Goal: Information Seeking & Learning: Learn about a topic

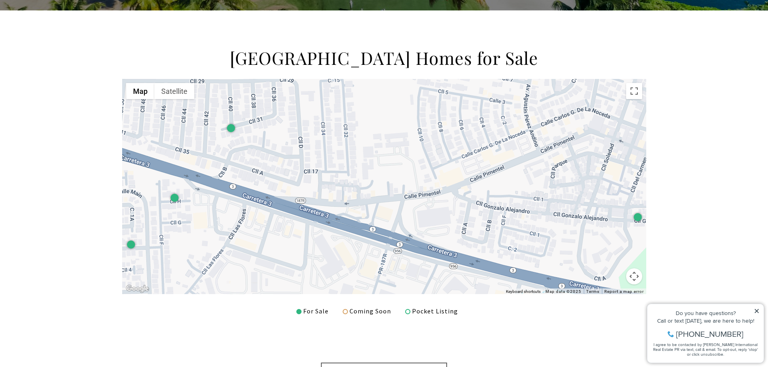
scroll to position [282, 0]
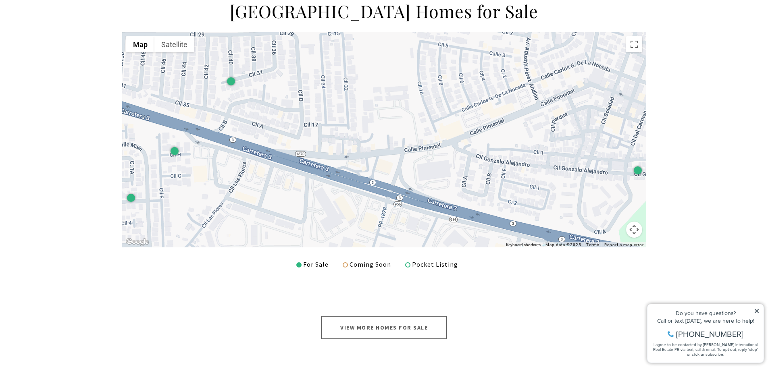
click at [363, 324] on link "View More Homes for Sale" at bounding box center [384, 327] width 126 height 23
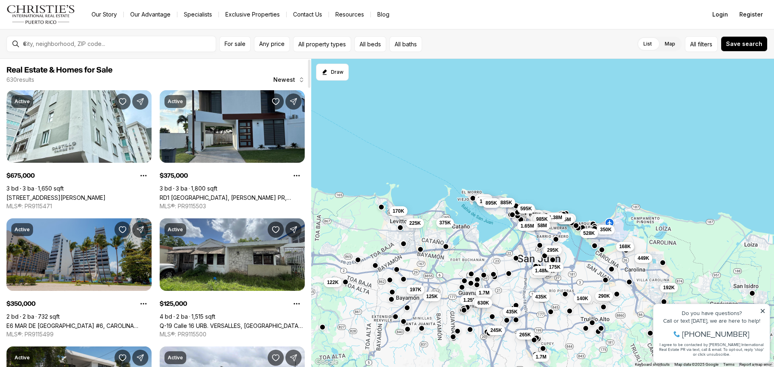
click at [60, 322] on link "E6 MAR DE [GEOGRAPHIC_DATA] #6, CAROLINA [GEOGRAPHIC_DATA], 00979" at bounding box center [78, 325] width 145 height 7
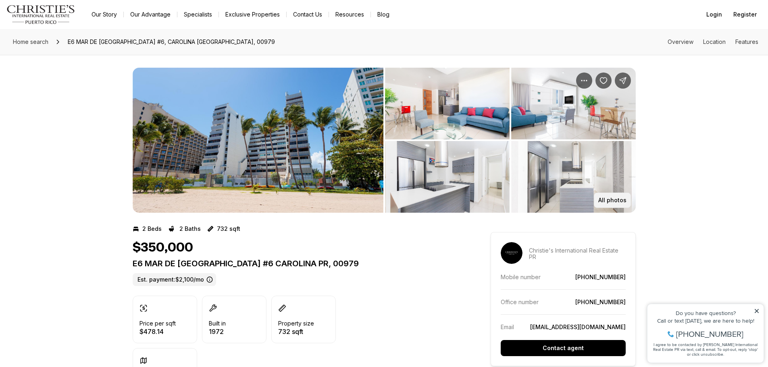
click at [609, 200] on p "All photos" at bounding box center [612, 200] width 28 height 6
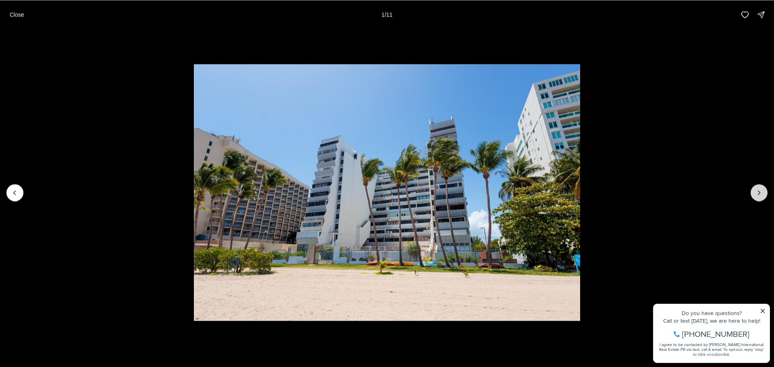
click at [764, 193] on button "Next slide" at bounding box center [758, 192] width 17 height 17
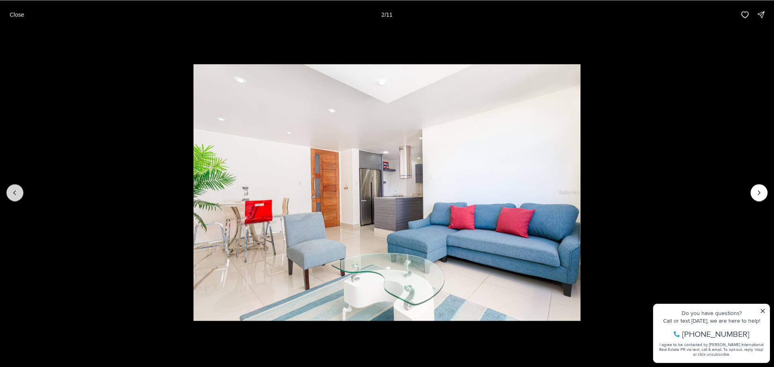
click at [19, 191] on button "Previous slide" at bounding box center [14, 192] width 17 height 17
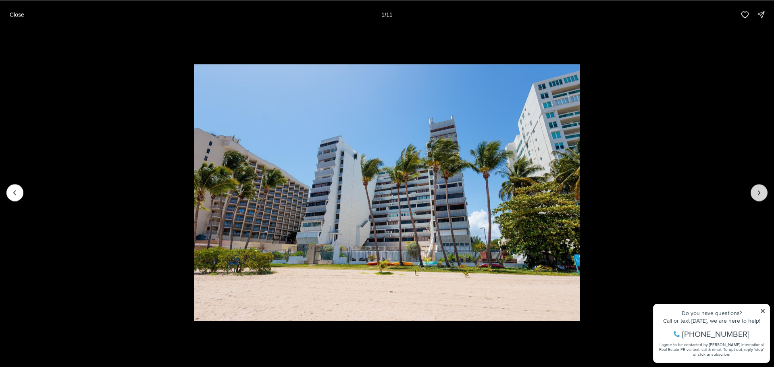
click at [764, 194] on button "Next slide" at bounding box center [758, 192] width 17 height 17
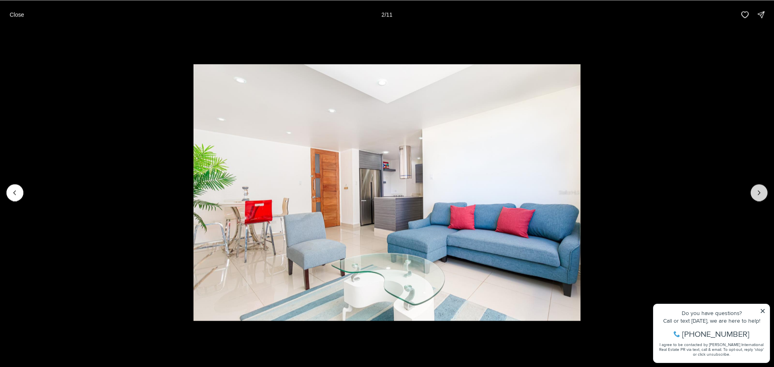
click at [764, 194] on button "Next slide" at bounding box center [758, 192] width 17 height 17
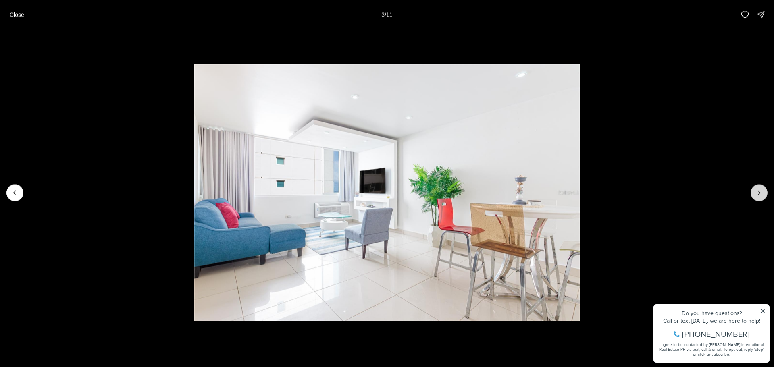
click at [764, 194] on button "Next slide" at bounding box center [758, 192] width 17 height 17
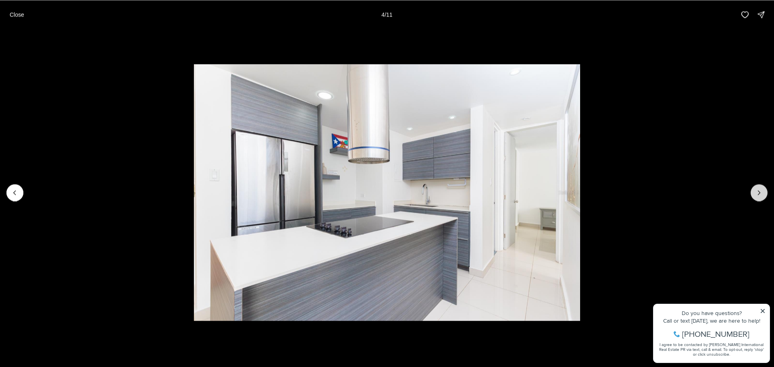
click at [764, 194] on button "Next slide" at bounding box center [758, 192] width 17 height 17
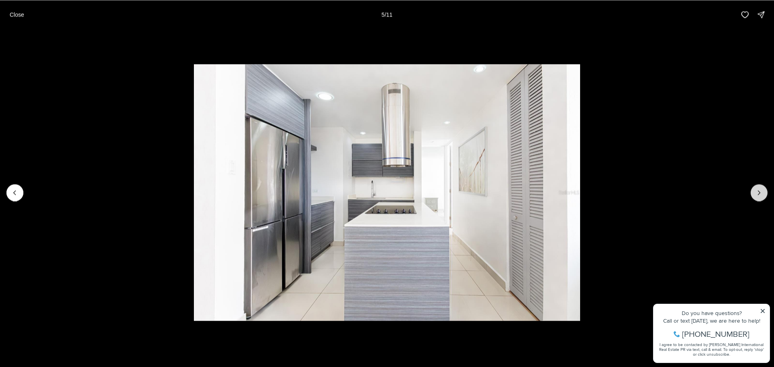
click at [764, 194] on button "Next slide" at bounding box center [758, 192] width 17 height 17
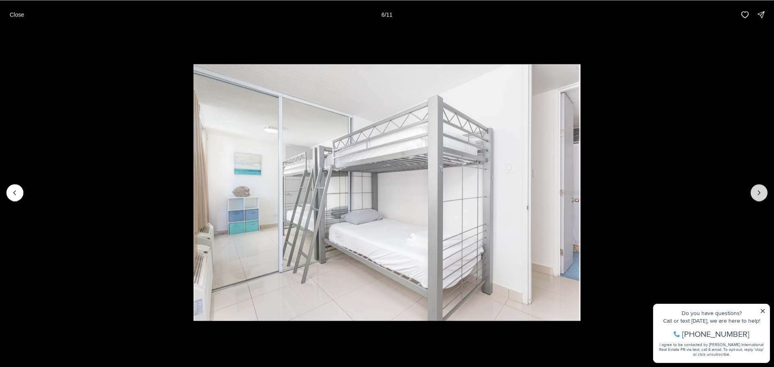
click at [764, 194] on button "Next slide" at bounding box center [758, 192] width 17 height 17
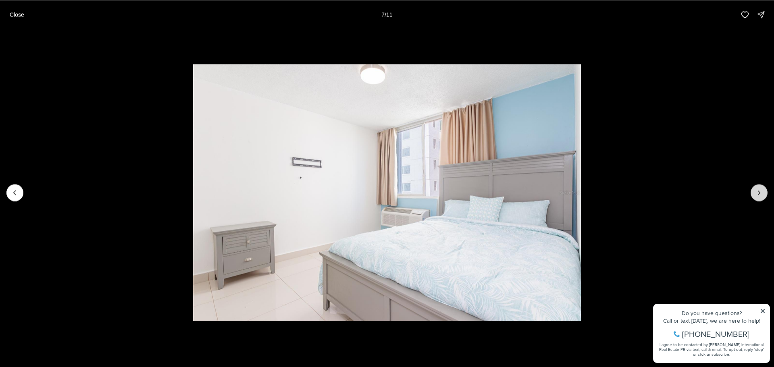
click at [764, 194] on button "Next slide" at bounding box center [758, 192] width 17 height 17
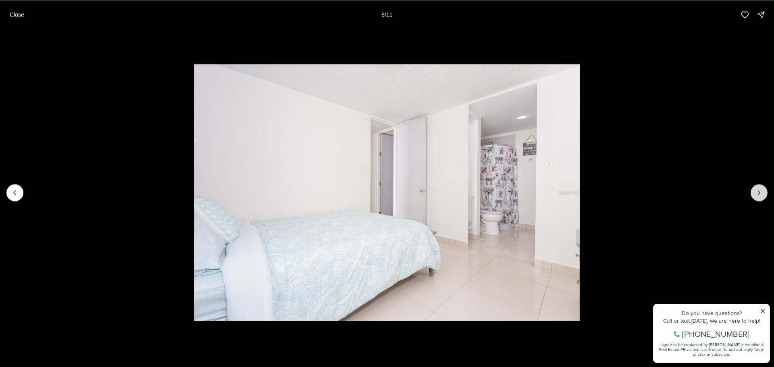
click at [764, 194] on button "Next slide" at bounding box center [758, 192] width 17 height 17
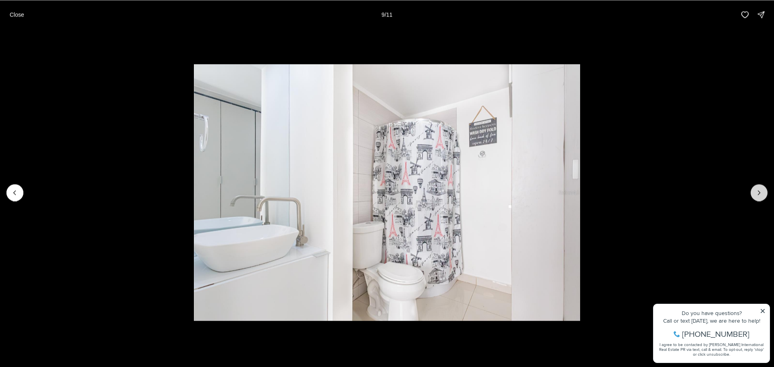
click at [764, 194] on button "Next slide" at bounding box center [758, 192] width 17 height 17
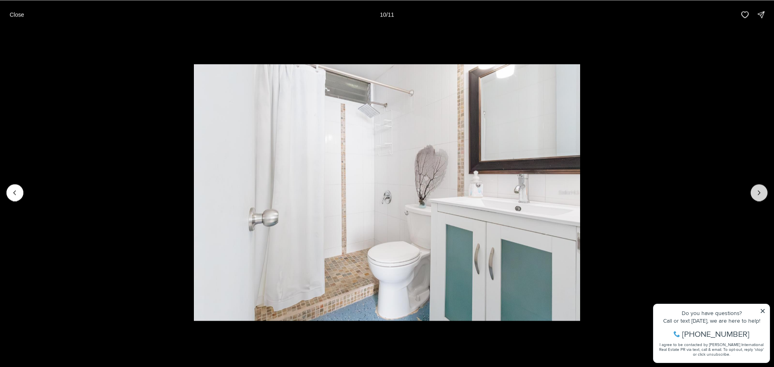
click at [764, 194] on button "Next slide" at bounding box center [758, 192] width 17 height 17
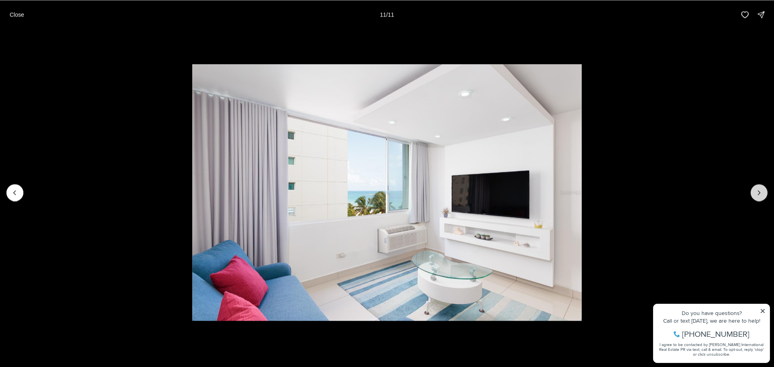
click at [764, 194] on div at bounding box center [758, 192] width 17 height 17
click at [758, 191] on div at bounding box center [758, 192] width 17 height 17
click at [21, 14] on p "Close" at bounding box center [17, 14] width 15 height 6
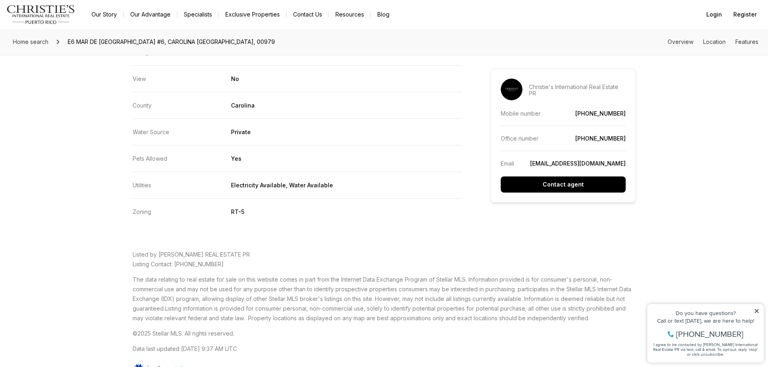
scroll to position [1728, 0]
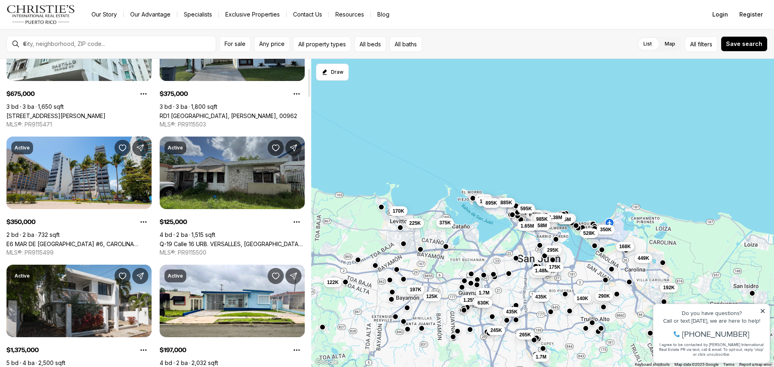
scroll to position [121, 0]
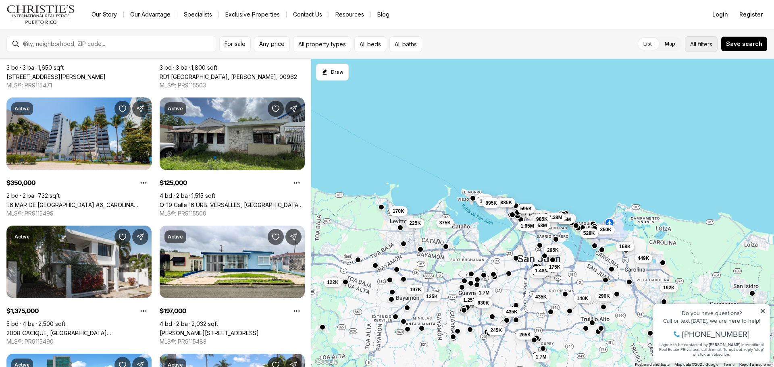
click at [702, 49] on button "All filters" at bounding box center [701, 44] width 33 height 16
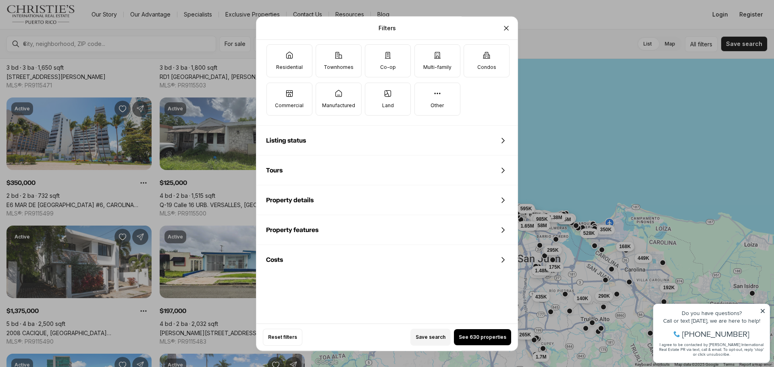
scroll to position [251, 0]
click at [313, 234] on div "Property features" at bounding box center [386, 229] width 261 height 29
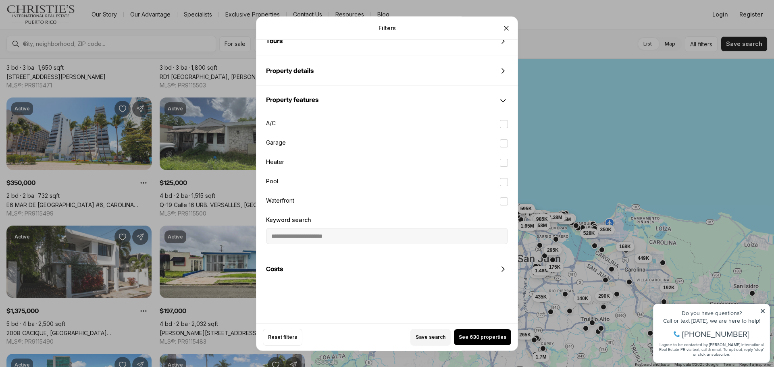
scroll to position [382, 0]
click at [269, 180] on label "Pool" at bounding box center [386, 180] width 255 height 18
click at [500, 180] on button "Pool" at bounding box center [504, 180] width 8 height 8
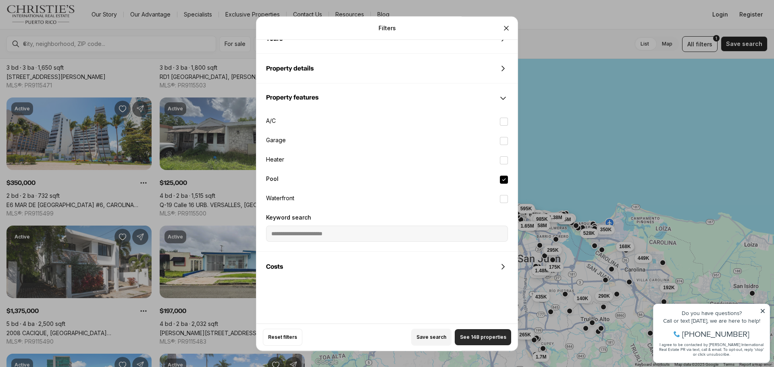
click at [496, 336] on span "See 148 properties" at bounding box center [483, 337] width 46 height 6
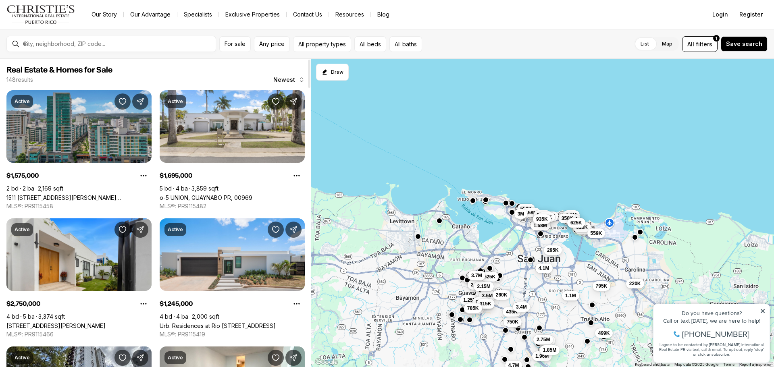
click at [84, 194] on link "1511 AVENIDA PONCE DE LEON #1023, SAN JUAN PR, 00909" at bounding box center [78, 197] width 145 height 7
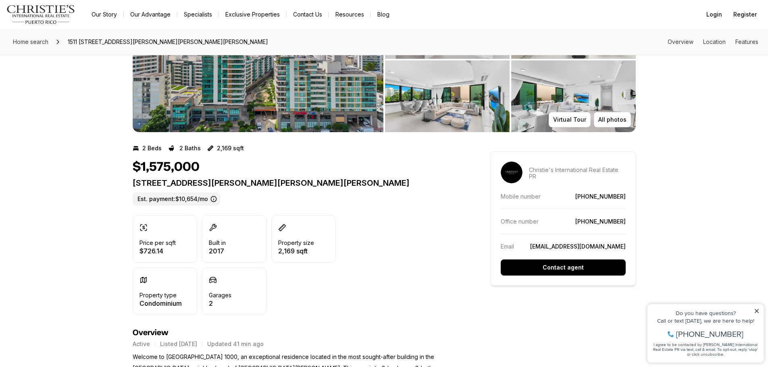
scroll to position [40, 0]
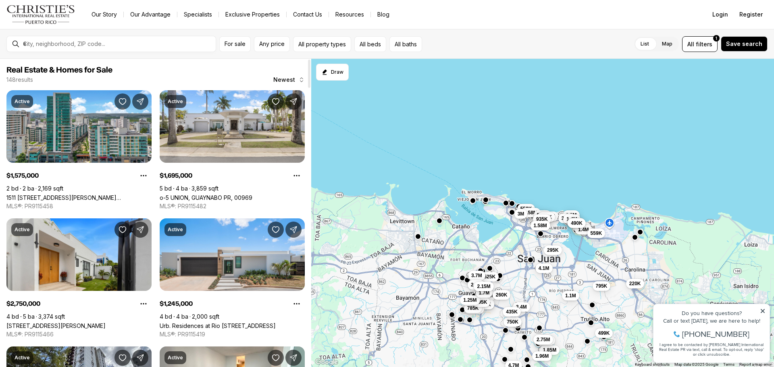
scroll to position [121, 0]
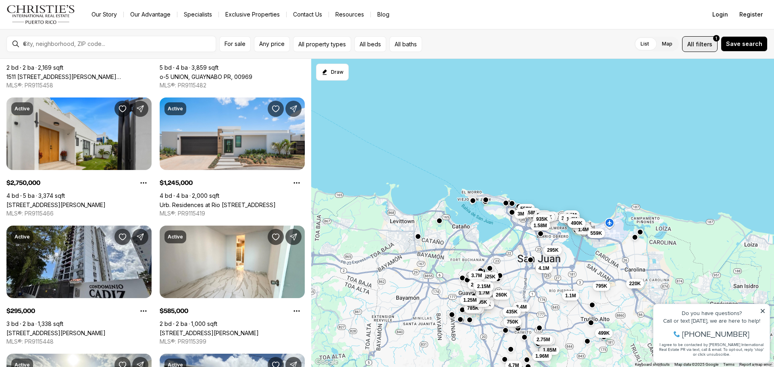
click at [704, 43] on span "filters" at bounding box center [703, 44] width 17 height 8
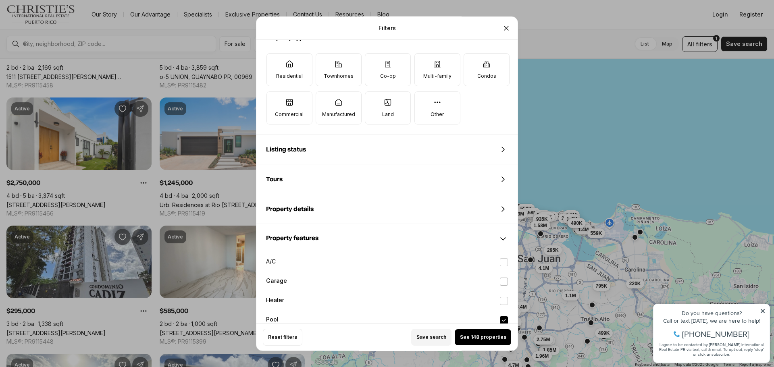
scroll to position [322, 0]
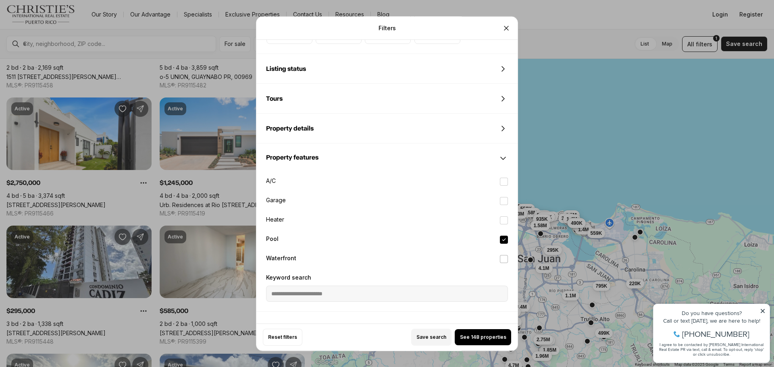
click at [505, 257] on button "Waterfront" at bounding box center [504, 259] width 8 height 8
click at [498, 336] on div "Save search" at bounding box center [409, 337] width 204 height 17
click at [481, 335] on span "See 6 properties" at bounding box center [482, 337] width 41 height 6
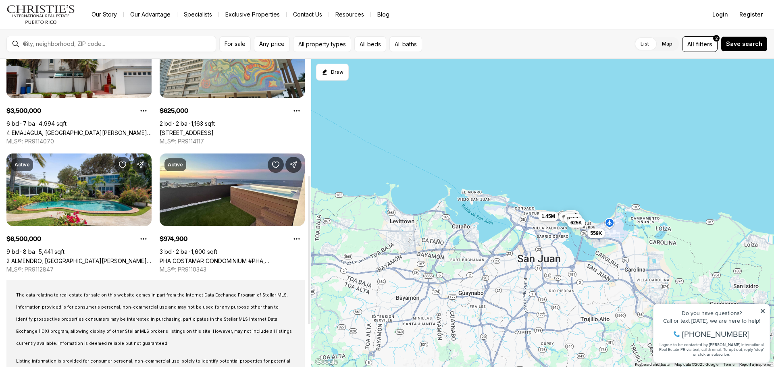
scroll to position [242, 0]
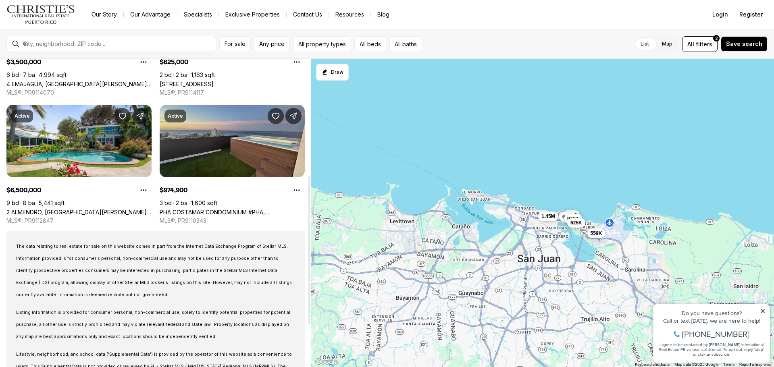
click at [227, 209] on link "PHA COSTAMAR CONDOMINIUM #PHA, [GEOGRAPHIC_DATA][PERSON_NAME], 00913" at bounding box center [232, 212] width 145 height 7
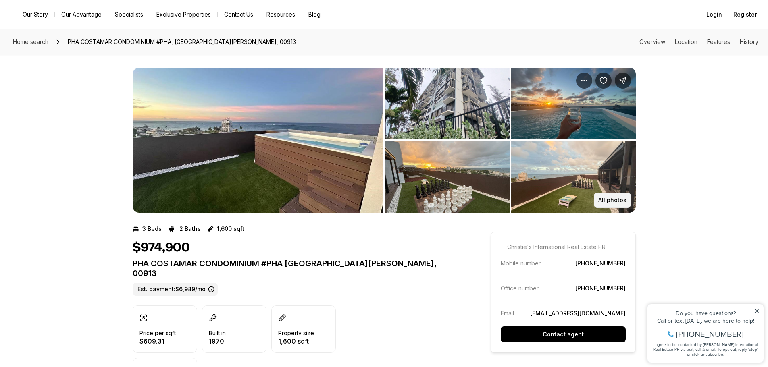
click at [609, 199] on p "All photos" at bounding box center [612, 200] width 28 height 6
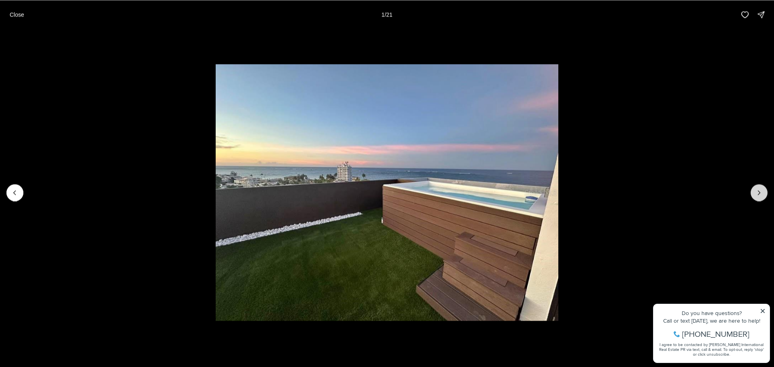
click at [755, 196] on icon "Next slide" at bounding box center [759, 193] width 8 height 8
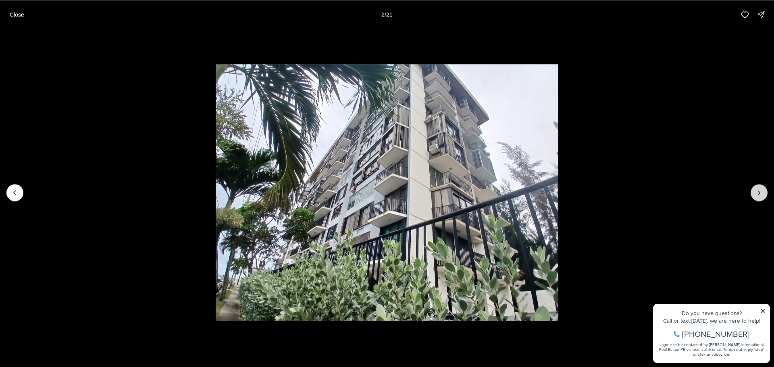
click at [755, 196] on icon "Next slide" at bounding box center [759, 193] width 8 height 8
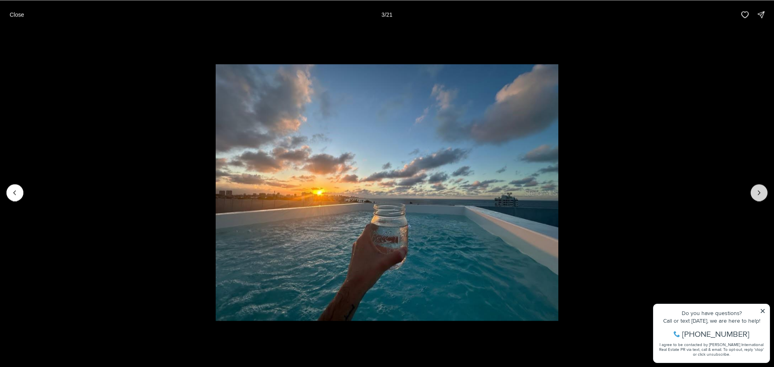
click at [755, 196] on icon "Next slide" at bounding box center [759, 193] width 8 height 8
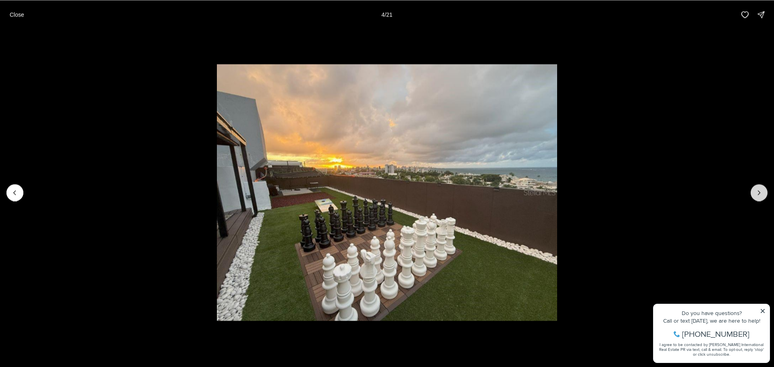
click at [755, 196] on icon "Next slide" at bounding box center [759, 193] width 8 height 8
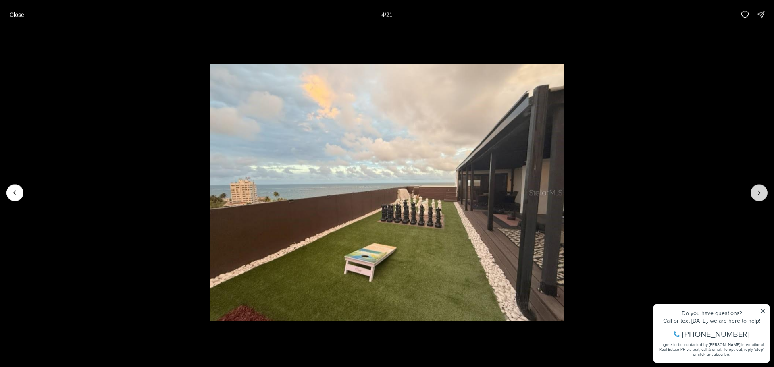
click at [755, 196] on icon "Next slide" at bounding box center [759, 193] width 8 height 8
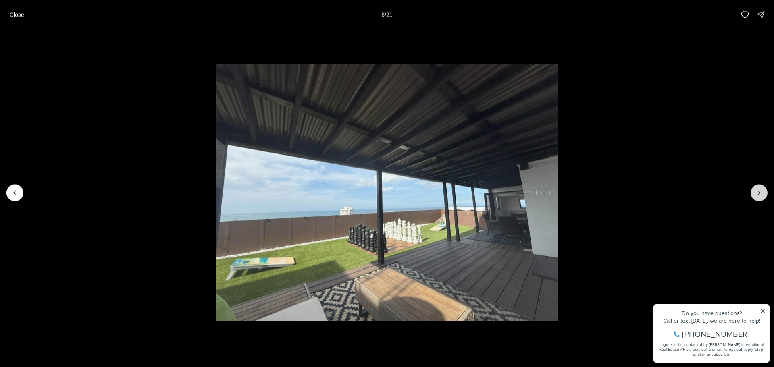
click at [755, 196] on icon "Next slide" at bounding box center [759, 193] width 8 height 8
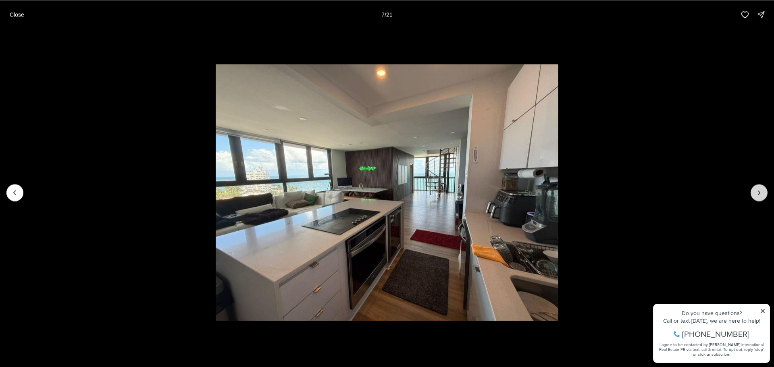
click at [755, 196] on icon "Next slide" at bounding box center [759, 193] width 8 height 8
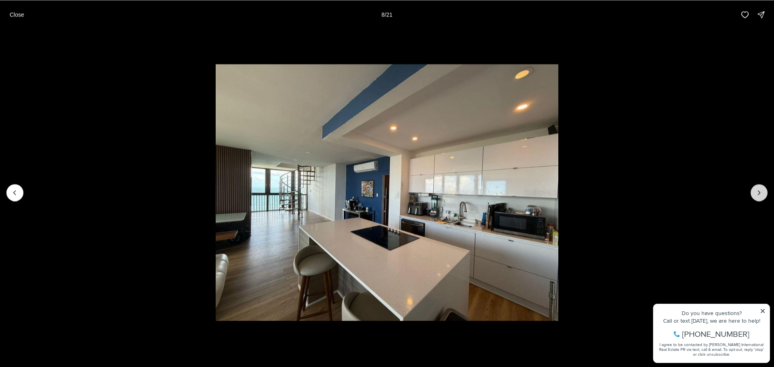
click at [755, 196] on icon "Next slide" at bounding box center [759, 193] width 8 height 8
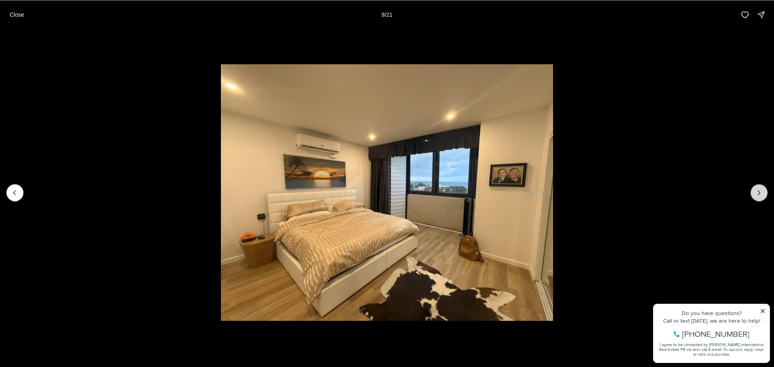
click at [755, 196] on icon "Next slide" at bounding box center [759, 193] width 8 height 8
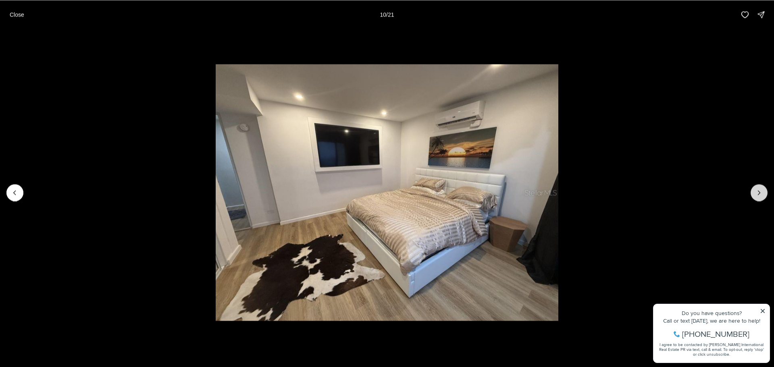
click at [755, 196] on icon "Next slide" at bounding box center [759, 193] width 8 height 8
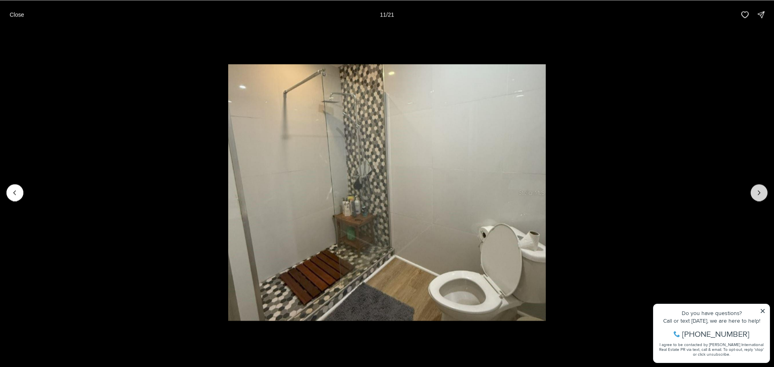
click at [755, 196] on icon "Next slide" at bounding box center [759, 193] width 8 height 8
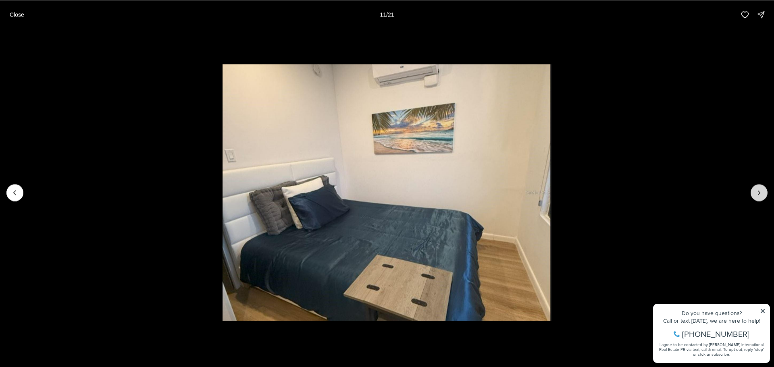
click at [755, 196] on icon "Next slide" at bounding box center [759, 193] width 8 height 8
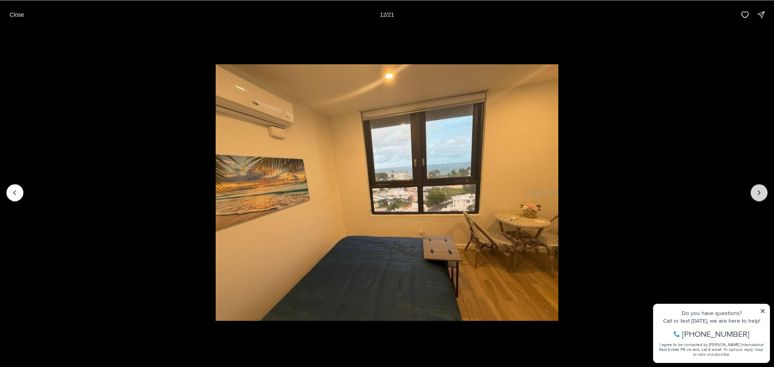
click at [755, 196] on icon "Next slide" at bounding box center [759, 193] width 8 height 8
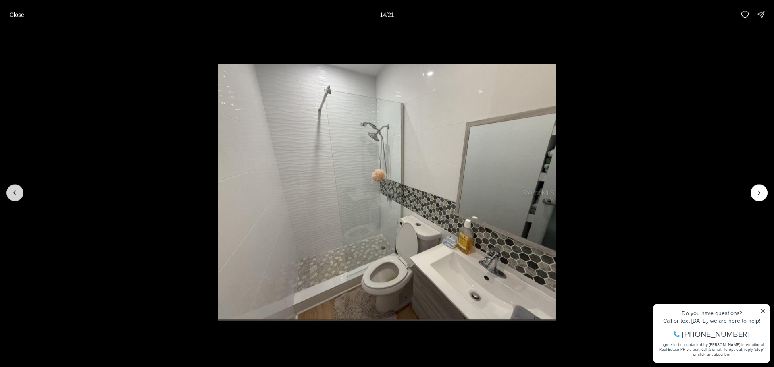
click at [21, 195] on button "Previous slide" at bounding box center [14, 192] width 17 height 17
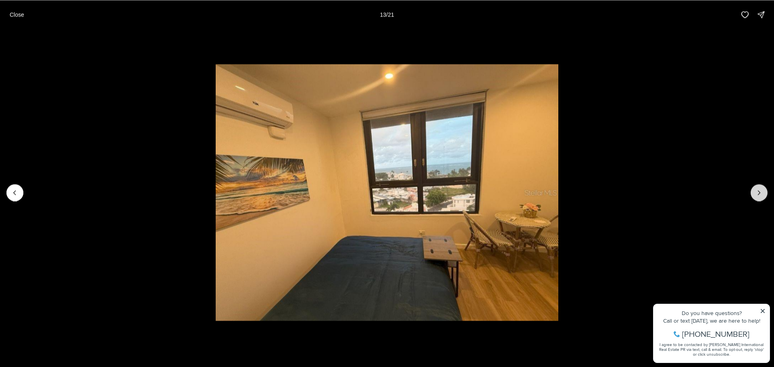
click at [755, 193] on icon "Next slide" at bounding box center [759, 193] width 8 height 8
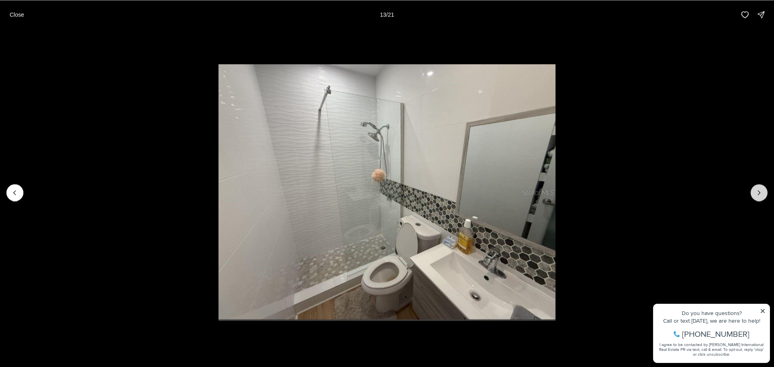
click at [755, 193] on icon "Next slide" at bounding box center [759, 193] width 8 height 8
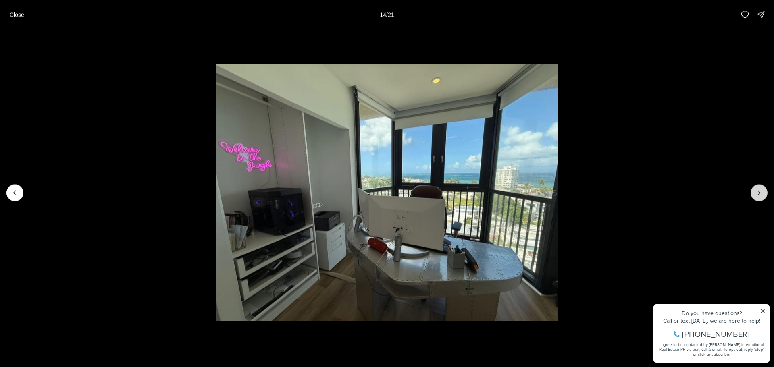
click at [755, 193] on icon "Next slide" at bounding box center [759, 193] width 8 height 8
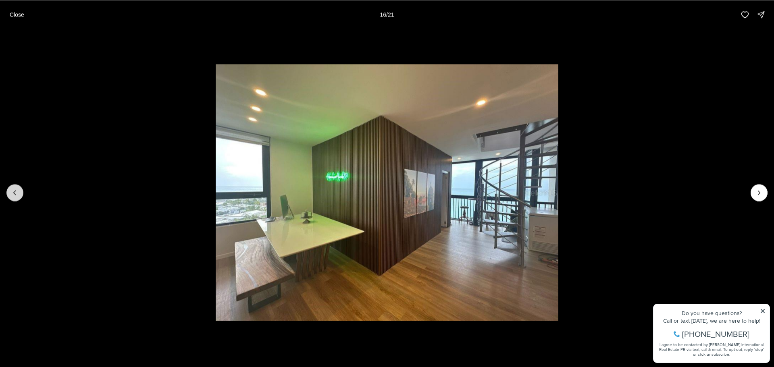
click at [17, 192] on icon "Previous slide" at bounding box center [15, 193] width 8 height 8
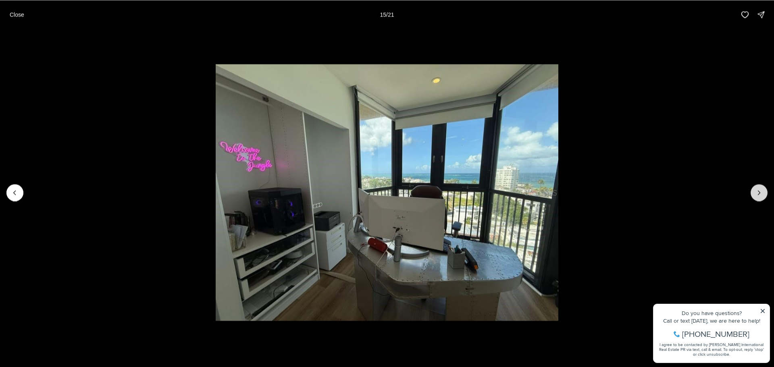
click at [757, 191] on icon "Next slide" at bounding box center [759, 193] width 8 height 8
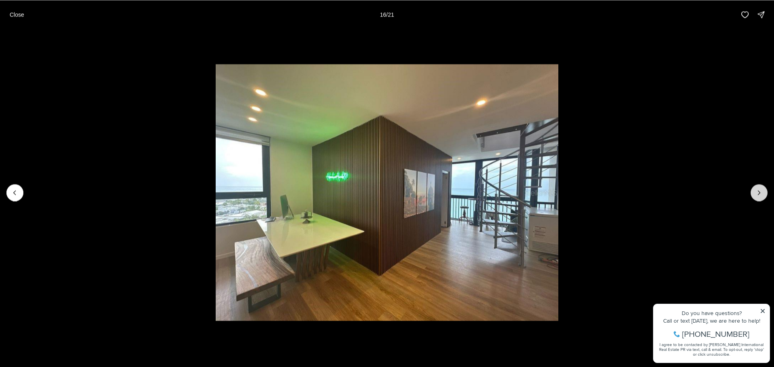
click at [757, 191] on icon "Next slide" at bounding box center [759, 193] width 8 height 8
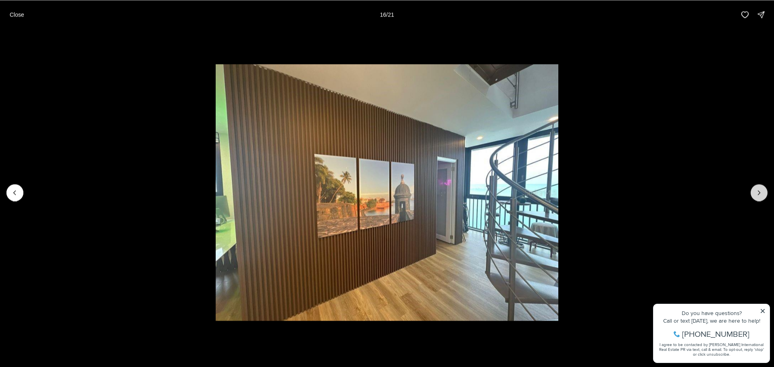
click at [757, 191] on icon "Next slide" at bounding box center [759, 193] width 8 height 8
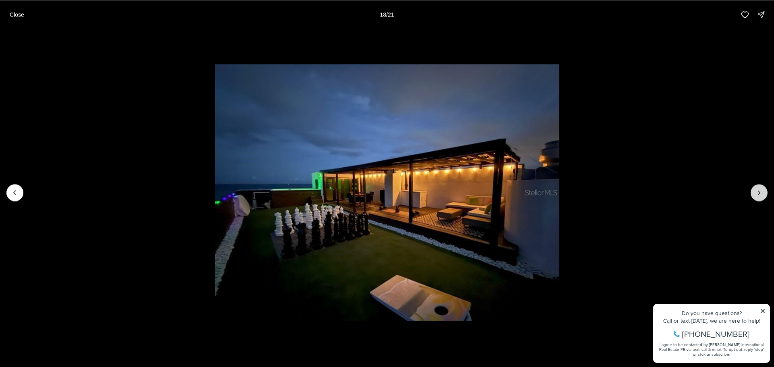
click at [757, 191] on icon "Next slide" at bounding box center [759, 193] width 8 height 8
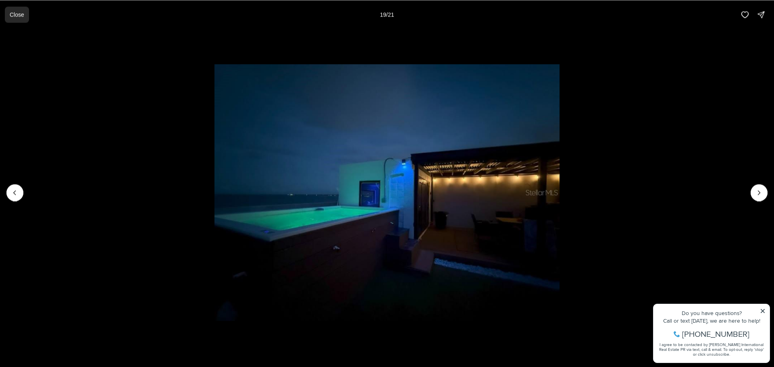
click at [14, 14] on p "Close" at bounding box center [17, 14] width 15 height 6
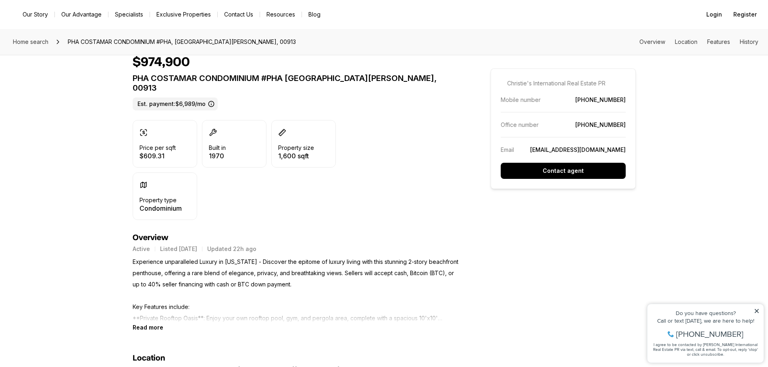
scroll to position [201, 0]
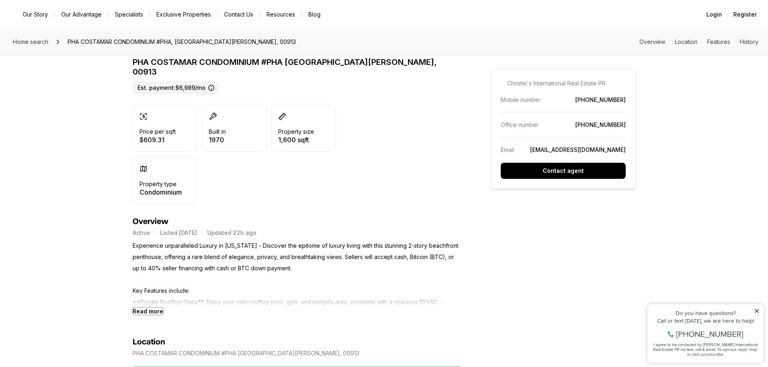
click at [147, 308] on b "Read more" at bounding box center [148, 311] width 31 height 7
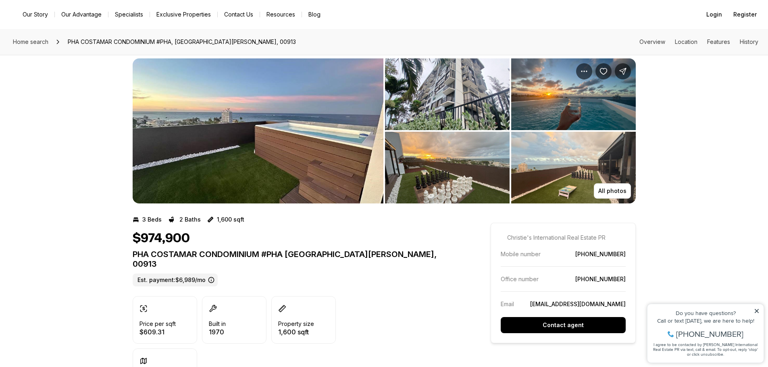
scroll to position [0, 0]
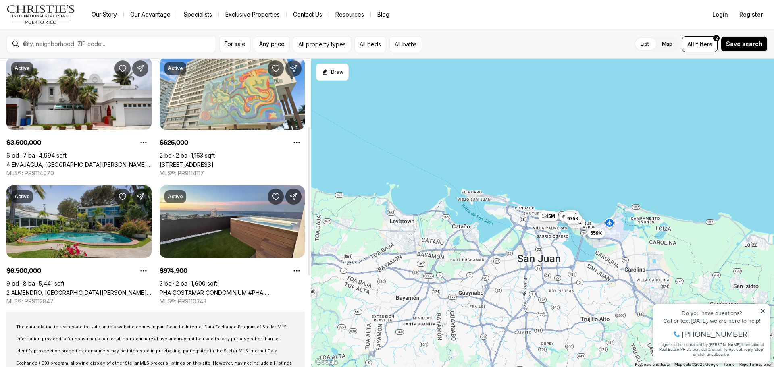
scroll to position [121, 0]
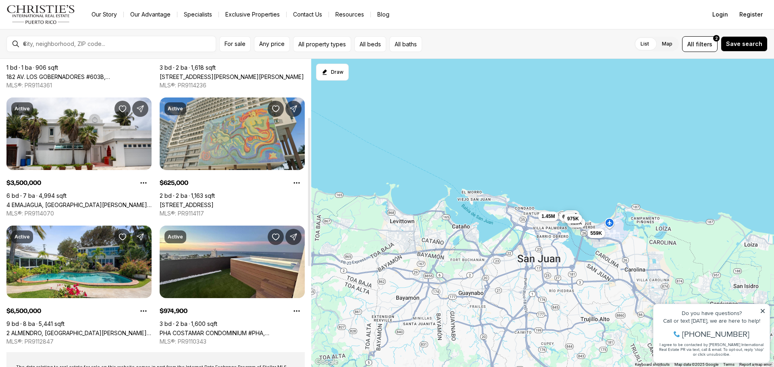
click at [213, 201] on link "[STREET_ADDRESS]" at bounding box center [187, 204] width 54 height 7
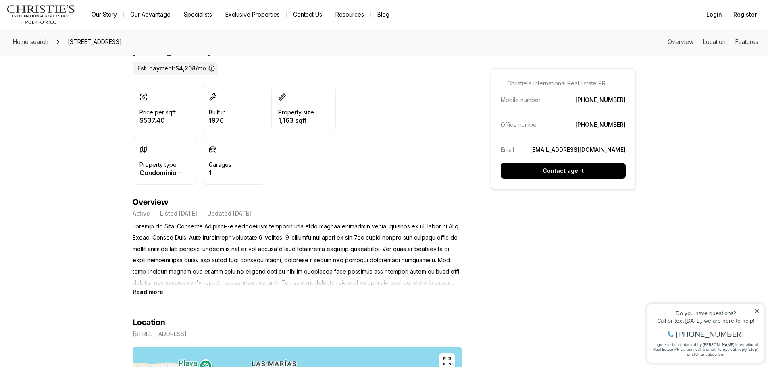
scroll to position [242, 0]
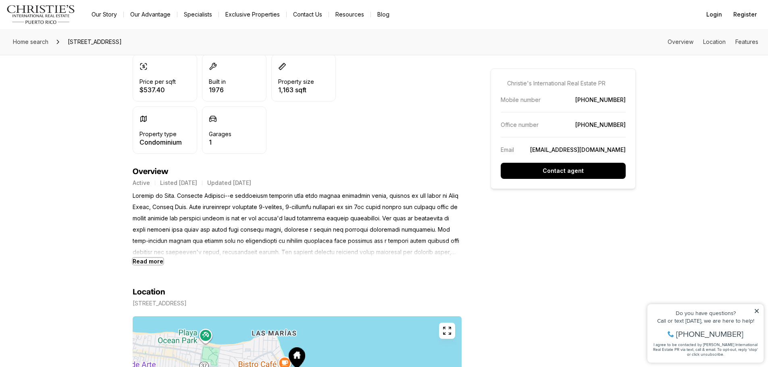
click at [148, 265] on b "Read more" at bounding box center [148, 261] width 31 height 7
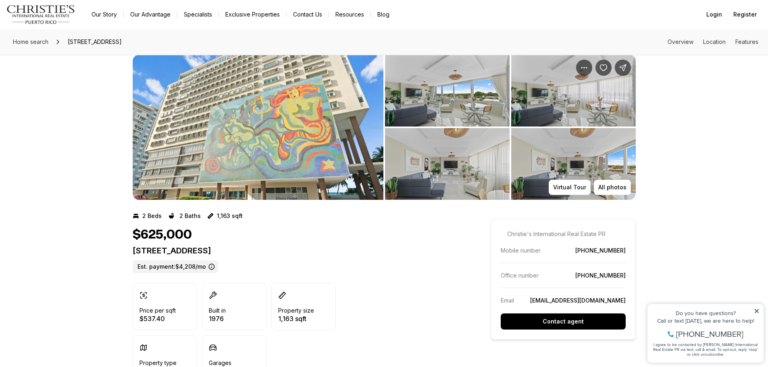
scroll to position [0, 0]
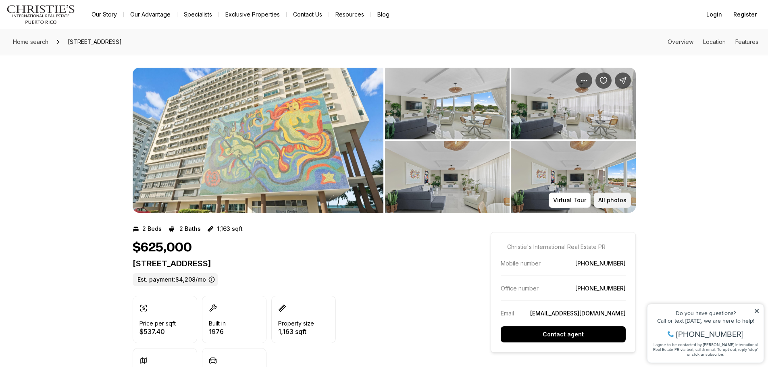
click at [615, 194] on button "All photos" at bounding box center [612, 200] width 37 height 15
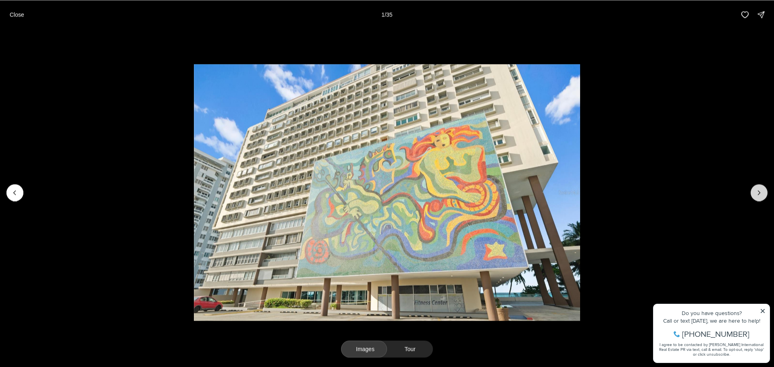
click at [757, 194] on icon "Next slide" at bounding box center [759, 193] width 8 height 8
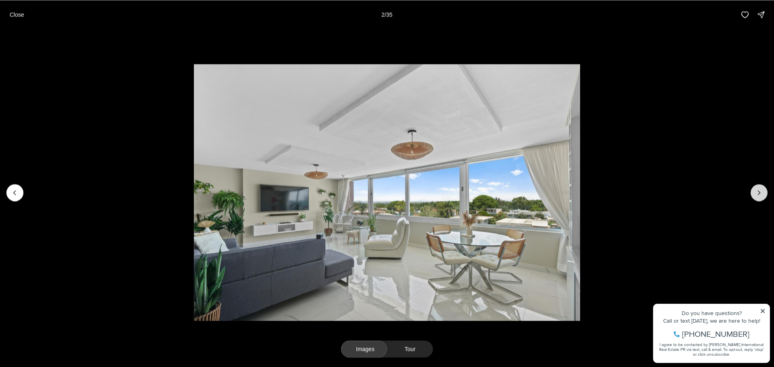
click at [757, 194] on icon "Next slide" at bounding box center [759, 193] width 8 height 8
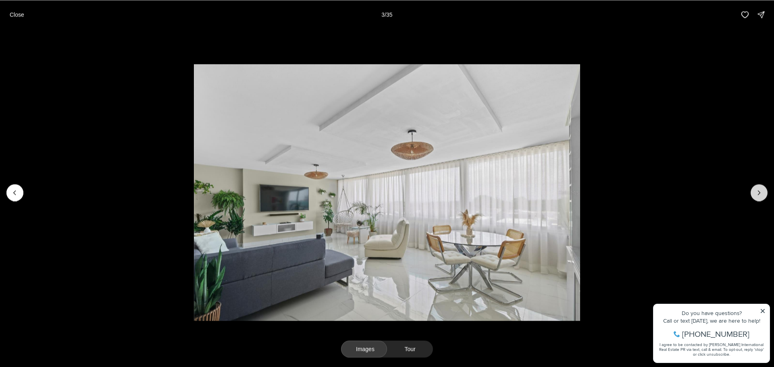
click at [757, 194] on icon "Next slide" at bounding box center [759, 193] width 8 height 8
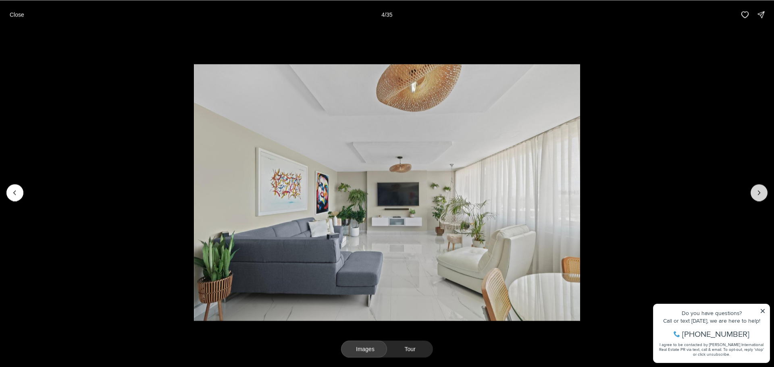
click at [757, 194] on icon "Next slide" at bounding box center [759, 193] width 8 height 8
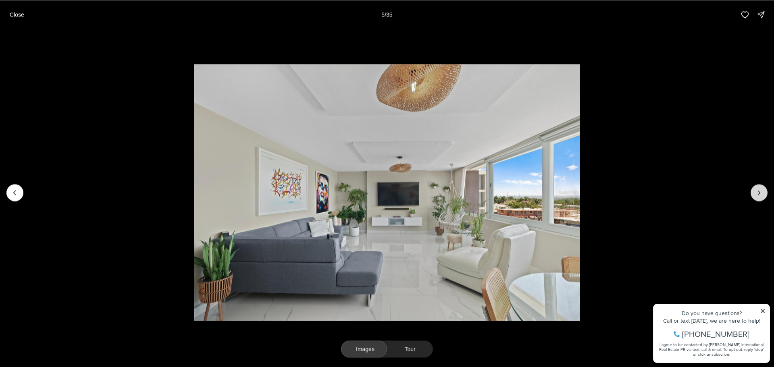
click at [757, 194] on icon "Next slide" at bounding box center [759, 193] width 8 height 8
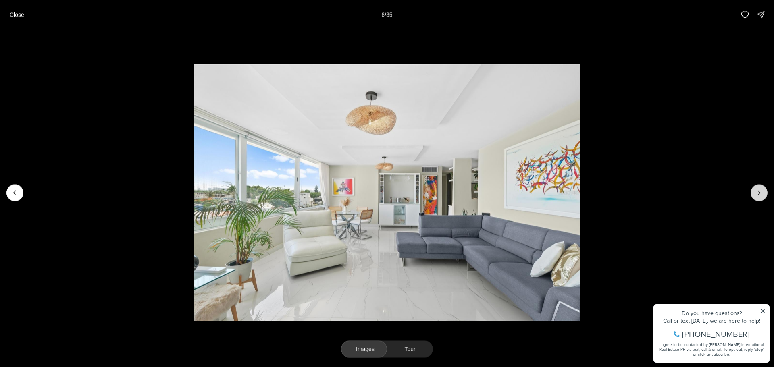
click at [757, 194] on icon "Next slide" at bounding box center [759, 193] width 8 height 8
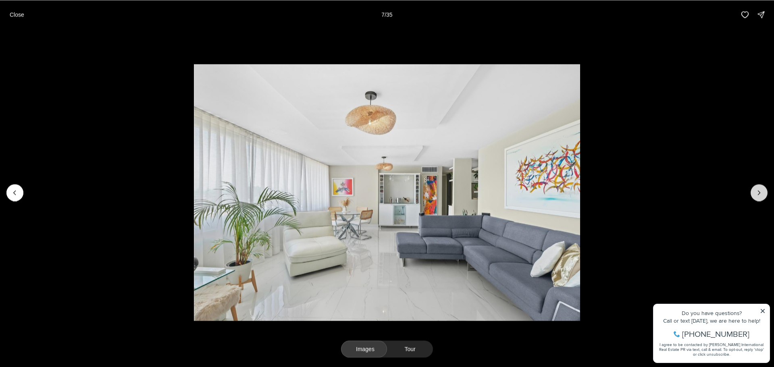
click at [757, 194] on icon "Next slide" at bounding box center [759, 193] width 8 height 8
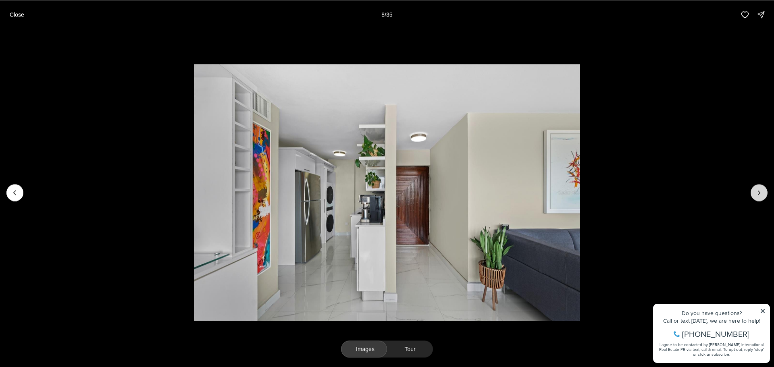
click at [757, 194] on icon "Next slide" at bounding box center [759, 193] width 8 height 8
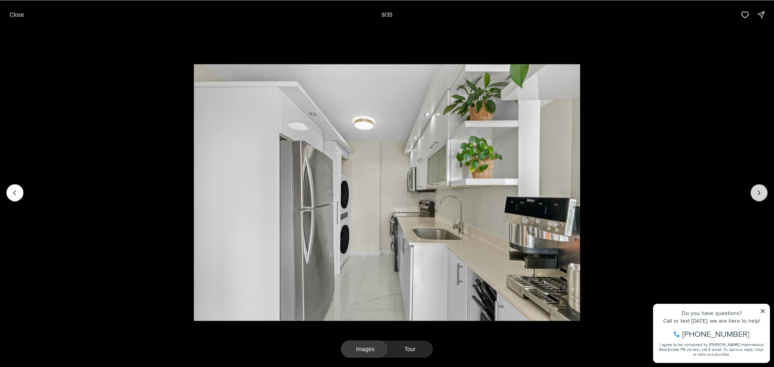
click at [757, 194] on icon "Next slide" at bounding box center [759, 193] width 8 height 8
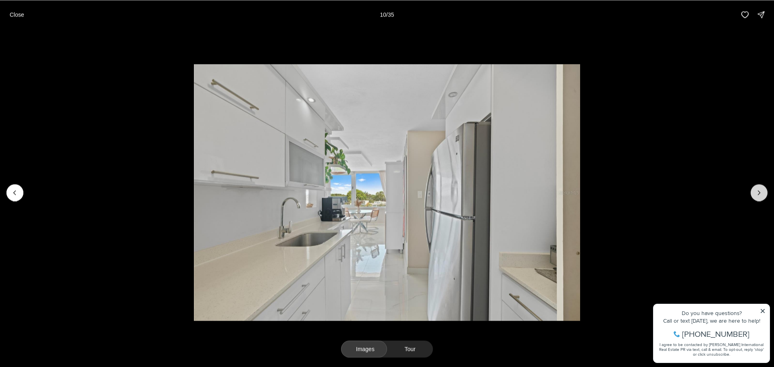
click at [757, 194] on icon "Next slide" at bounding box center [759, 193] width 8 height 8
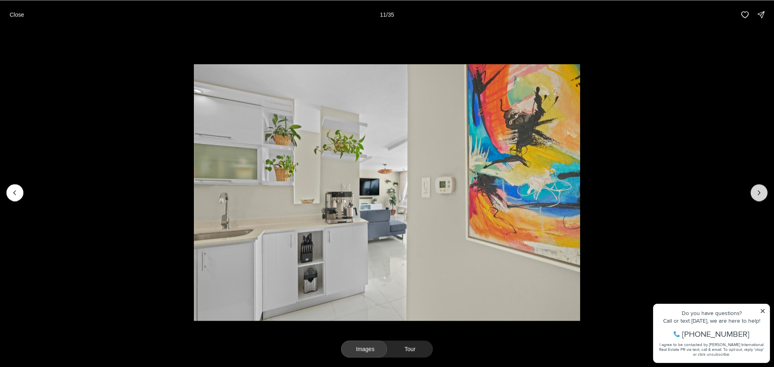
click at [757, 194] on icon "Next slide" at bounding box center [759, 193] width 8 height 8
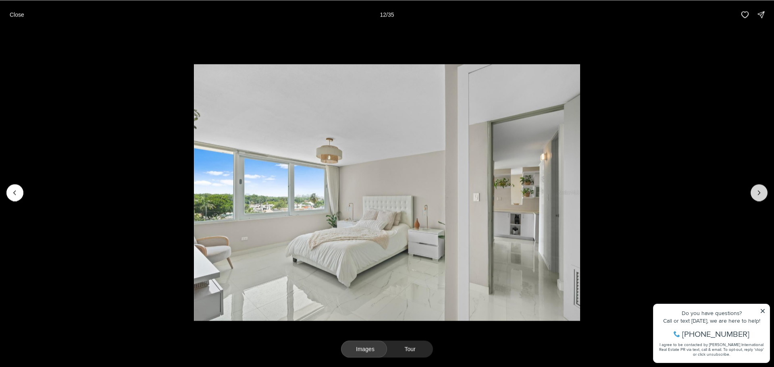
click at [757, 194] on icon "Next slide" at bounding box center [759, 193] width 8 height 8
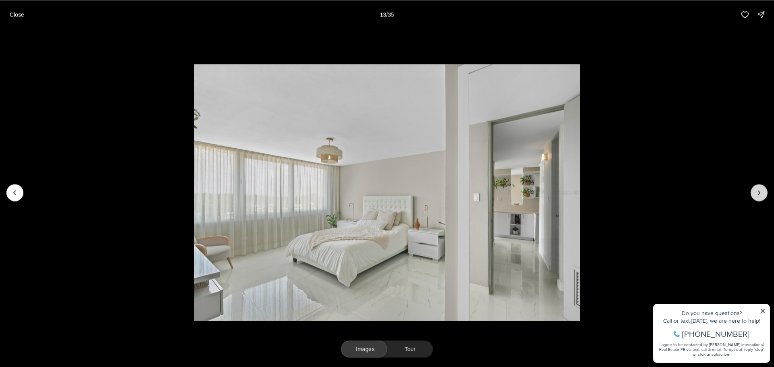
click at [757, 194] on icon "Next slide" at bounding box center [759, 193] width 8 height 8
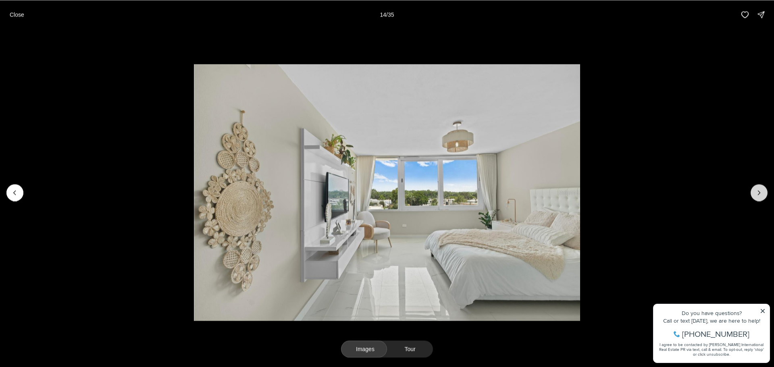
click at [757, 194] on icon "Next slide" at bounding box center [759, 193] width 8 height 8
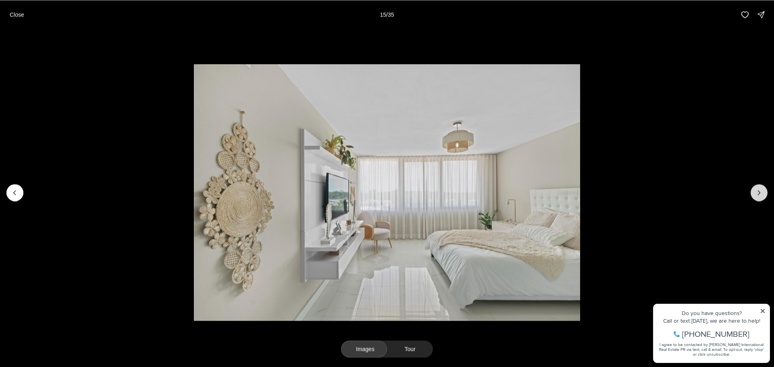
click at [757, 194] on icon "Next slide" at bounding box center [759, 193] width 8 height 8
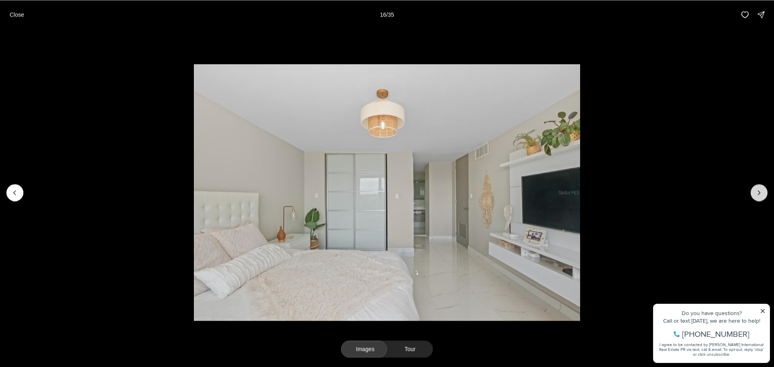
click at [757, 194] on icon "Next slide" at bounding box center [759, 193] width 8 height 8
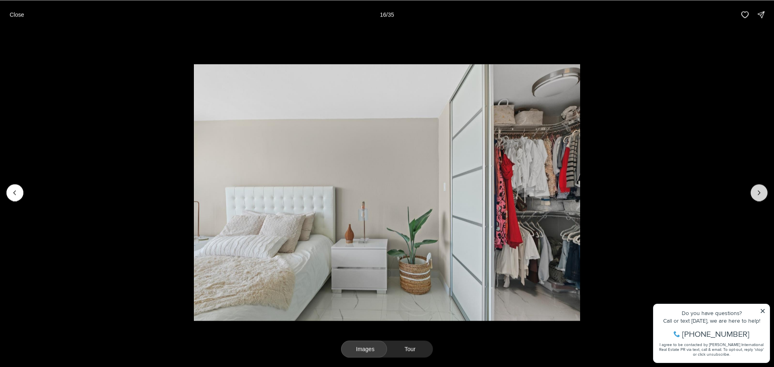
click at [757, 194] on icon "Next slide" at bounding box center [759, 193] width 8 height 8
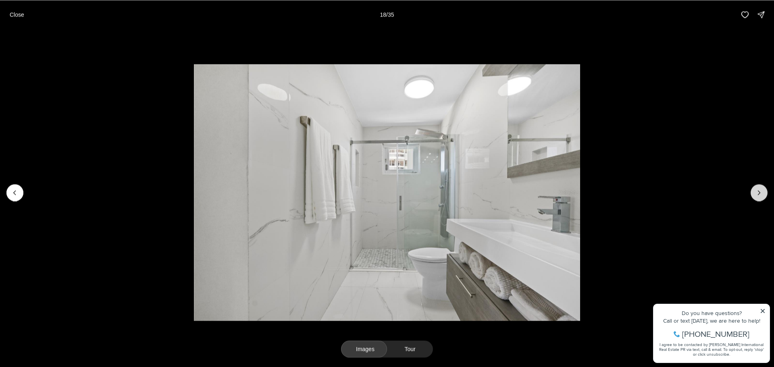
click at [757, 194] on icon "Next slide" at bounding box center [759, 193] width 8 height 8
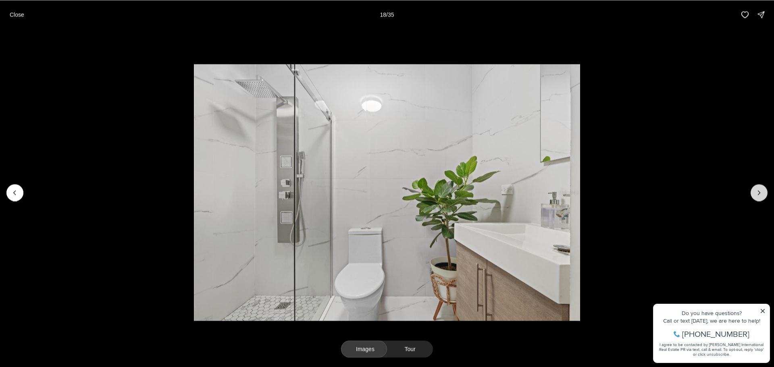
click at [757, 194] on icon "Next slide" at bounding box center [759, 193] width 8 height 8
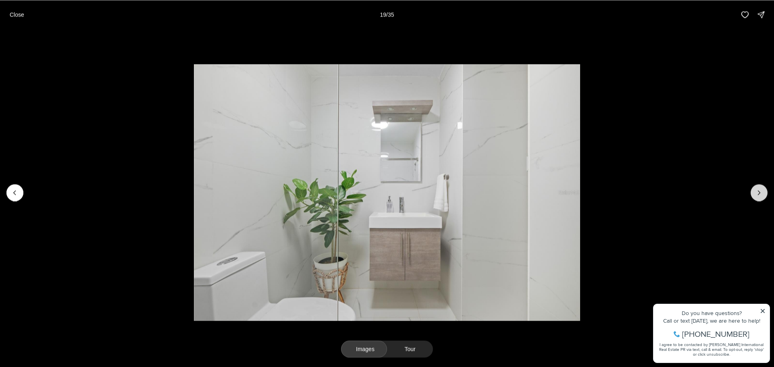
click at [757, 194] on icon "Next slide" at bounding box center [759, 193] width 8 height 8
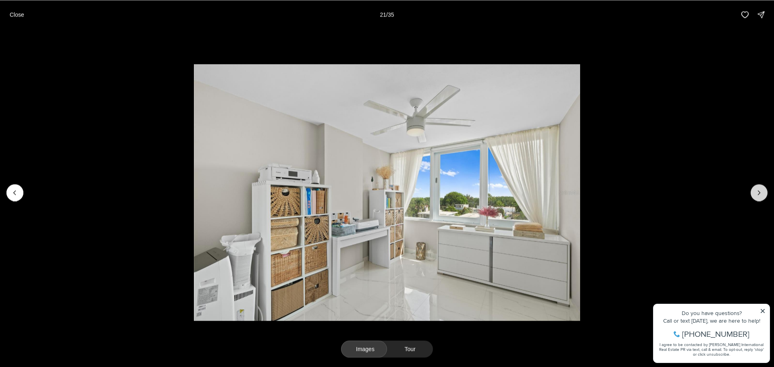
click at [757, 194] on icon "Next slide" at bounding box center [759, 193] width 8 height 8
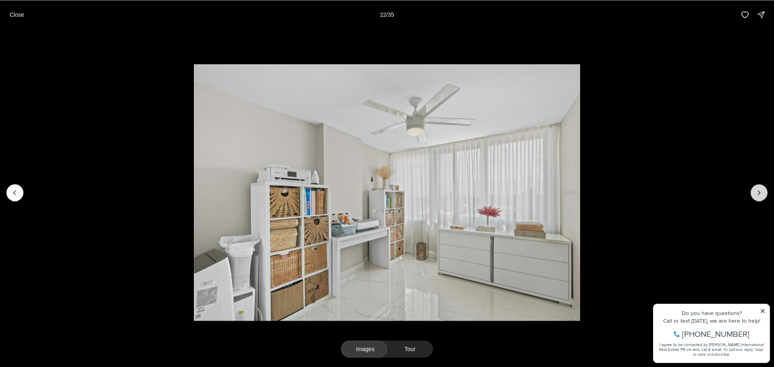
click at [757, 194] on icon "Next slide" at bounding box center [759, 193] width 8 height 8
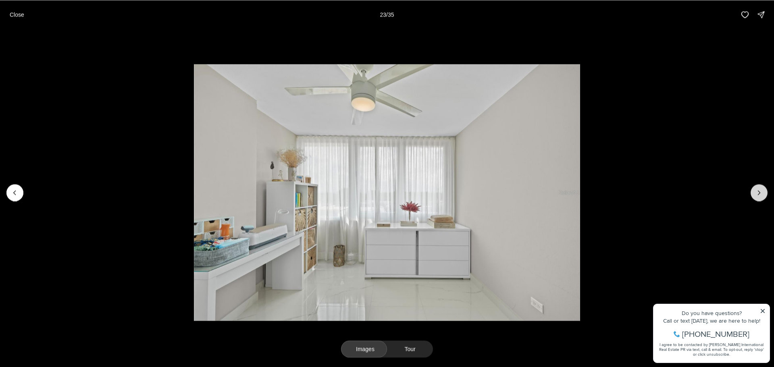
click at [757, 194] on icon "Next slide" at bounding box center [759, 193] width 8 height 8
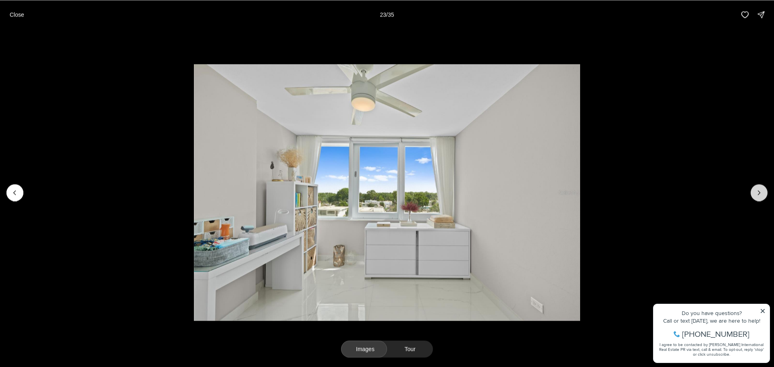
click at [757, 194] on icon "Next slide" at bounding box center [759, 193] width 8 height 8
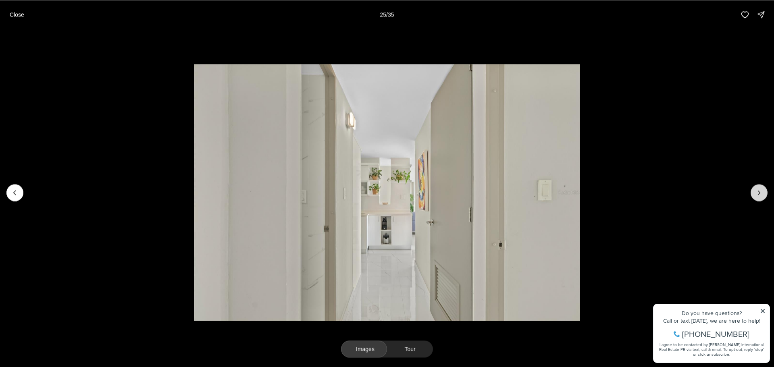
click at [757, 194] on icon "Next slide" at bounding box center [759, 193] width 8 height 8
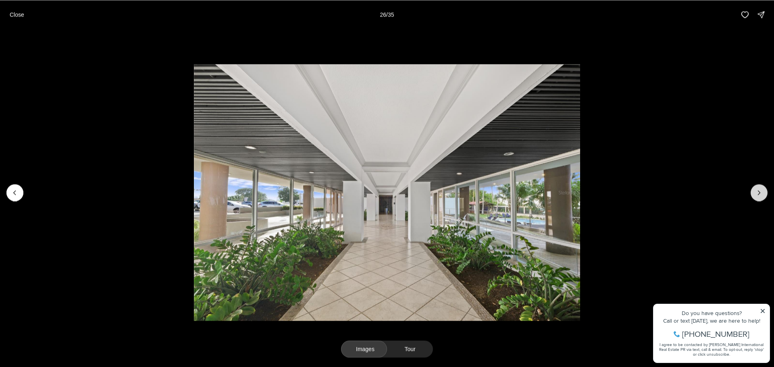
click at [757, 194] on icon "Next slide" at bounding box center [759, 193] width 8 height 8
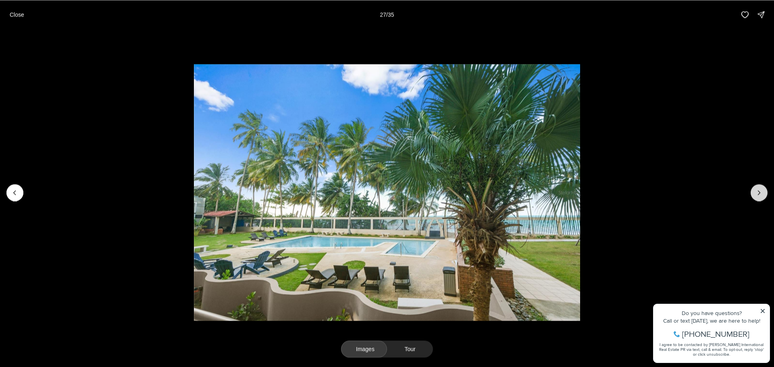
click at [757, 194] on icon "Next slide" at bounding box center [759, 193] width 8 height 8
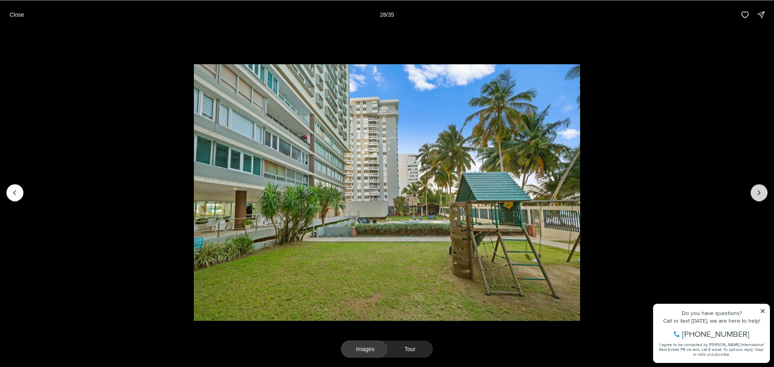
click at [757, 194] on icon "Next slide" at bounding box center [759, 193] width 8 height 8
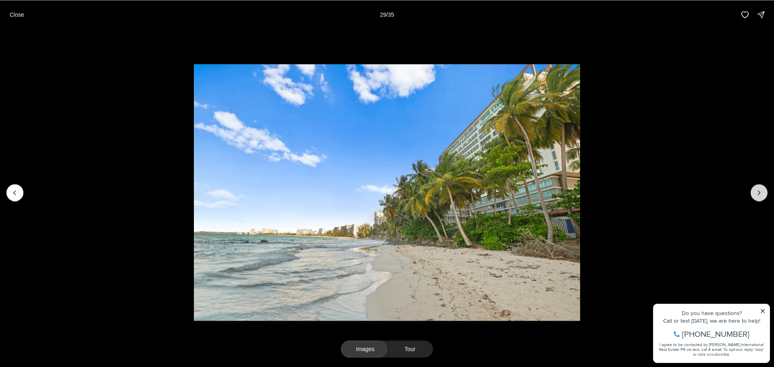
click at [757, 194] on icon "Next slide" at bounding box center [759, 193] width 8 height 8
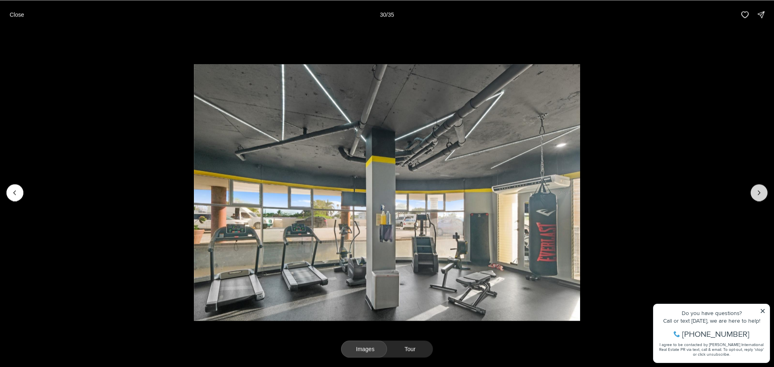
click at [757, 194] on icon "Next slide" at bounding box center [759, 193] width 8 height 8
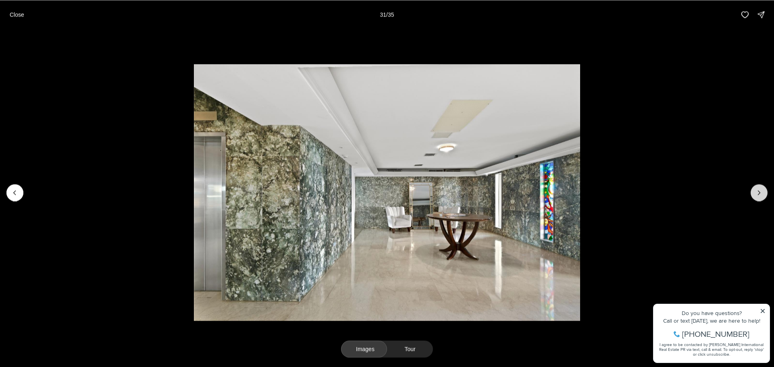
click at [757, 194] on icon "Next slide" at bounding box center [759, 193] width 8 height 8
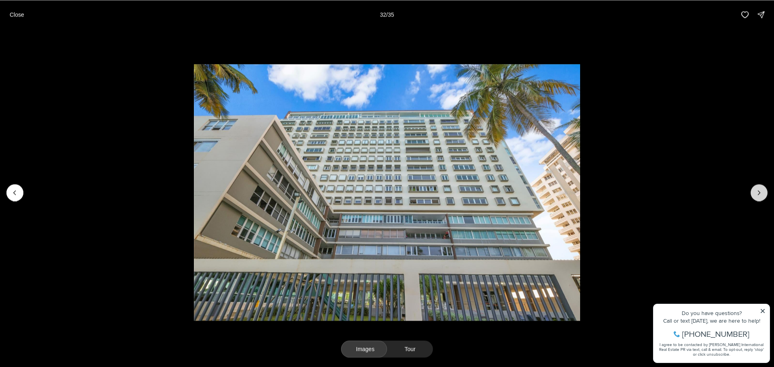
click at [757, 194] on icon "Next slide" at bounding box center [759, 193] width 8 height 8
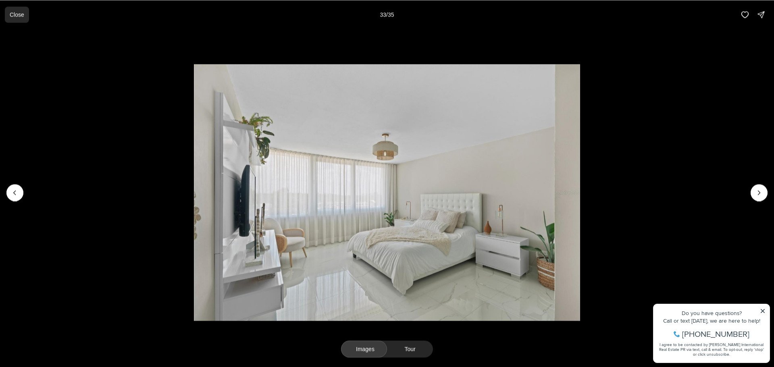
click at [18, 16] on p "Close" at bounding box center [17, 14] width 15 height 6
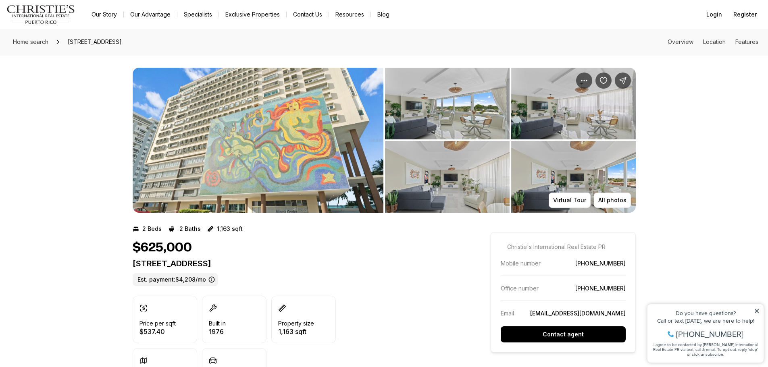
click at [94, 152] on div "All photos Virtual Tour" at bounding box center [384, 134] width 768 height 158
click at [570, 200] on p "Virtual Tour" at bounding box center [569, 200] width 33 height 6
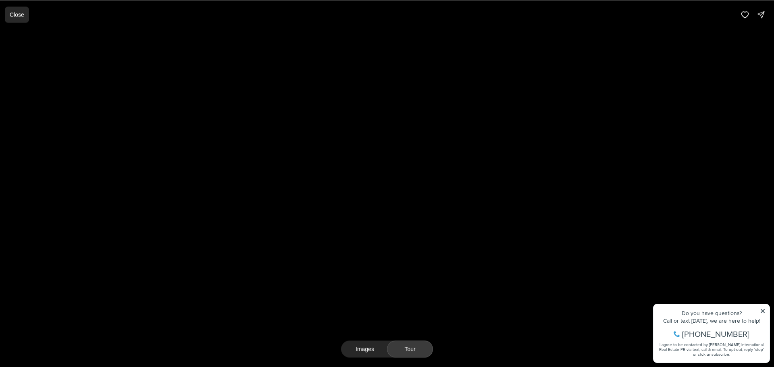
click at [19, 16] on p "Close" at bounding box center [17, 14] width 15 height 6
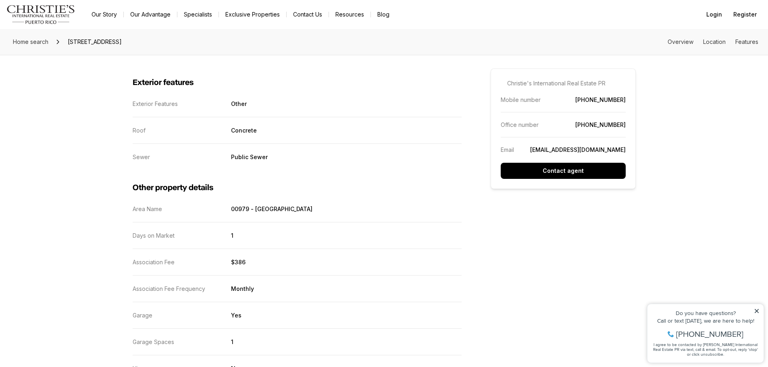
scroll to position [1425, 0]
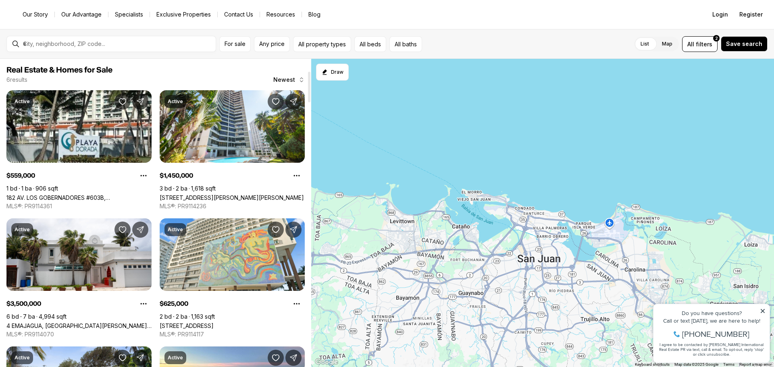
scroll to position [121, 0]
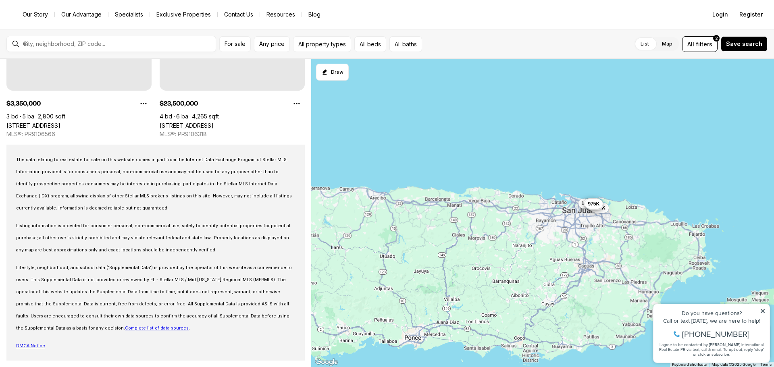
scroll to position [212, 0]
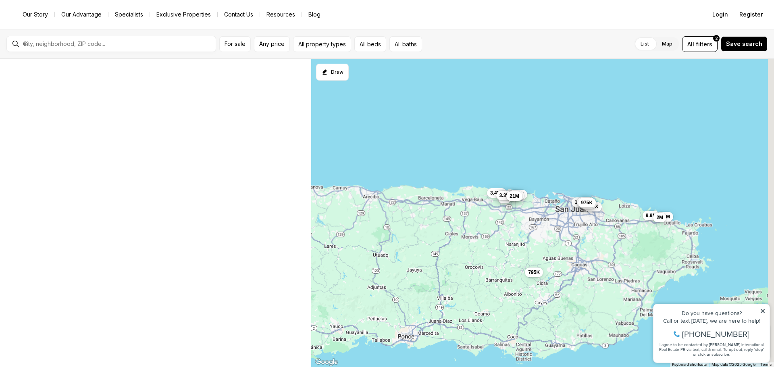
drag, startPoint x: 650, startPoint y: 223, endPoint x: 643, endPoint y: 222, distance: 7.0
click at [643, 222] on div "559K 1.45M 3.5M 625K 6.5M 975K 3.45M 12.78M 23.5M 6M 3.35M 9.9M 925K 3.3M 21M 2…" at bounding box center [542, 213] width 463 height 309
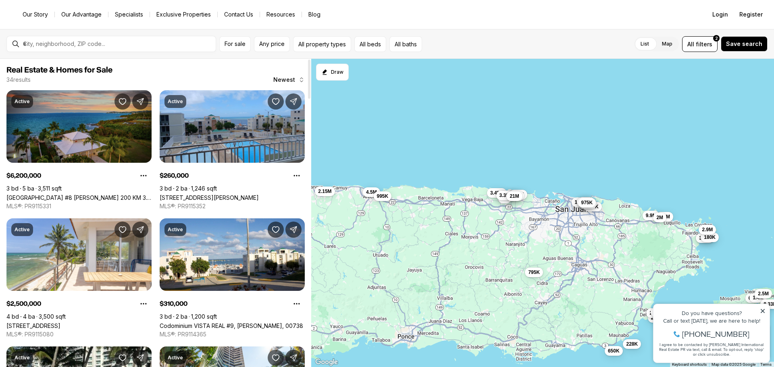
click at [64, 194] on link "[GEOGRAPHIC_DATA] #8 [PERSON_NAME] 200 KM 3.1, VIEQUES PR, 00765" at bounding box center [78, 197] width 145 height 7
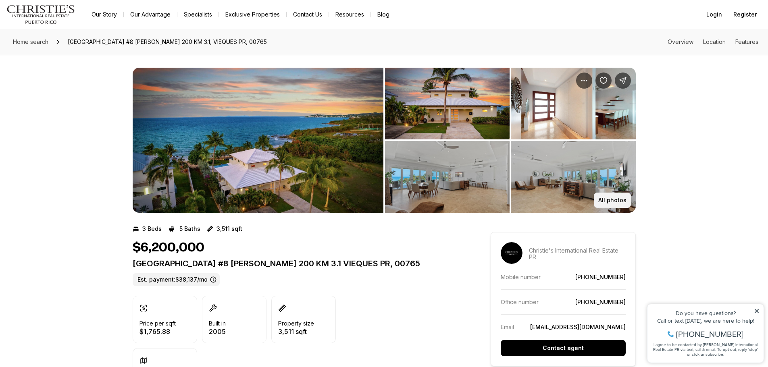
click at [614, 203] on p "All photos" at bounding box center [612, 200] width 28 height 6
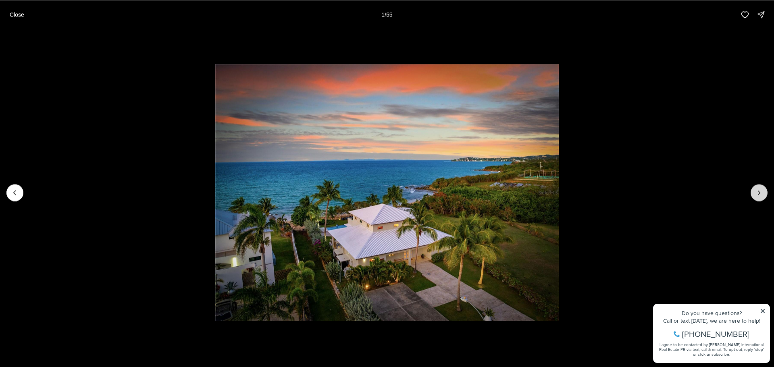
click at [753, 188] on button "Next slide" at bounding box center [758, 192] width 17 height 17
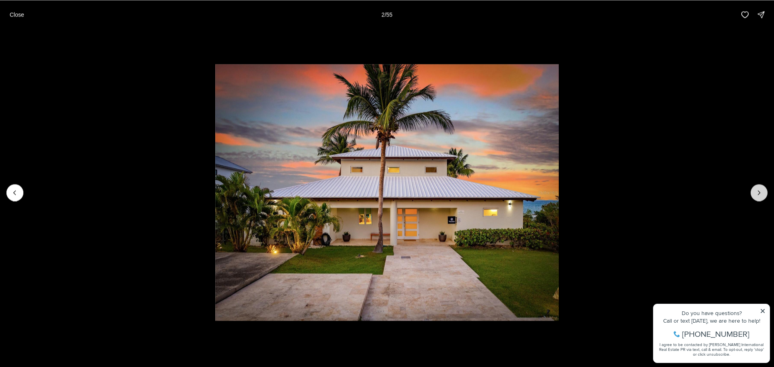
click at [757, 193] on icon "Next slide" at bounding box center [759, 193] width 8 height 8
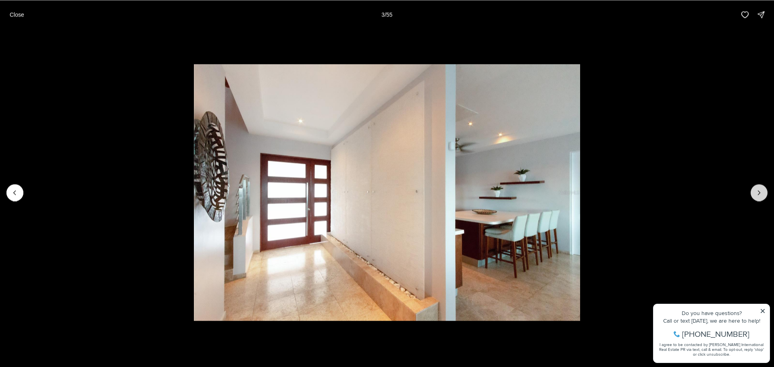
click at [757, 193] on icon "Next slide" at bounding box center [759, 193] width 8 height 8
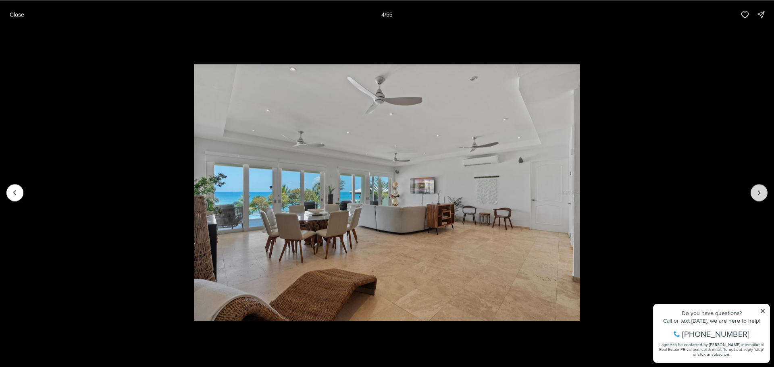
click at [757, 193] on icon "Next slide" at bounding box center [759, 193] width 8 height 8
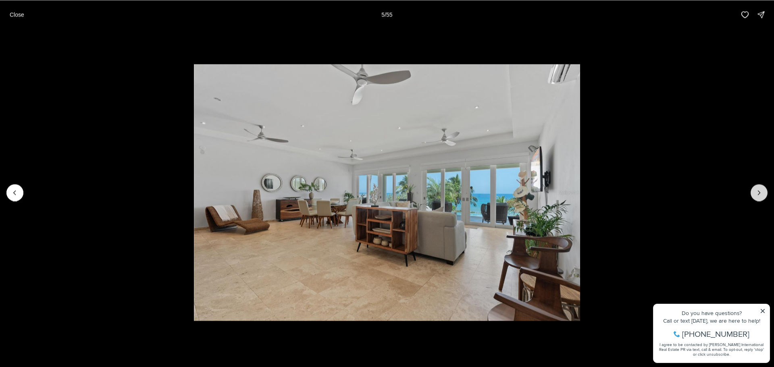
click at [757, 193] on icon "Next slide" at bounding box center [759, 193] width 8 height 8
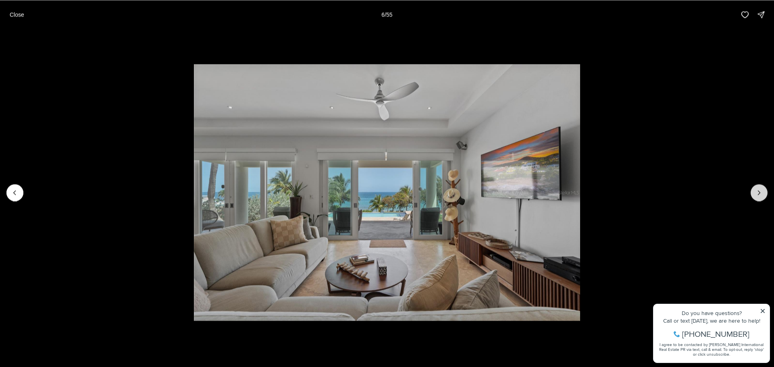
click at [757, 193] on icon "Next slide" at bounding box center [759, 193] width 8 height 8
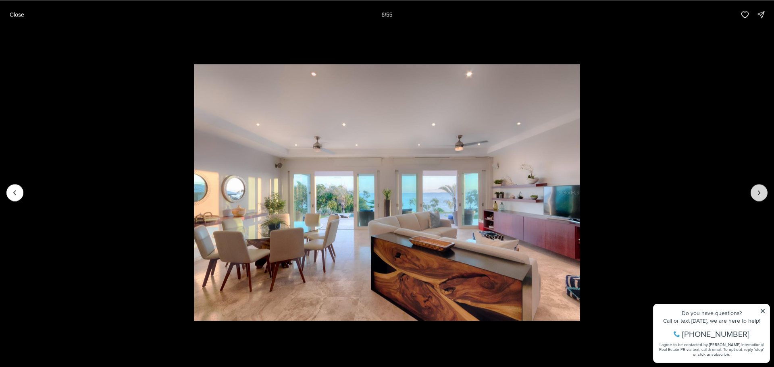
click at [757, 193] on icon "Next slide" at bounding box center [759, 193] width 8 height 8
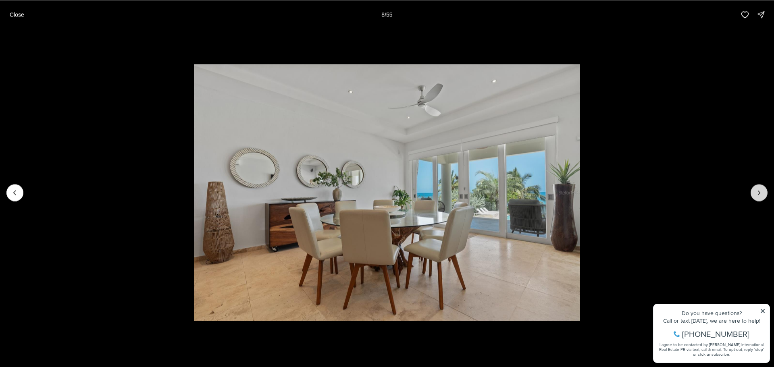
click at [757, 193] on icon "Next slide" at bounding box center [759, 193] width 8 height 8
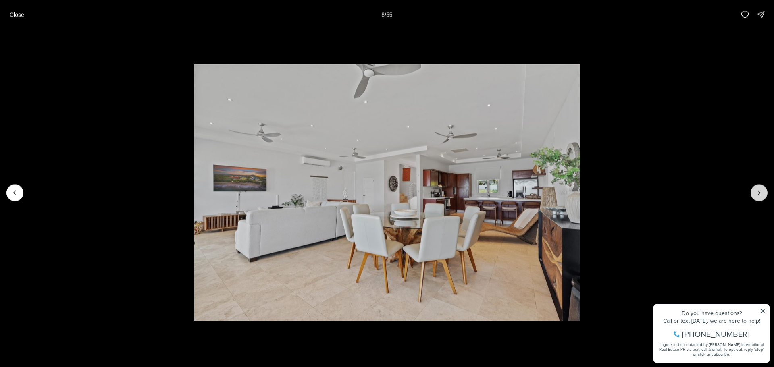
click at [757, 193] on icon "Next slide" at bounding box center [759, 193] width 8 height 8
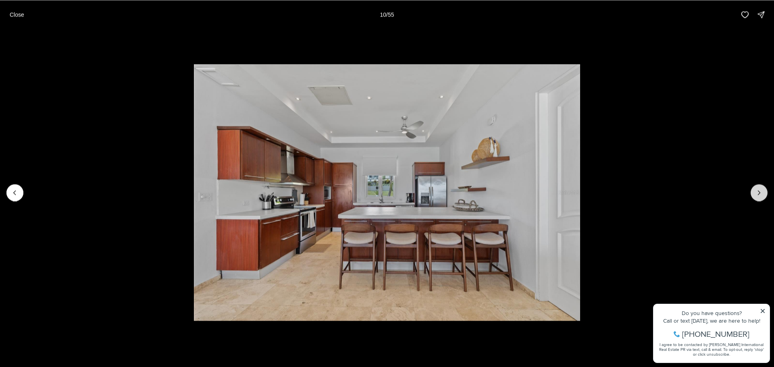
click at [757, 193] on icon "Next slide" at bounding box center [759, 193] width 8 height 8
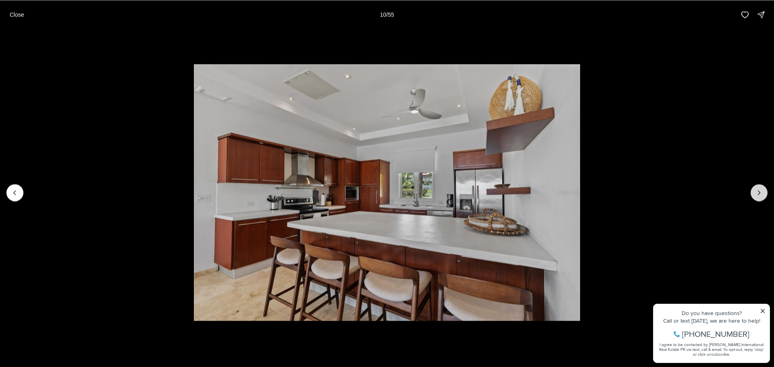
click at [757, 193] on icon "Next slide" at bounding box center [759, 193] width 8 height 8
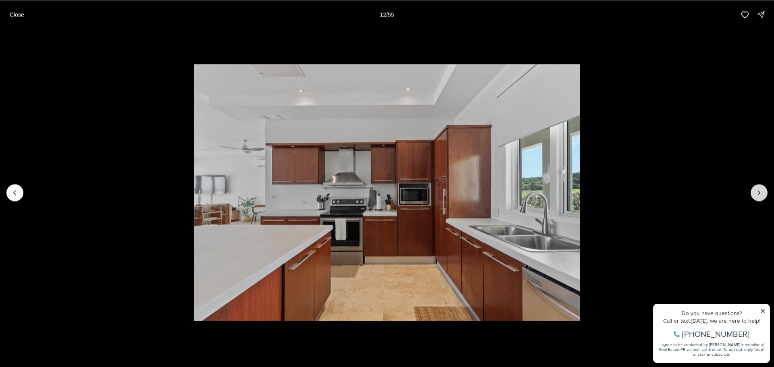
click at [757, 193] on icon "Next slide" at bounding box center [759, 193] width 8 height 8
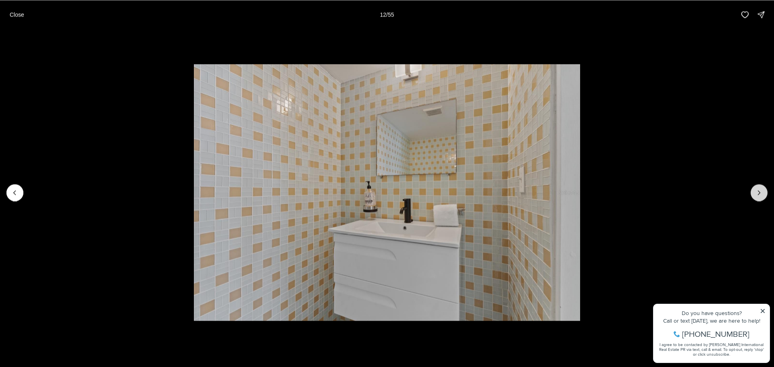
click at [757, 193] on icon "Next slide" at bounding box center [759, 193] width 8 height 8
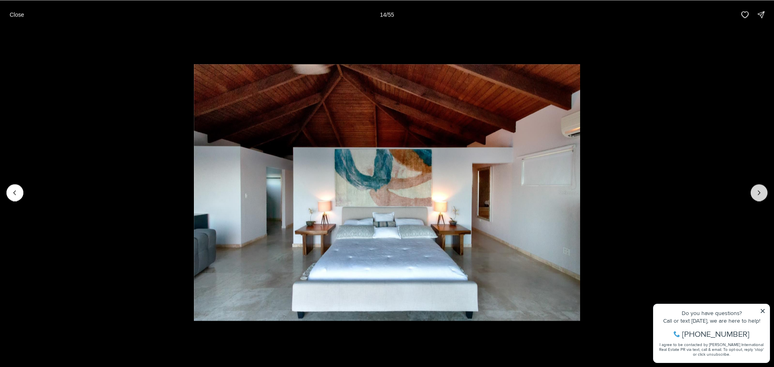
click at [757, 193] on icon "Next slide" at bounding box center [759, 193] width 8 height 8
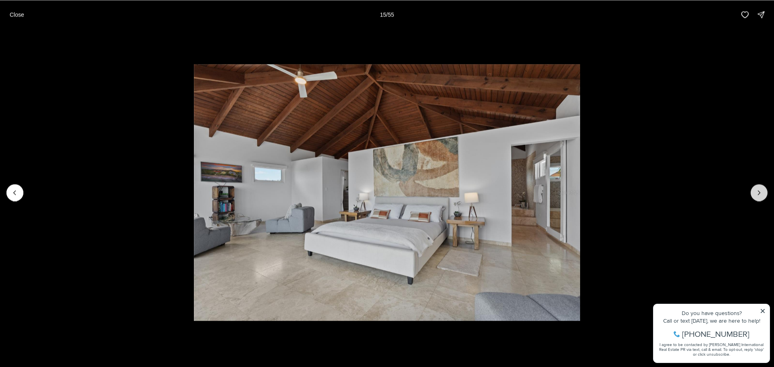
click at [757, 193] on icon "Next slide" at bounding box center [759, 193] width 8 height 8
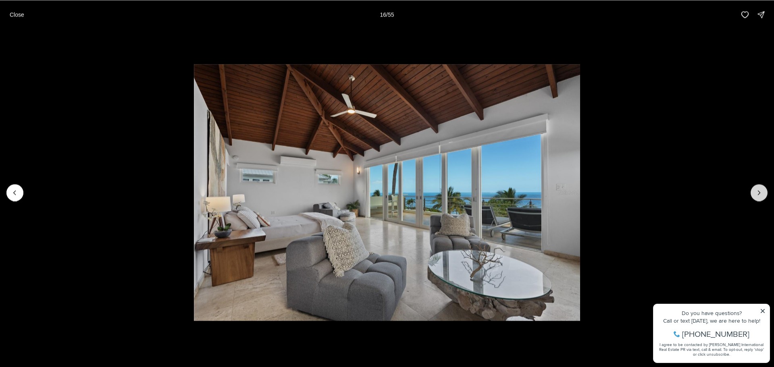
click at [757, 193] on icon "Next slide" at bounding box center [759, 193] width 8 height 8
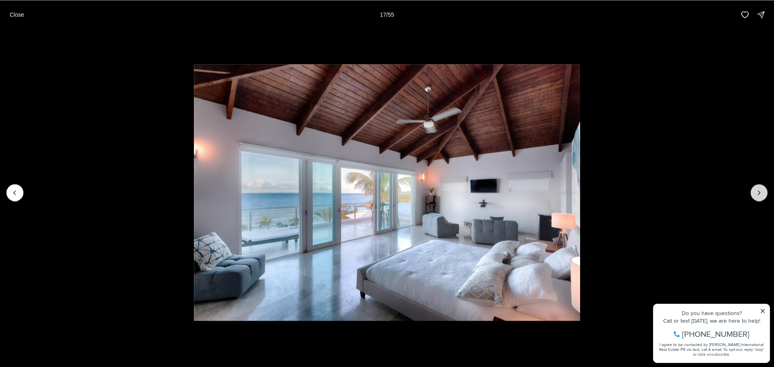
click at [757, 193] on icon "Next slide" at bounding box center [759, 193] width 8 height 8
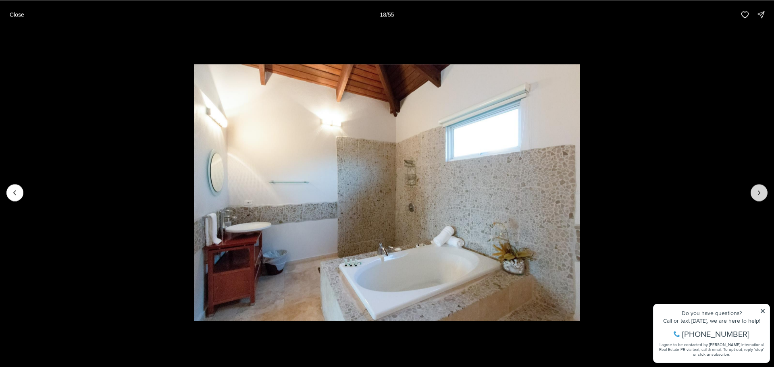
click at [757, 193] on icon "Next slide" at bounding box center [759, 193] width 8 height 8
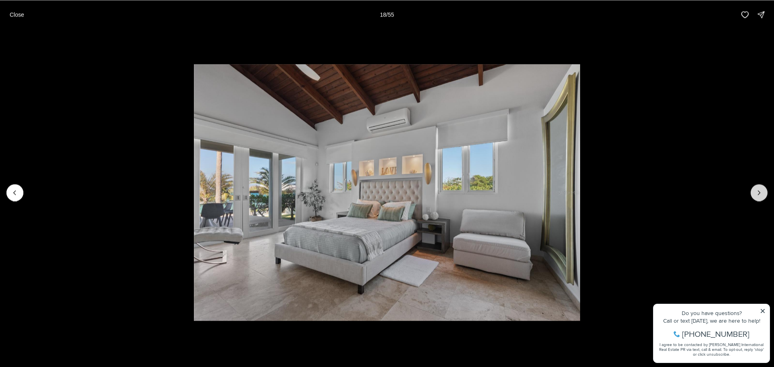
click at [757, 193] on icon "Next slide" at bounding box center [759, 193] width 8 height 8
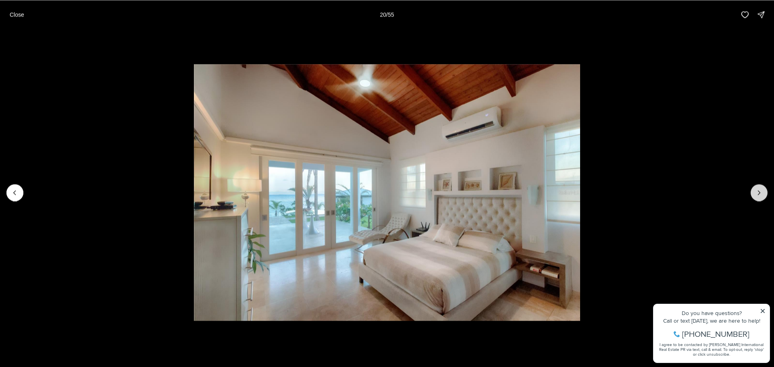
click at [757, 193] on icon "Next slide" at bounding box center [759, 193] width 8 height 8
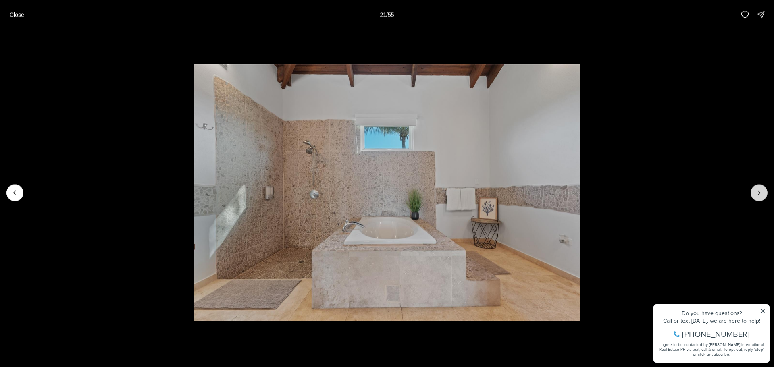
click at [757, 193] on icon "Next slide" at bounding box center [759, 193] width 8 height 8
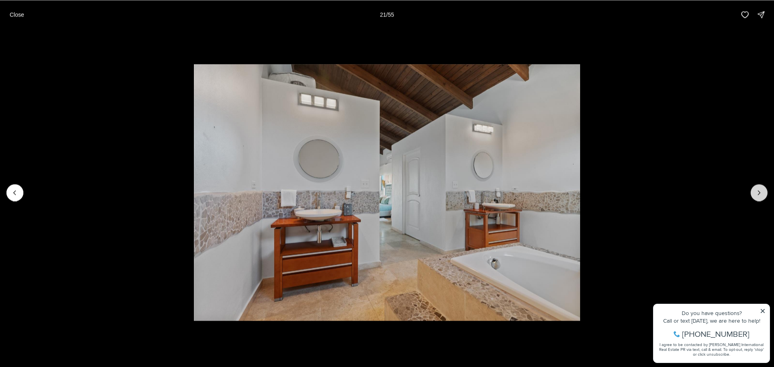
click at [757, 193] on icon "Next slide" at bounding box center [759, 193] width 8 height 8
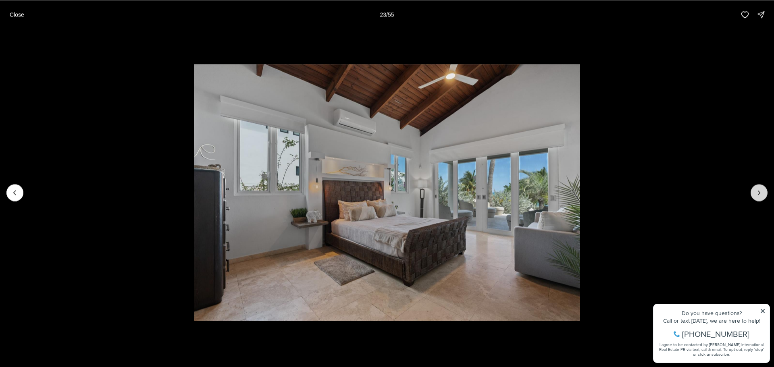
click at [757, 193] on icon "Next slide" at bounding box center [759, 193] width 8 height 8
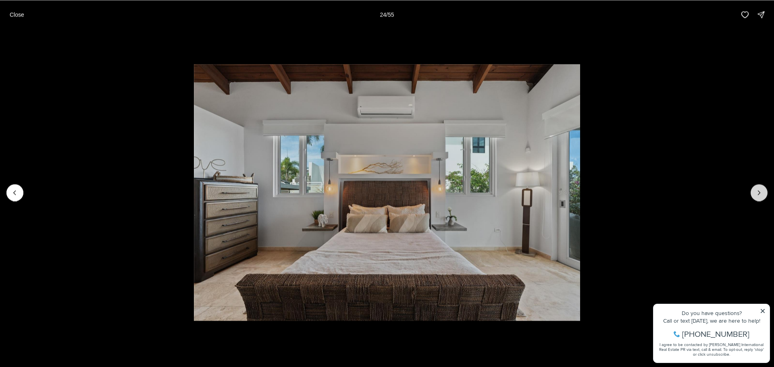
click at [757, 193] on icon "Next slide" at bounding box center [759, 193] width 8 height 8
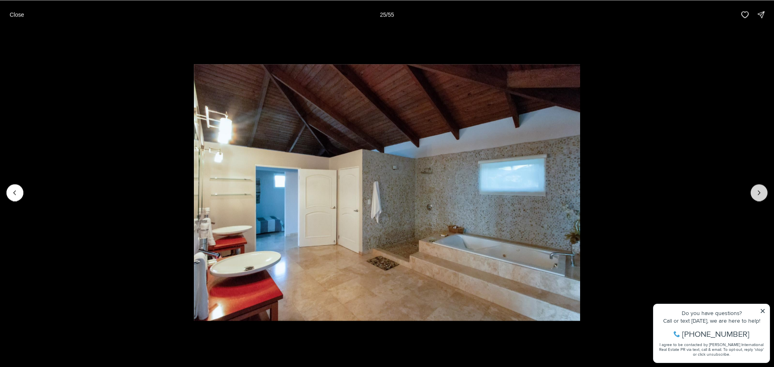
click at [757, 193] on icon "Next slide" at bounding box center [759, 193] width 8 height 8
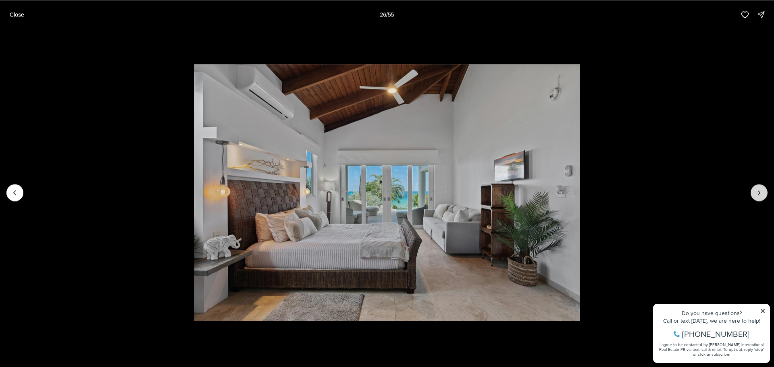
click at [757, 193] on icon "Next slide" at bounding box center [759, 193] width 8 height 8
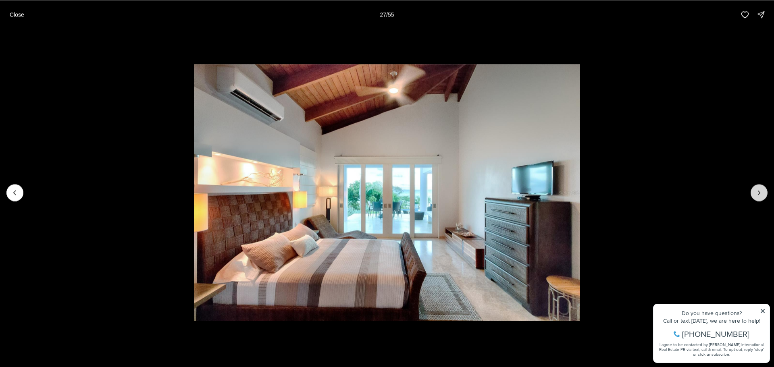
click at [757, 193] on icon "Next slide" at bounding box center [759, 193] width 8 height 8
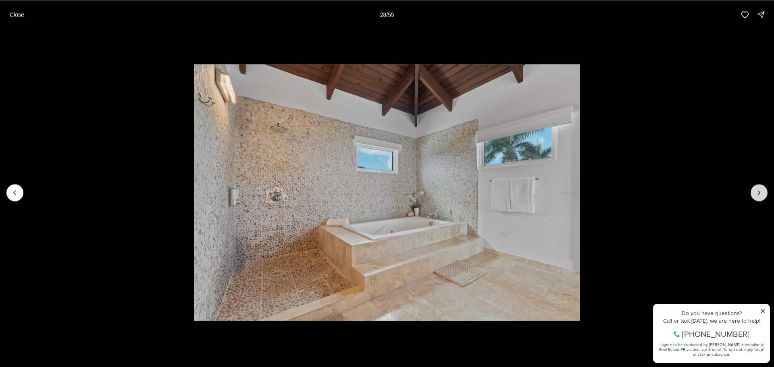
click at [757, 193] on icon "Next slide" at bounding box center [759, 193] width 8 height 8
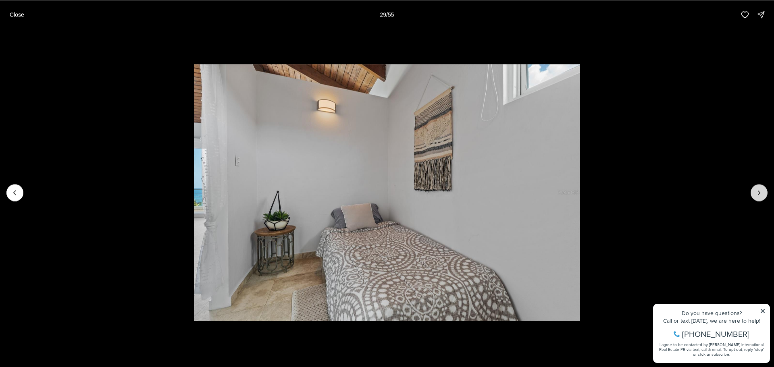
click at [757, 193] on icon "Next slide" at bounding box center [759, 193] width 8 height 8
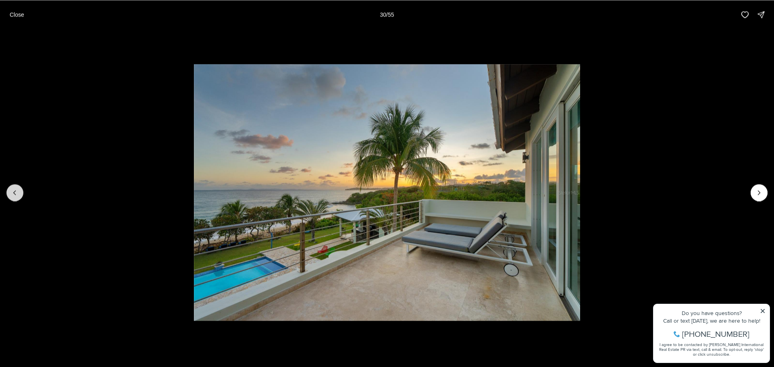
click at [14, 192] on icon "Previous slide" at bounding box center [15, 193] width 2 height 4
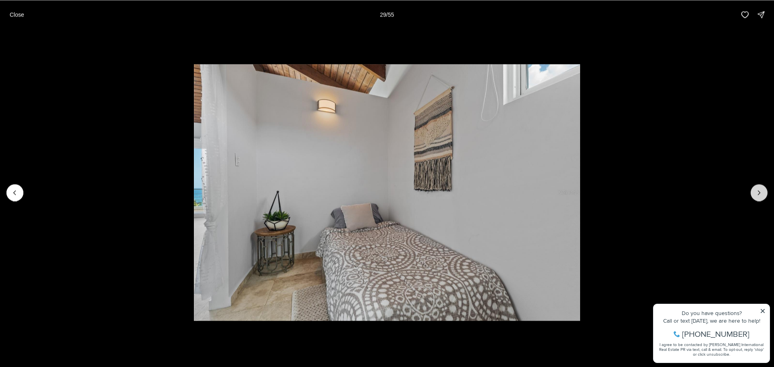
click at [758, 192] on icon "Next slide" at bounding box center [759, 193] width 8 height 8
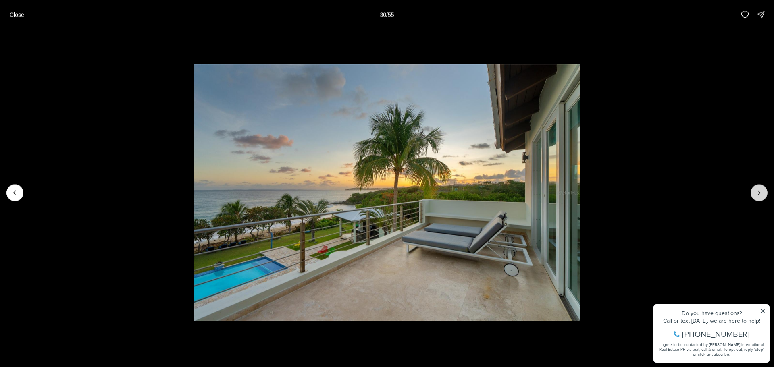
click at [758, 192] on icon "Next slide" at bounding box center [759, 193] width 8 height 8
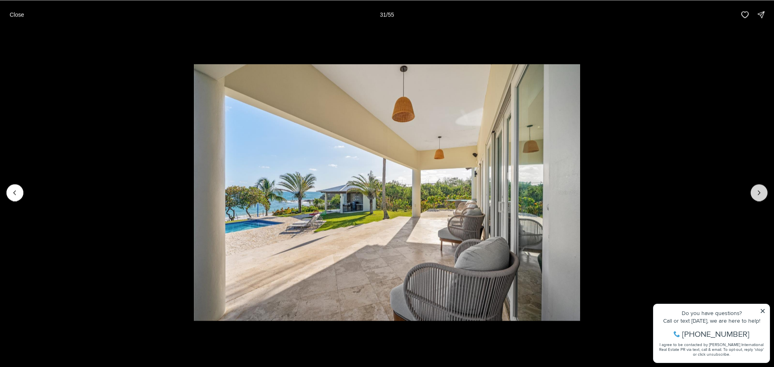
click at [758, 192] on icon "Next slide" at bounding box center [759, 193] width 8 height 8
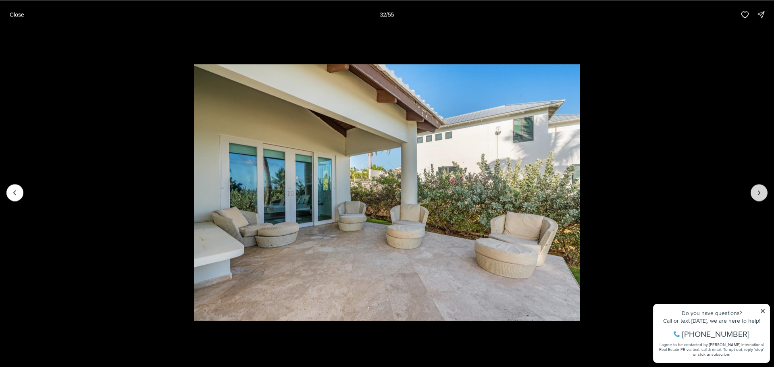
click at [758, 192] on icon "Next slide" at bounding box center [759, 193] width 8 height 8
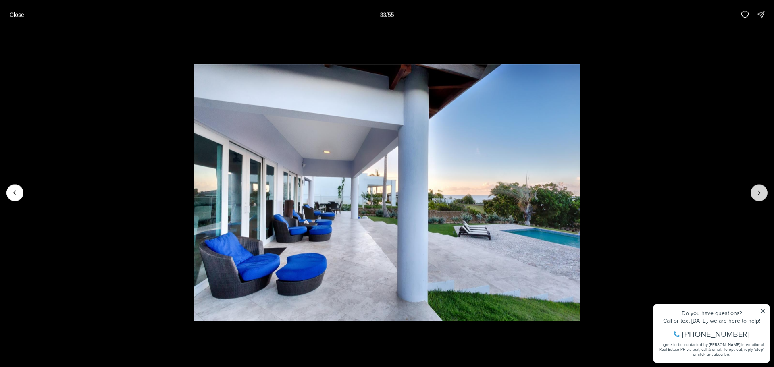
click at [758, 192] on icon "Next slide" at bounding box center [759, 193] width 8 height 8
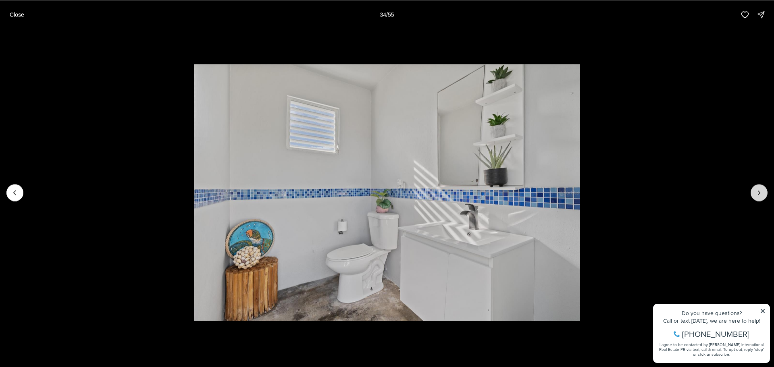
click at [758, 192] on icon "Next slide" at bounding box center [759, 193] width 8 height 8
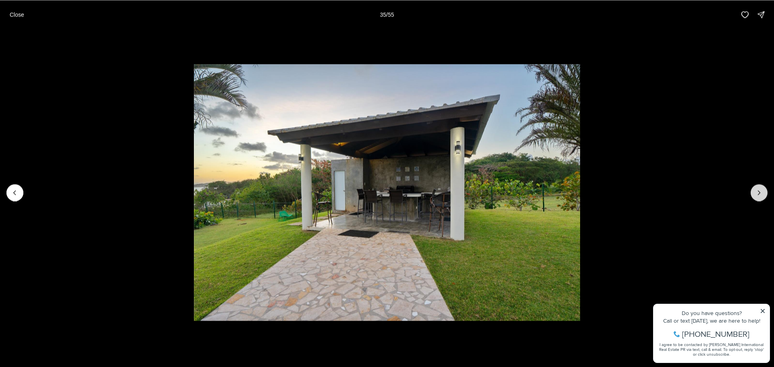
click at [758, 192] on icon "Next slide" at bounding box center [759, 193] width 8 height 8
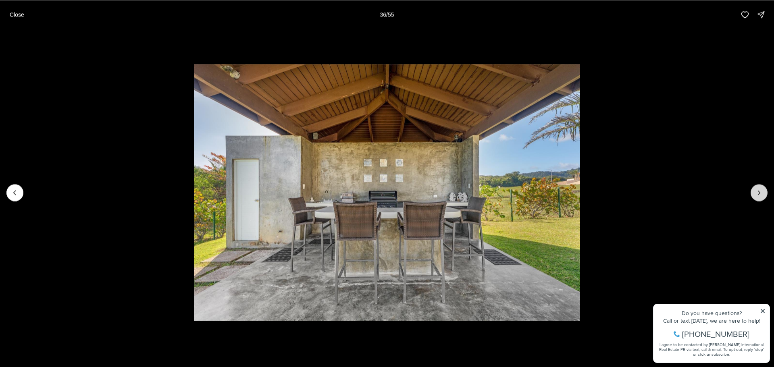
click at [758, 192] on icon "Next slide" at bounding box center [759, 193] width 8 height 8
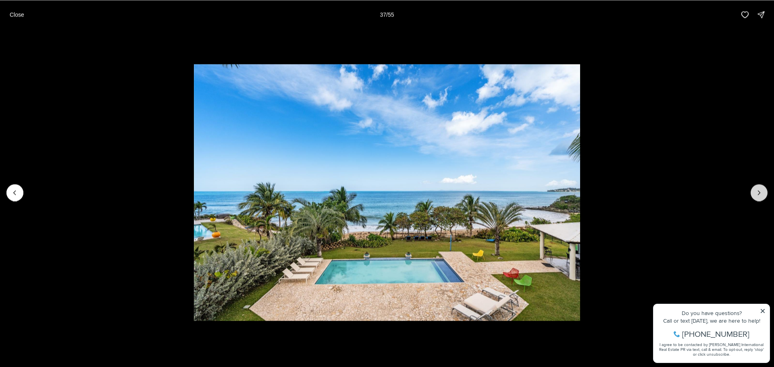
click at [758, 192] on icon "Next slide" at bounding box center [759, 193] width 8 height 8
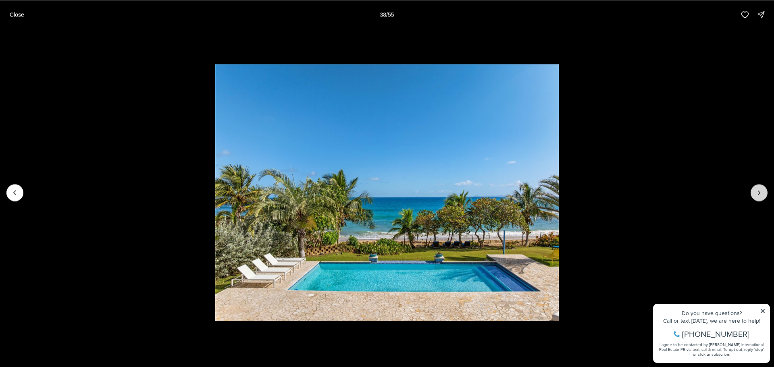
click at [758, 192] on icon "Next slide" at bounding box center [759, 193] width 8 height 8
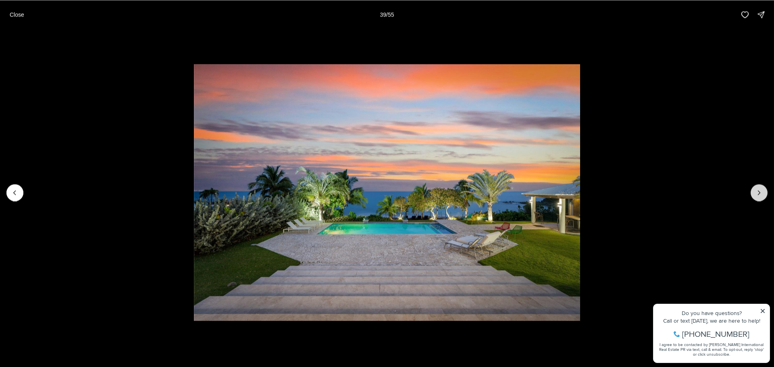
click at [758, 192] on icon "Next slide" at bounding box center [759, 193] width 8 height 8
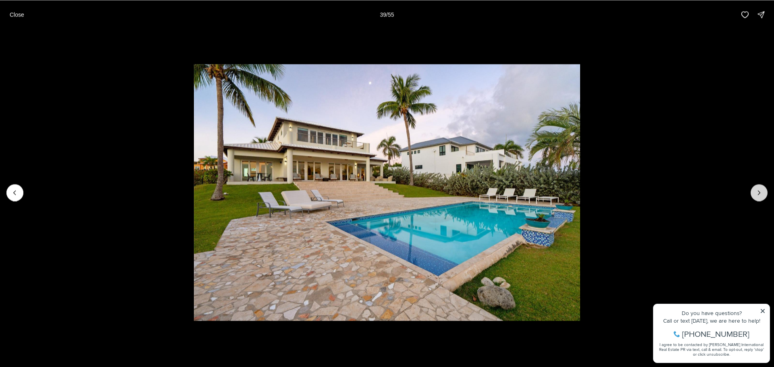
click at [758, 192] on icon "Next slide" at bounding box center [759, 193] width 8 height 8
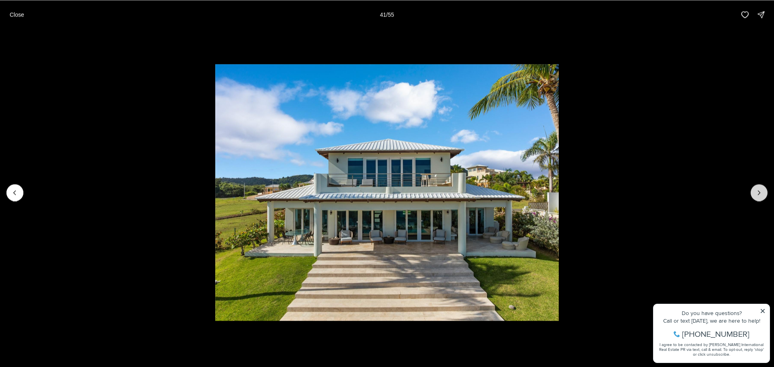
click at [758, 192] on icon "Next slide" at bounding box center [759, 193] width 8 height 8
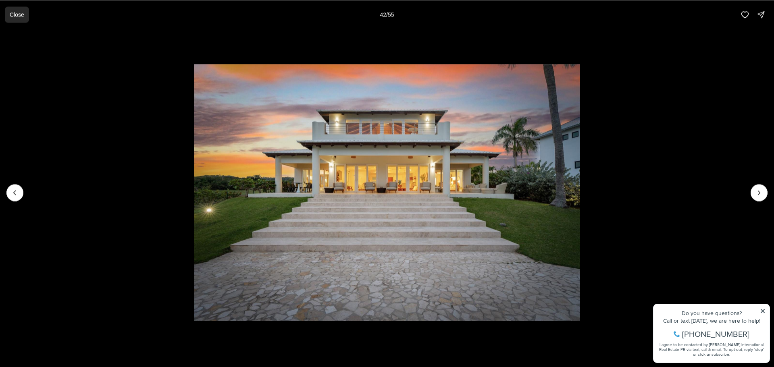
click at [13, 16] on p "Close" at bounding box center [17, 14] width 15 height 6
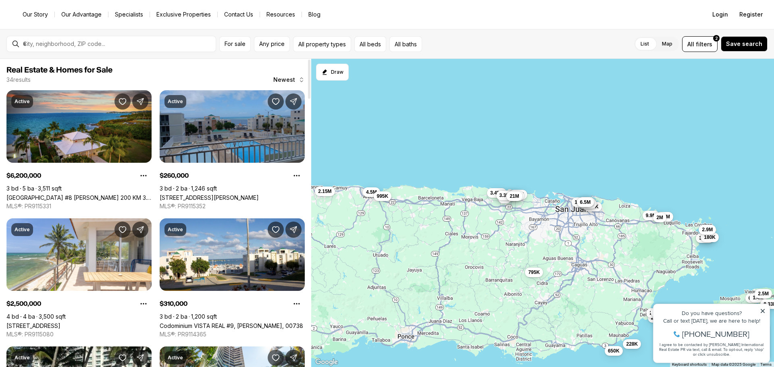
click at [222, 194] on link "[STREET_ADDRESS][PERSON_NAME]" at bounding box center [209, 197] width 99 height 7
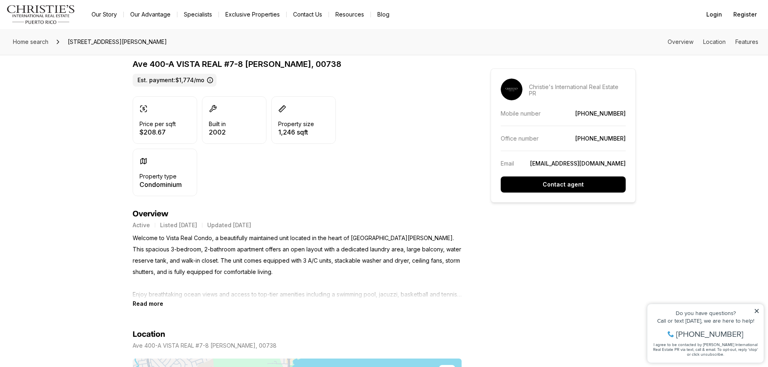
scroll to position [201, 0]
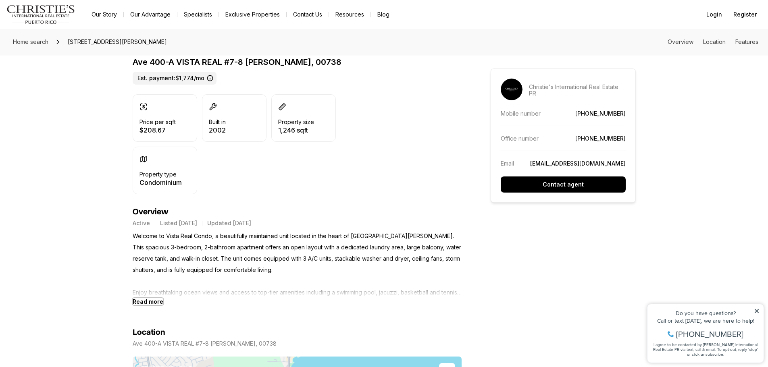
click at [147, 302] on b "Read more" at bounding box center [148, 301] width 31 height 7
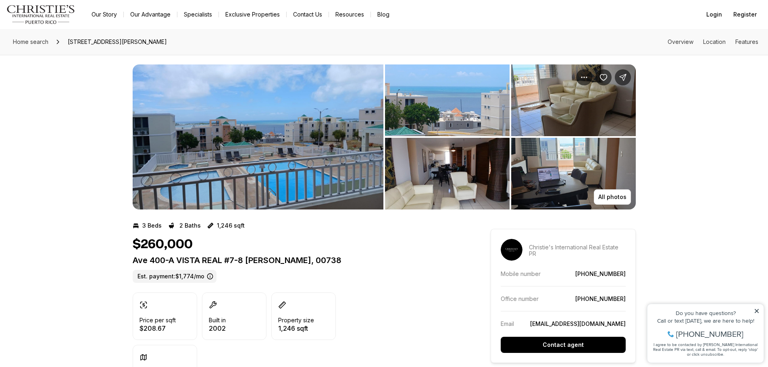
scroll to position [0, 0]
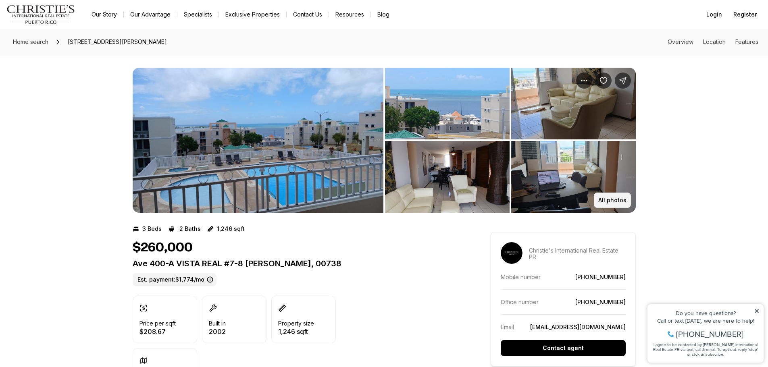
click at [608, 202] on p "All photos" at bounding box center [612, 200] width 28 height 6
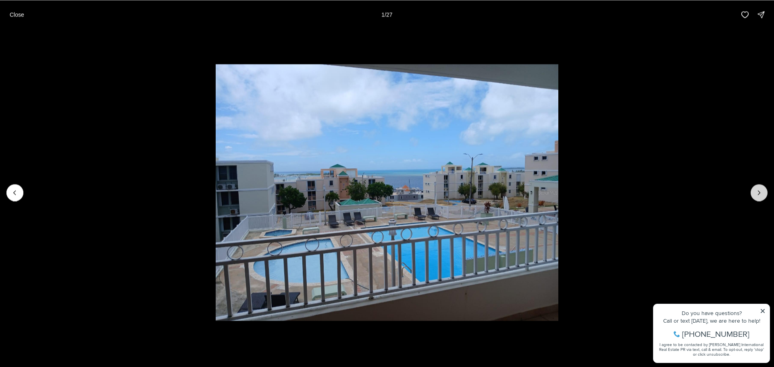
click at [756, 195] on icon "Next slide" at bounding box center [759, 193] width 8 height 8
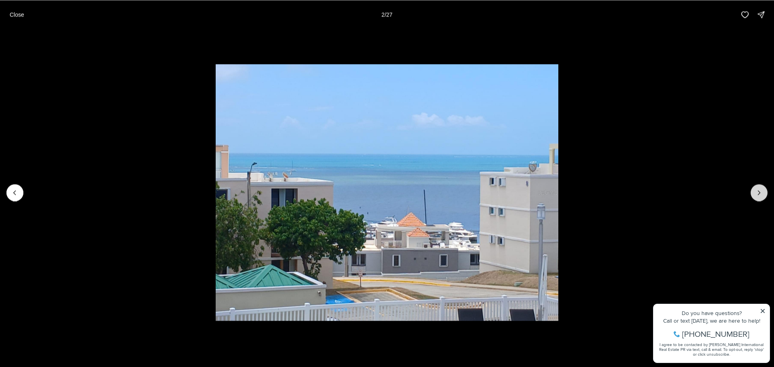
click at [756, 195] on icon "Next slide" at bounding box center [759, 193] width 8 height 8
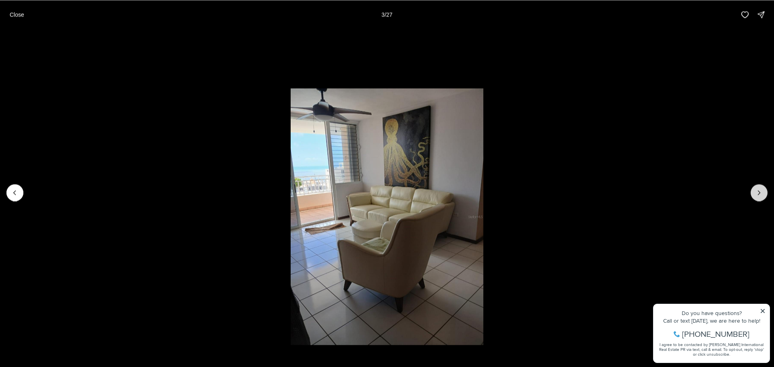
click at [756, 195] on icon "Next slide" at bounding box center [759, 193] width 8 height 8
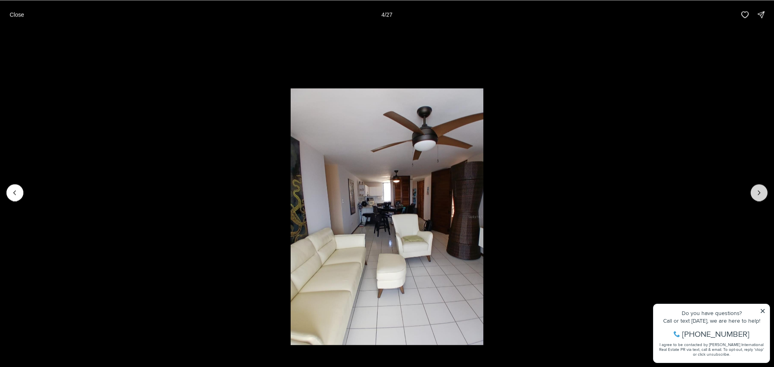
click at [756, 195] on icon "Next slide" at bounding box center [759, 193] width 8 height 8
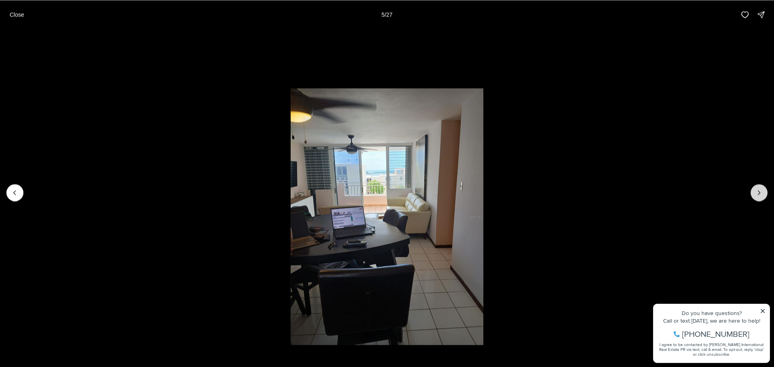
click at [756, 195] on icon "Next slide" at bounding box center [759, 193] width 8 height 8
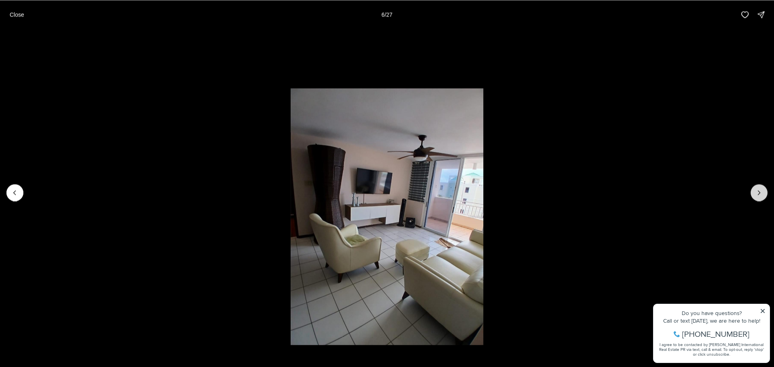
click at [756, 195] on icon "Next slide" at bounding box center [759, 193] width 8 height 8
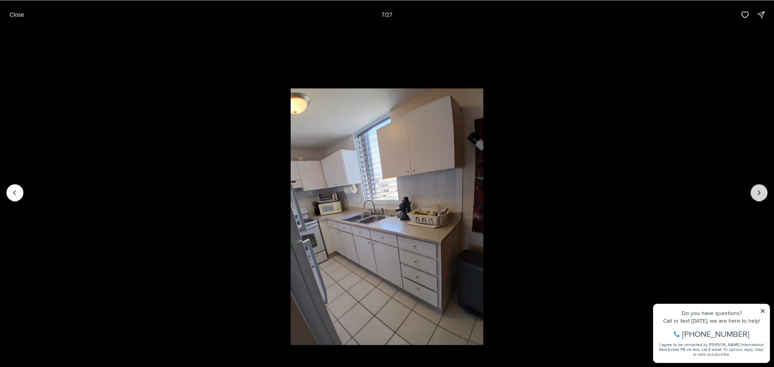
click at [756, 195] on icon "Next slide" at bounding box center [759, 193] width 8 height 8
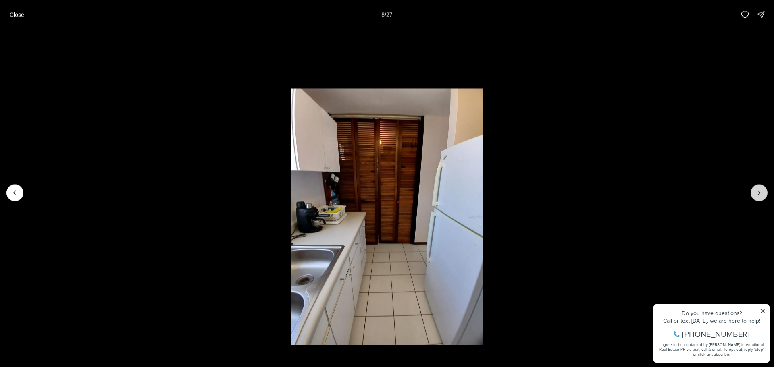
click at [756, 195] on icon "Next slide" at bounding box center [759, 193] width 8 height 8
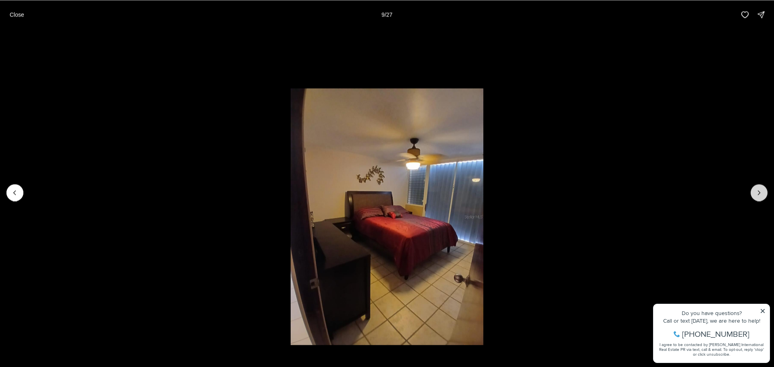
click at [756, 195] on icon "Next slide" at bounding box center [759, 193] width 8 height 8
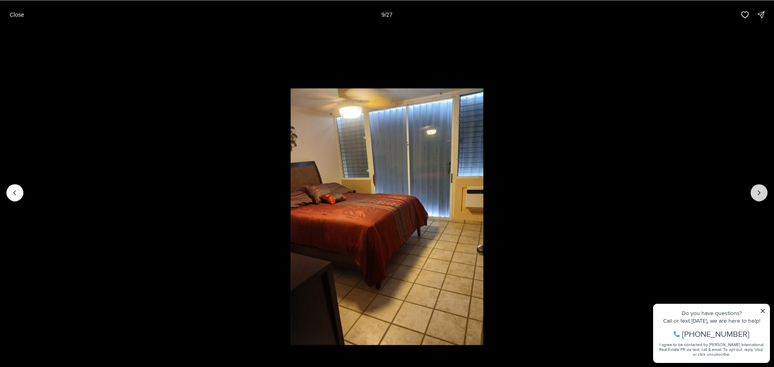
click at [756, 195] on icon "Next slide" at bounding box center [759, 193] width 8 height 8
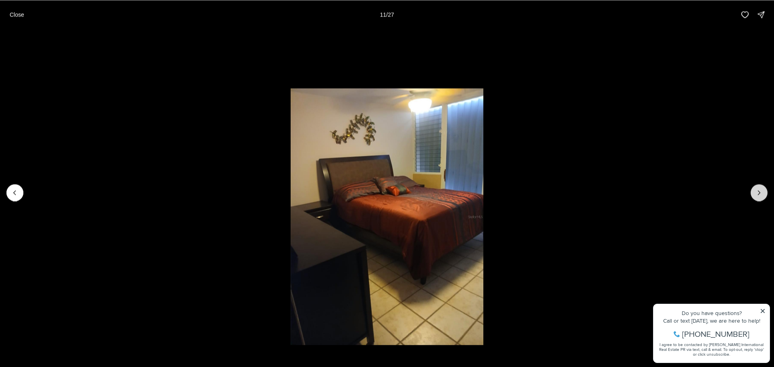
click at [756, 195] on icon "Next slide" at bounding box center [759, 193] width 8 height 8
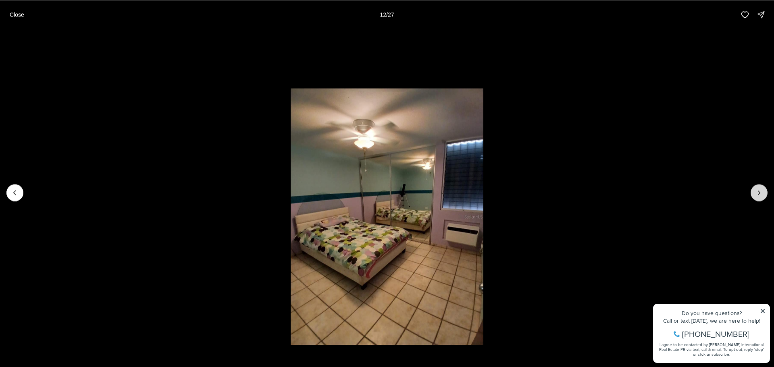
click at [756, 195] on icon "Next slide" at bounding box center [759, 193] width 8 height 8
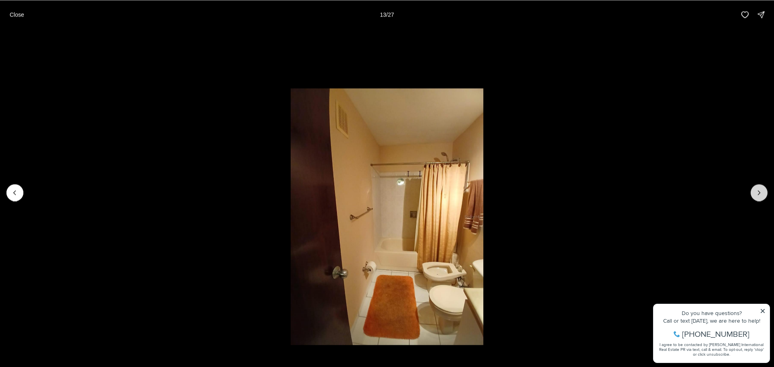
click at [756, 195] on icon "Next slide" at bounding box center [759, 193] width 8 height 8
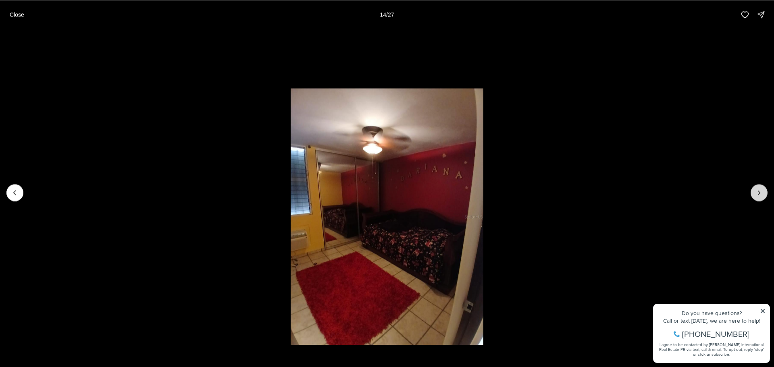
click at [756, 195] on icon "Next slide" at bounding box center [759, 193] width 8 height 8
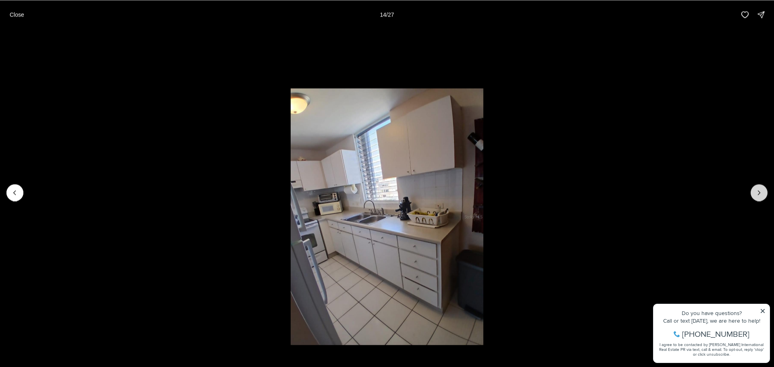
click at [756, 195] on icon "Next slide" at bounding box center [759, 193] width 8 height 8
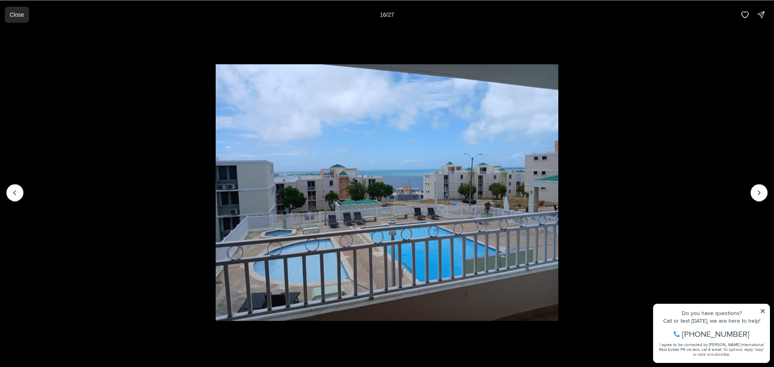
click at [17, 12] on p "Close" at bounding box center [17, 14] width 15 height 6
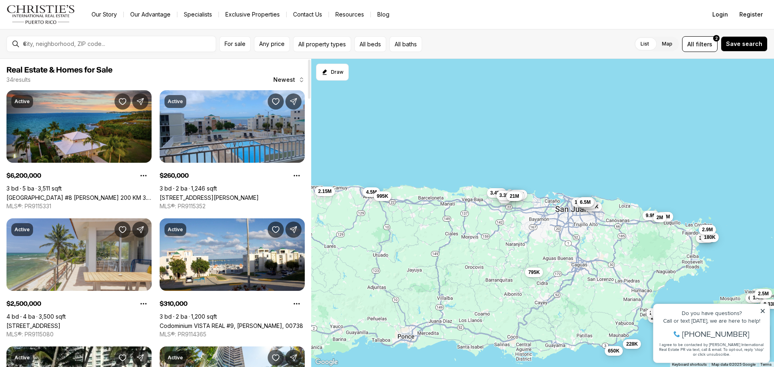
click at [60, 322] on link "[STREET_ADDRESS]" at bounding box center [33, 325] width 54 height 7
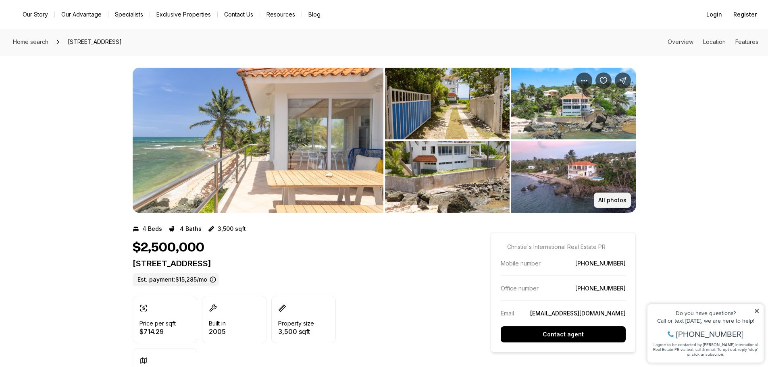
click at [608, 203] on p "All photos" at bounding box center [612, 200] width 28 height 6
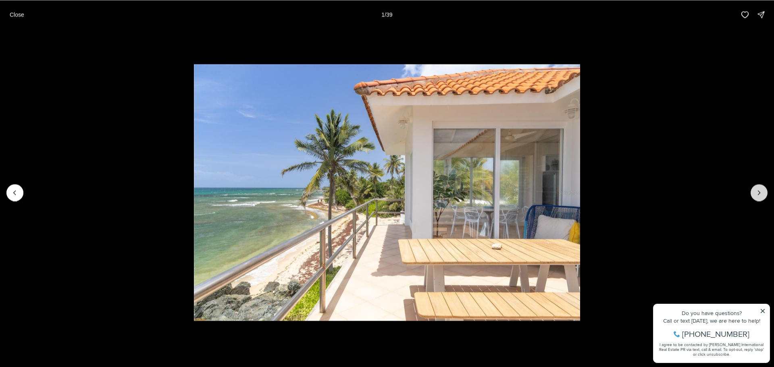
click at [761, 193] on icon "Next slide" at bounding box center [759, 193] width 8 height 8
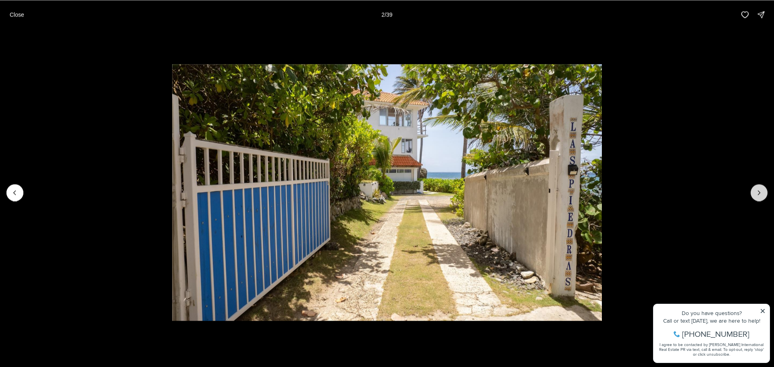
click at [761, 193] on icon "Next slide" at bounding box center [759, 193] width 8 height 8
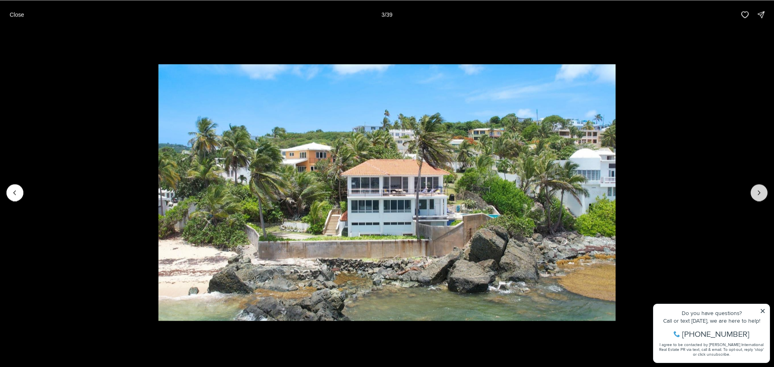
click at [761, 193] on icon "Next slide" at bounding box center [759, 193] width 8 height 8
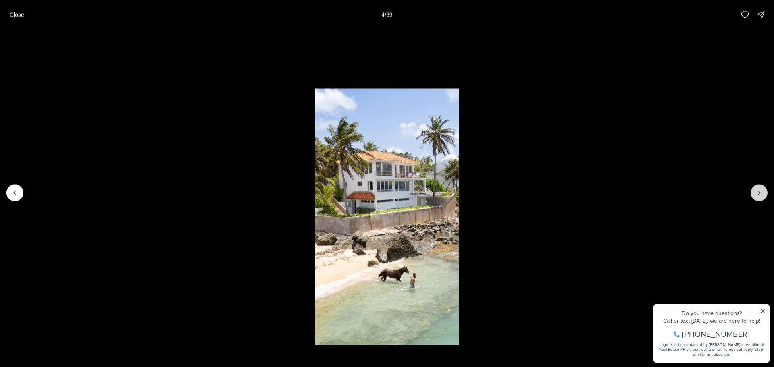
click at [761, 193] on icon "Next slide" at bounding box center [759, 193] width 8 height 8
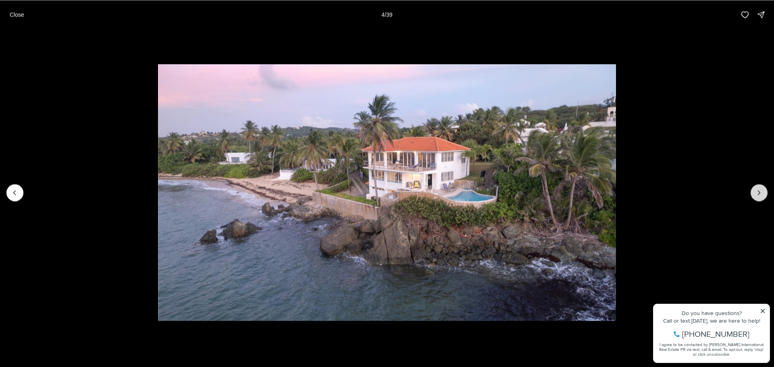
click at [761, 193] on icon "Next slide" at bounding box center [759, 193] width 8 height 8
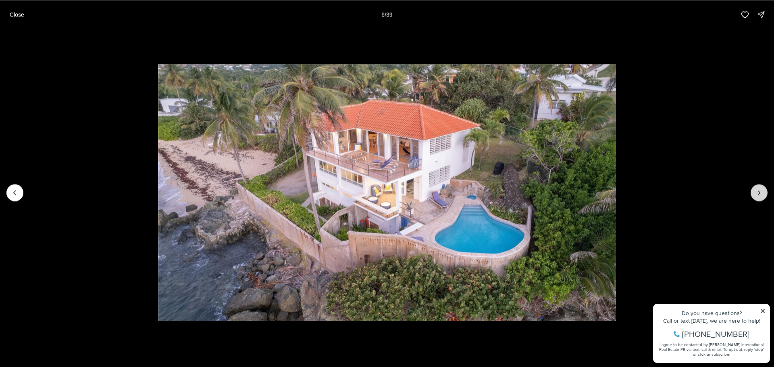
click at [761, 193] on icon "Next slide" at bounding box center [759, 193] width 8 height 8
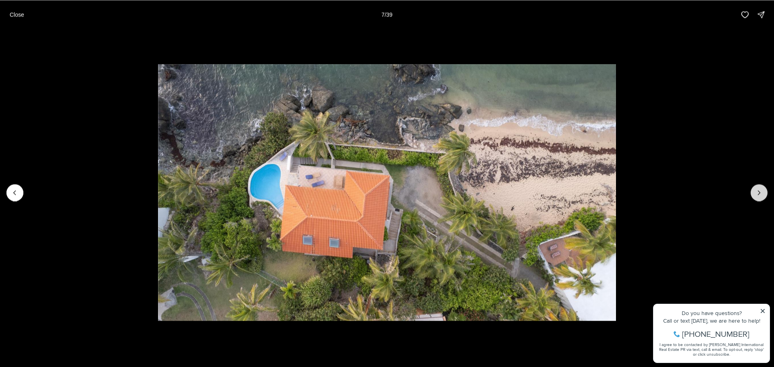
click at [761, 193] on icon "Next slide" at bounding box center [759, 193] width 8 height 8
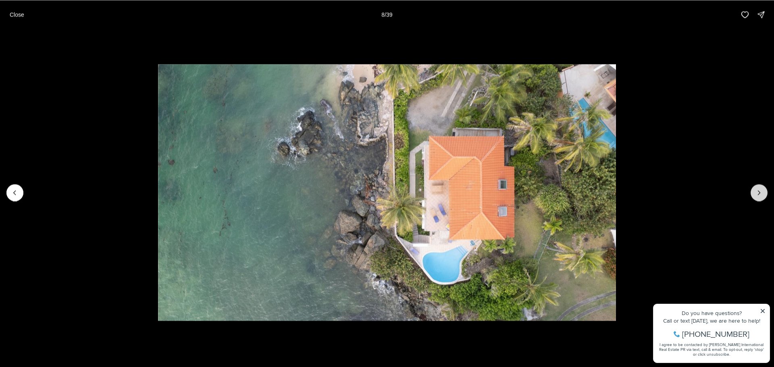
click at [761, 193] on icon "Next slide" at bounding box center [759, 193] width 8 height 8
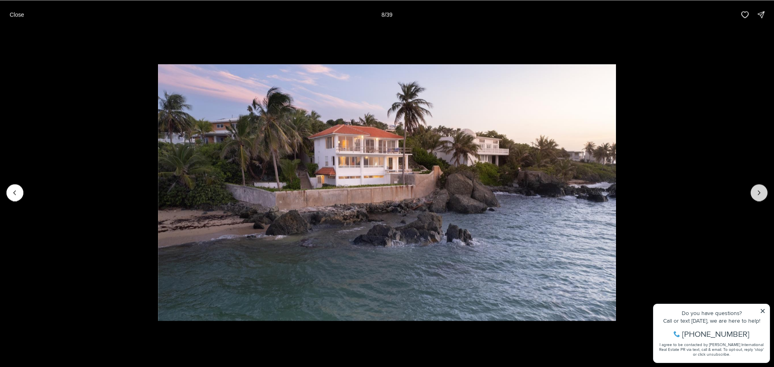
click at [761, 193] on icon "Next slide" at bounding box center [759, 193] width 8 height 8
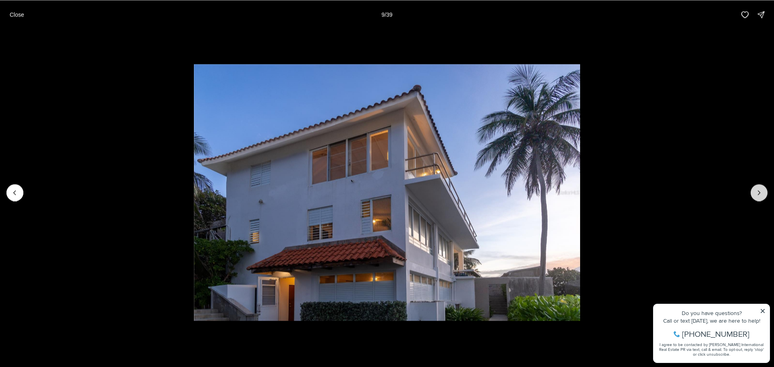
click at [761, 193] on icon "Next slide" at bounding box center [759, 193] width 8 height 8
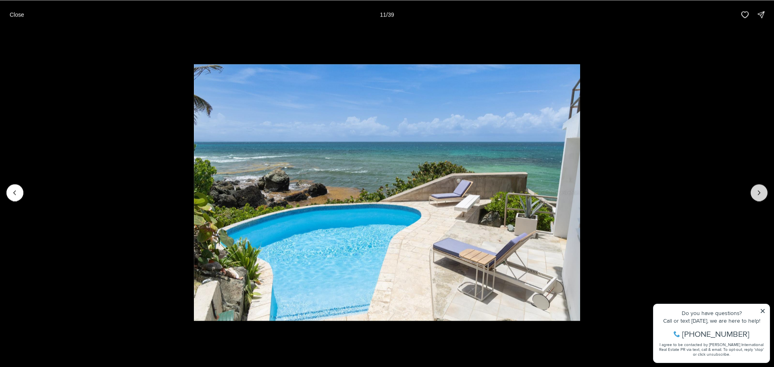
click at [761, 193] on icon "Next slide" at bounding box center [759, 193] width 8 height 8
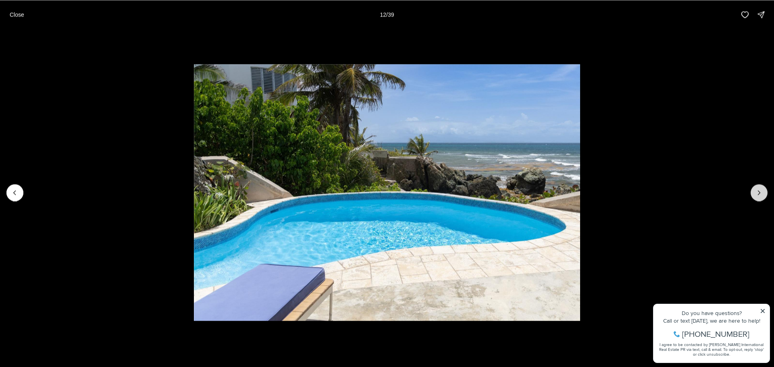
click at [761, 193] on icon "Next slide" at bounding box center [759, 193] width 8 height 8
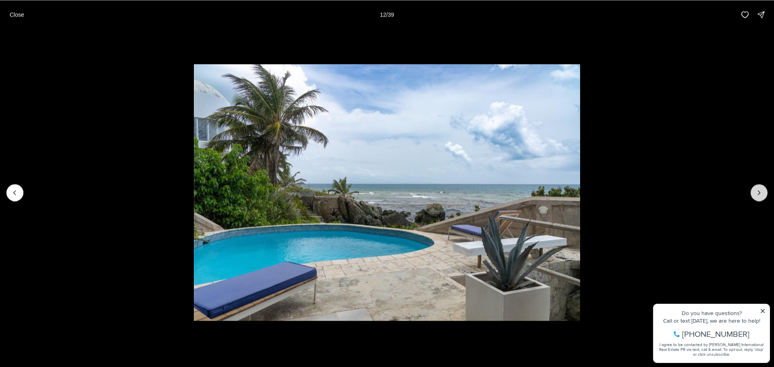
click at [761, 193] on icon "Next slide" at bounding box center [759, 193] width 8 height 8
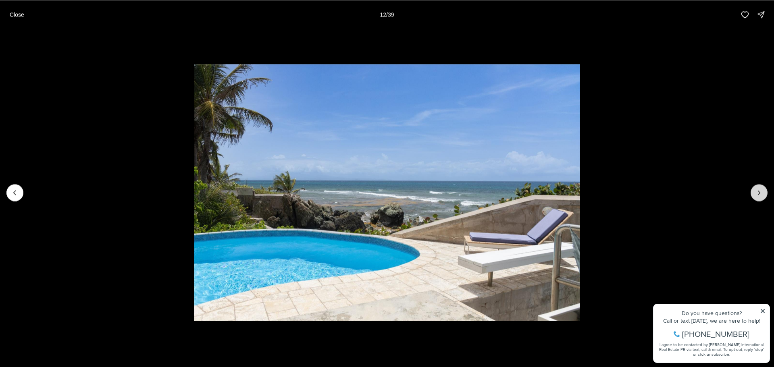
click at [761, 193] on icon "Next slide" at bounding box center [759, 193] width 8 height 8
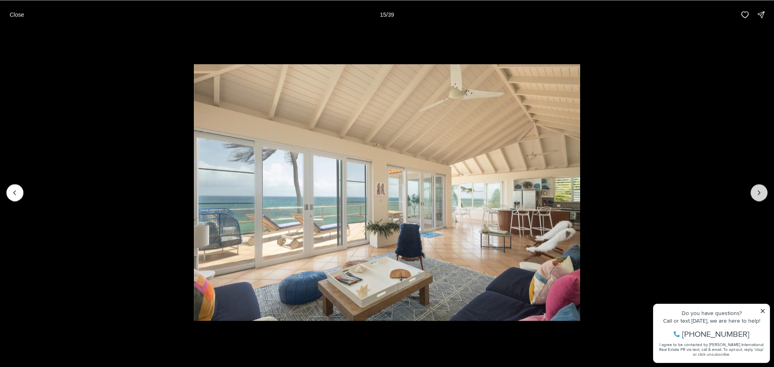
click at [761, 193] on icon "Next slide" at bounding box center [759, 193] width 8 height 8
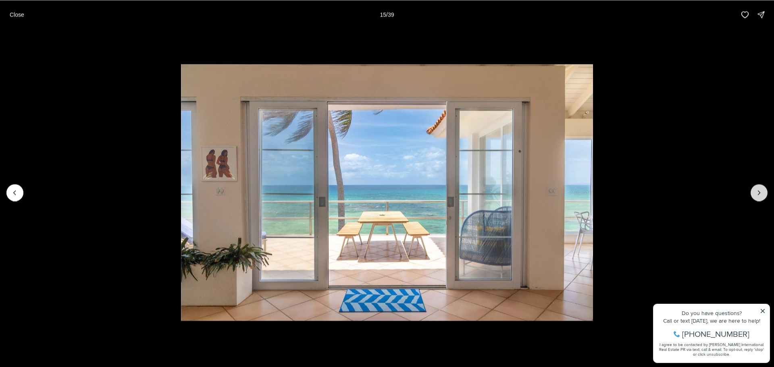
click at [761, 193] on icon "Next slide" at bounding box center [759, 193] width 8 height 8
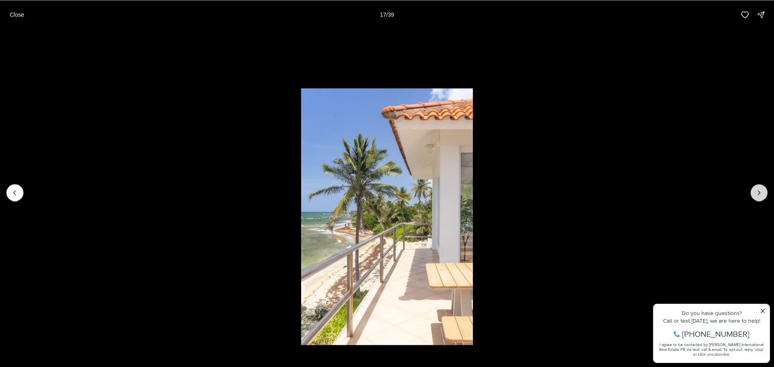
click at [761, 193] on icon "Next slide" at bounding box center [759, 193] width 8 height 8
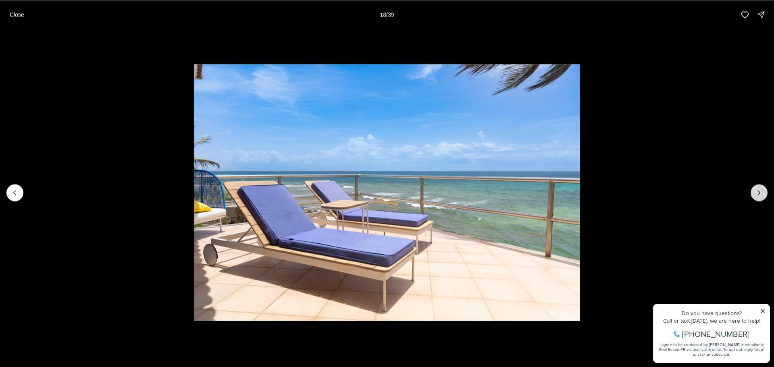
click at [761, 193] on icon "Next slide" at bounding box center [759, 193] width 8 height 8
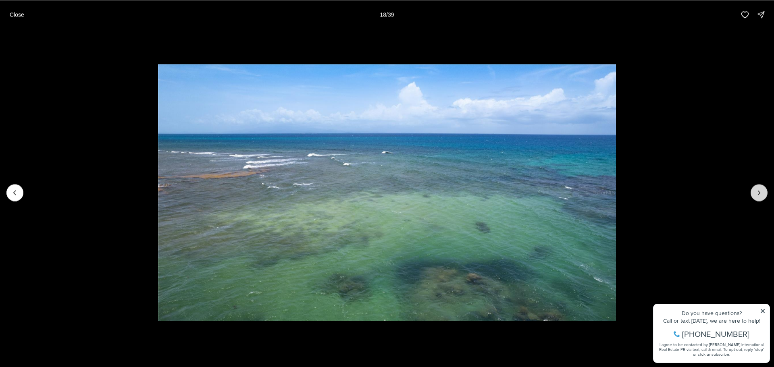
click at [761, 193] on icon "Next slide" at bounding box center [759, 193] width 8 height 8
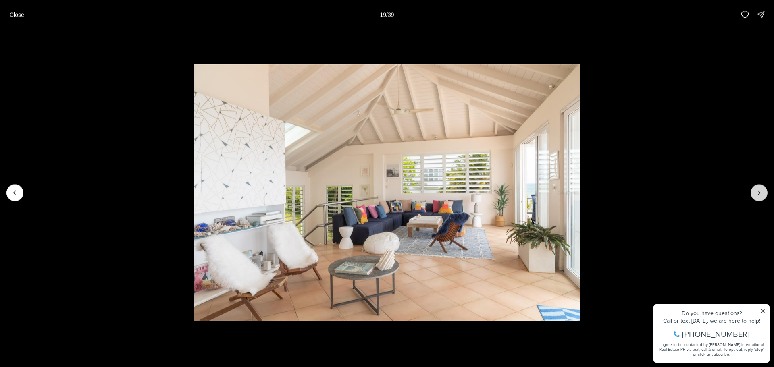
click at [761, 193] on icon "Next slide" at bounding box center [759, 193] width 8 height 8
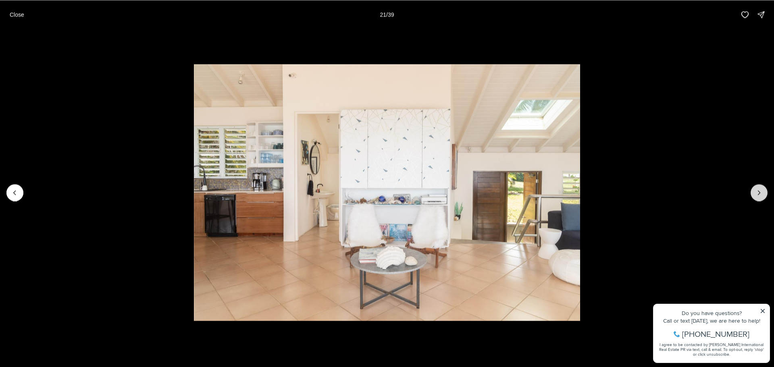
click at [761, 193] on icon "Next slide" at bounding box center [759, 193] width 8 height 8
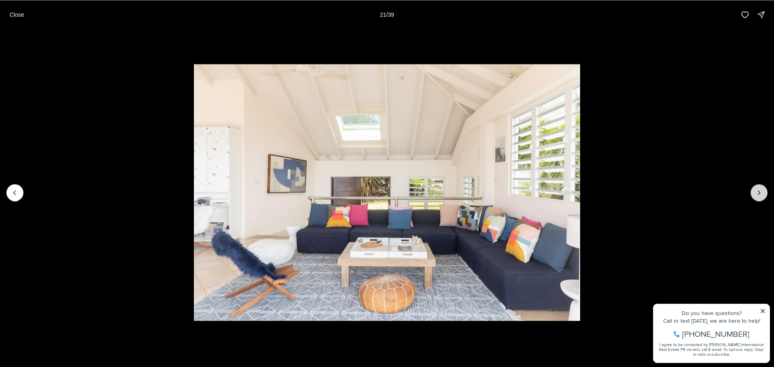
click at [761, 193] on icon "Next slide" at bounding box center [759, 193] width 8 height 8
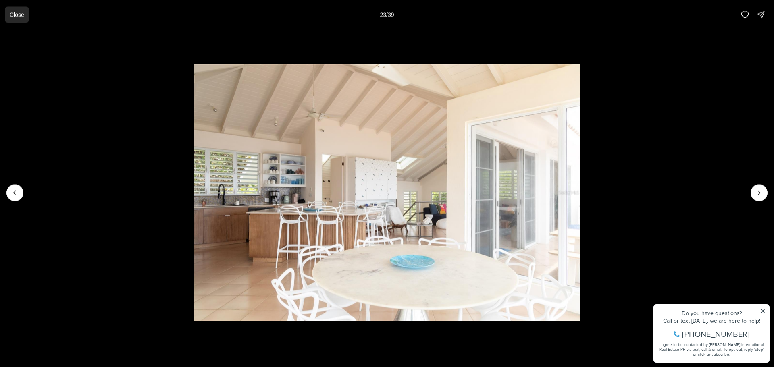
click at [18, 10] on button "Close" at bounding box center [17, 14] width 24 height 16
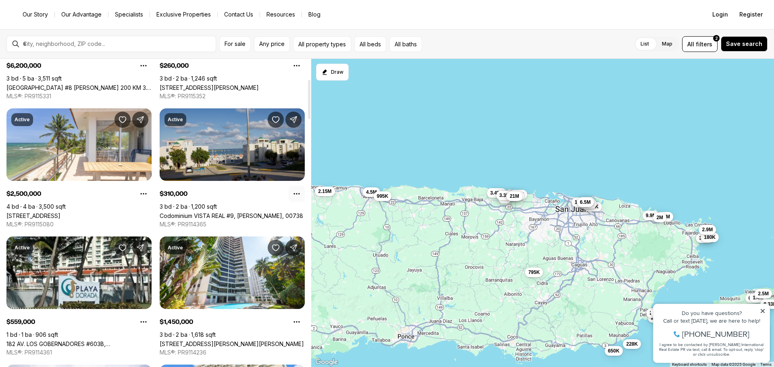
scroll to position [161, 0]
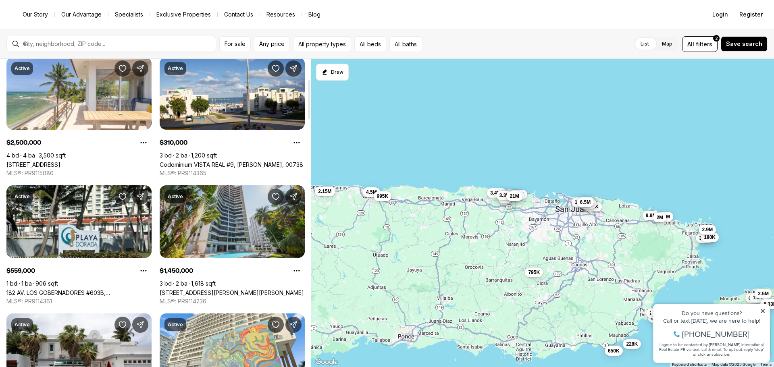
click at [224, 289] on link "[STREET_ADDRESS][PERSON_NAME][PERSON_NAME]" at bounding box center [232, 292] width 144 height 7
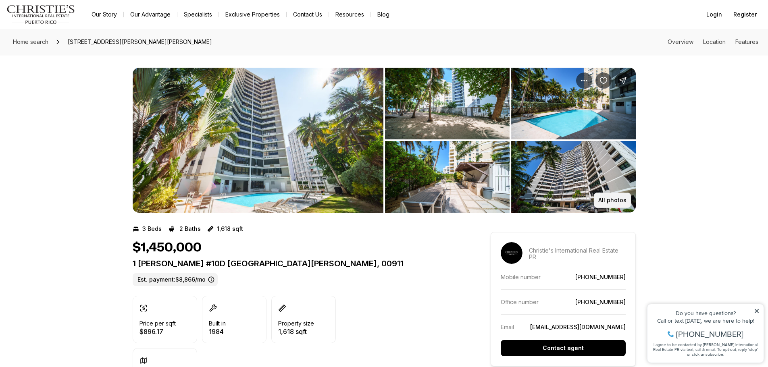
click at [610, 198] on p "All photos" at bounding box center [612, 200] width 28 height 6
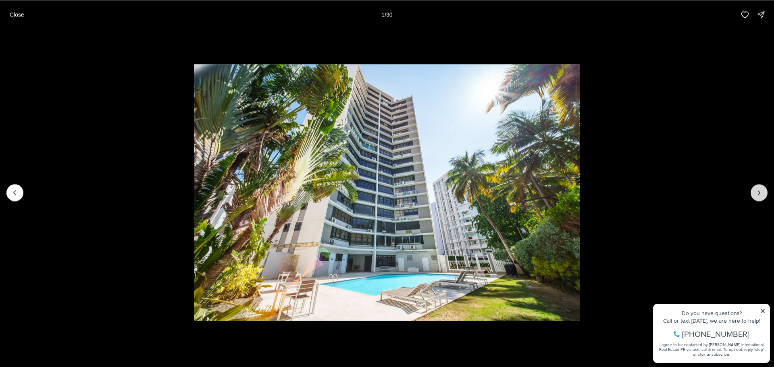
click at [755, 187] on button "Next slide" at bounding box center [758, 192] width 17 height 17
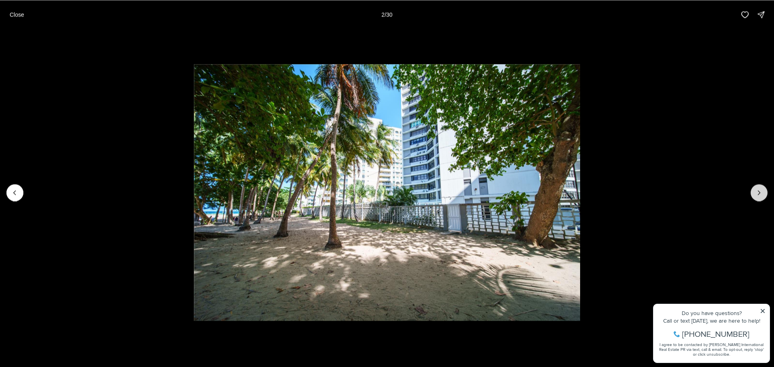
click at [755, 187] on button "Next slide" at bounding box center [758, 192] width 17 height 17
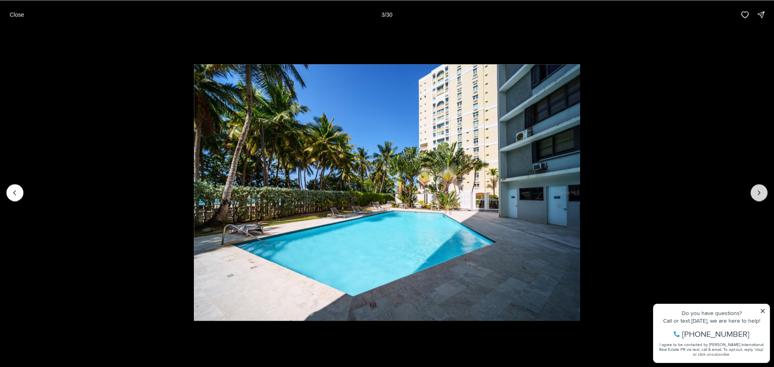
click at [755, 187] on button "Next slide" at bounding box center [758, 192] width 17 height 17
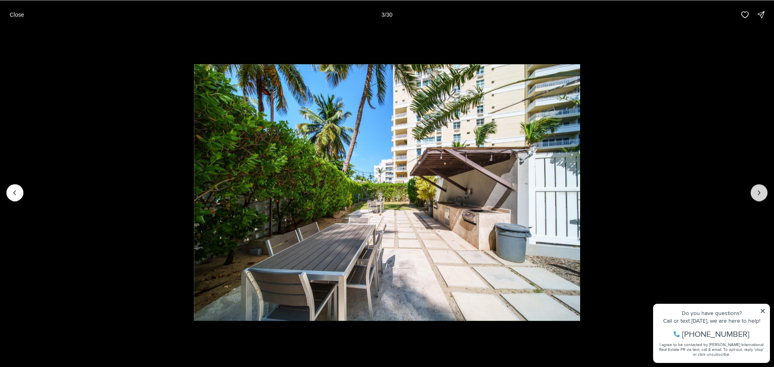
click at [755, 187] on button "Next slide" at bounding box center [758, 192] width 17 height 17
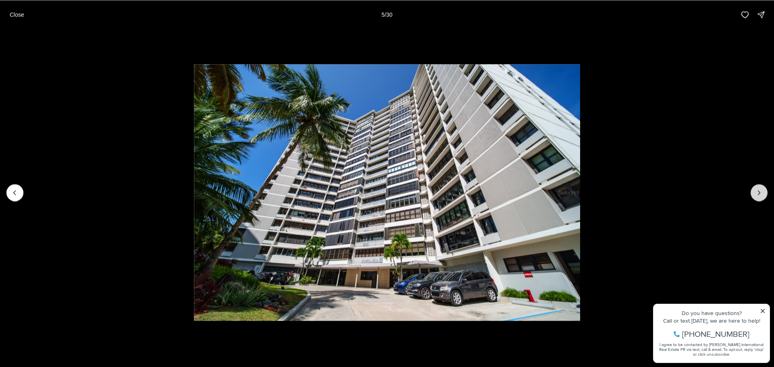
click at [755, 187] on button "Next slide" at bounding box center [758, 192] width 17 height 17
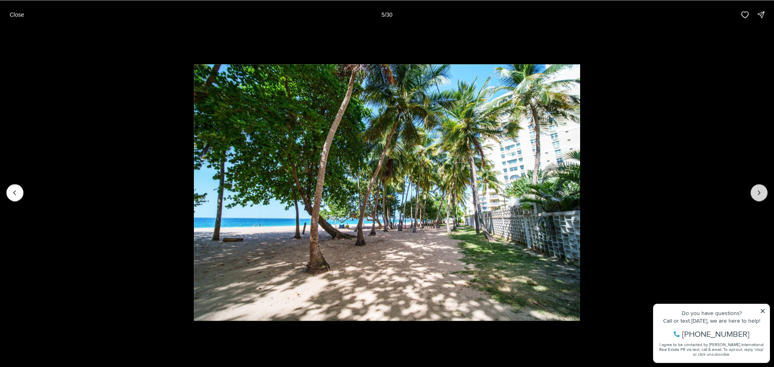
click at [755, 187] on button "Next slide" at bounding box center [758, 192] width 17 height 17
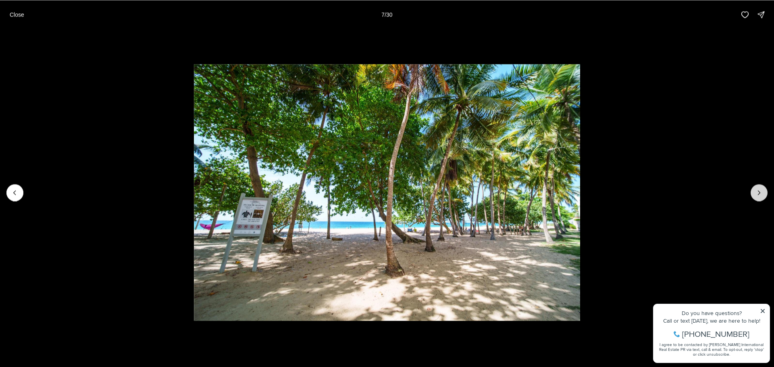
click at [755, 187] on button "Next slide" at bounding box center [758, 192] width 17 height 17
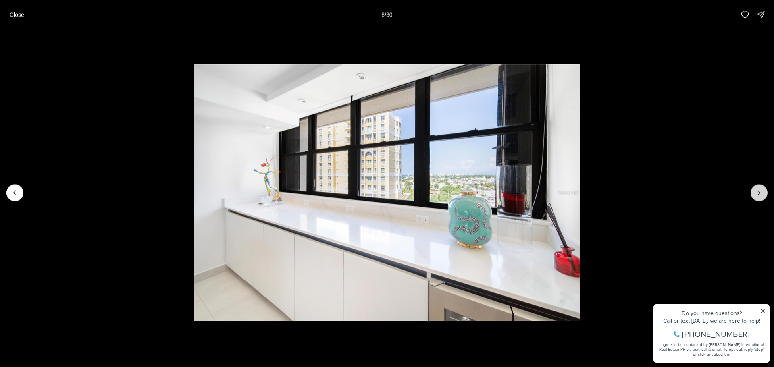
click at [755, 187] on button "Next slide" at bounding box center [758, 192] width 17 height 17
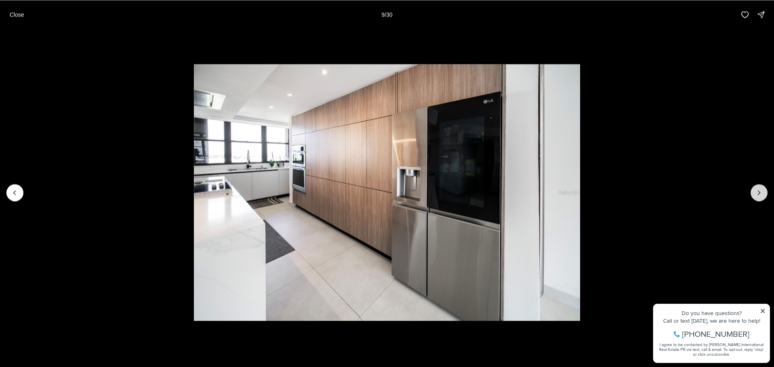
click at [755, 187] on button "Next slide" at bounding box center [758, 192] width 17 height 17
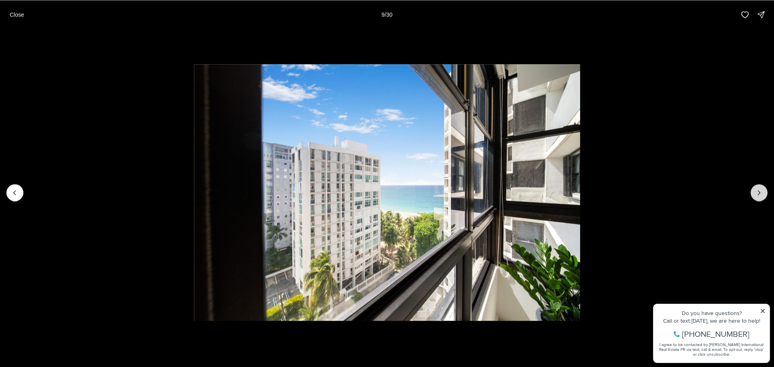
click at [755, 187] on button "Next slide" at bounding box center [758, 192] width 17 height 17
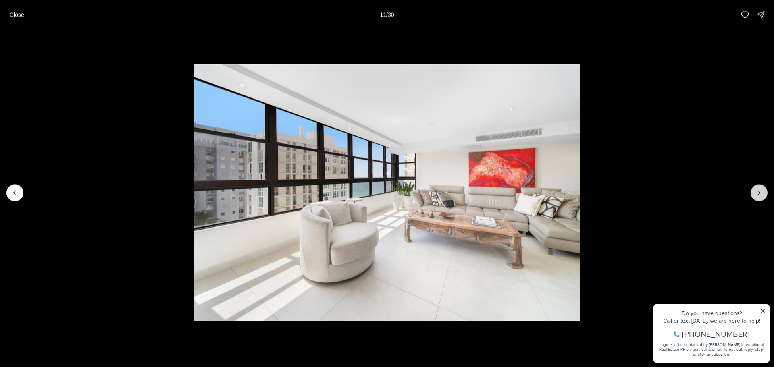
click at [755, 187] on button "Next slide" at bounding box center [758, 192] width 17 height 17
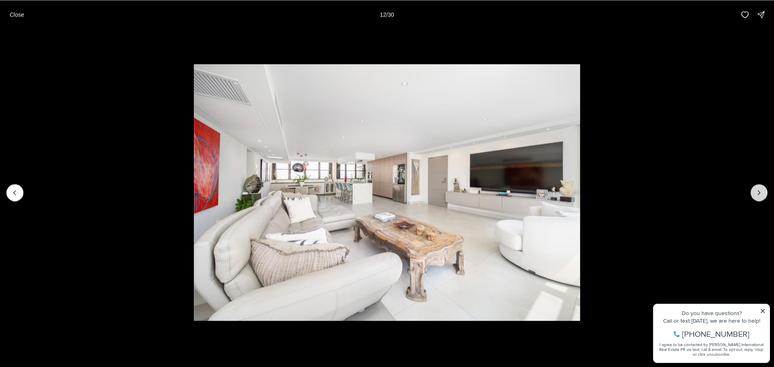
click at [755, 187] on button "Next slide" at bounding box center [758, 192] width 17 height 17
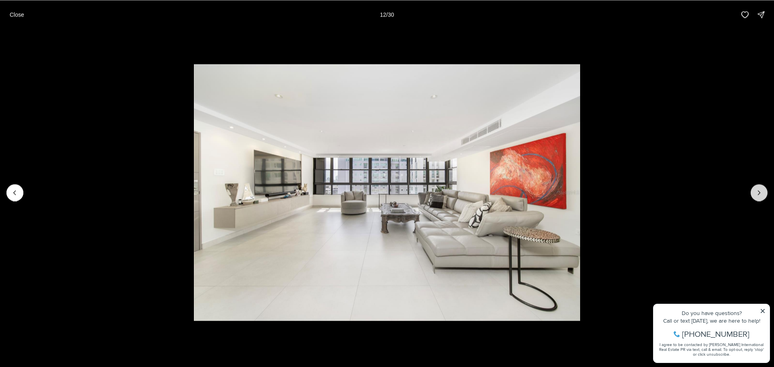
click at [755, 187] on button "Next slide" at bounding box center [758, 192] width 17 height 17
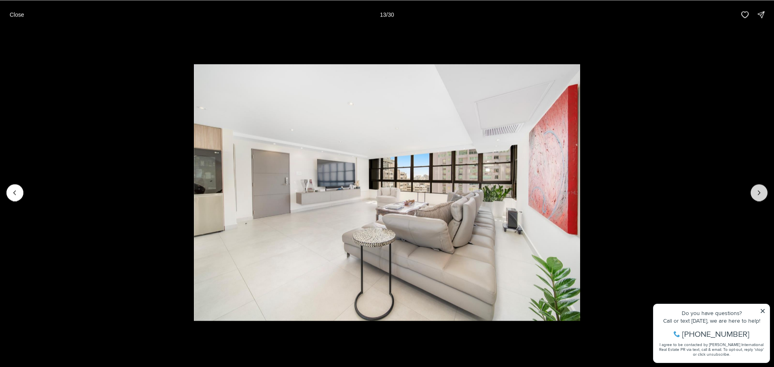
click at [755, 187] on button "Next slide" at bounding box center [758, 192] width 17 height 17
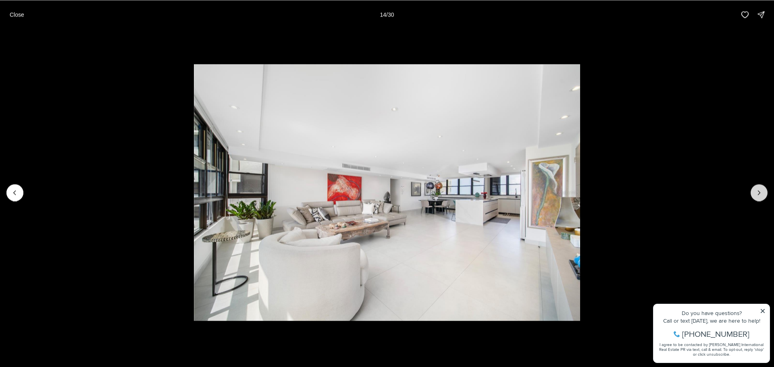
click at [755, 187] on button "Next slide" at bounding box center [758, 192] width 17 height 17
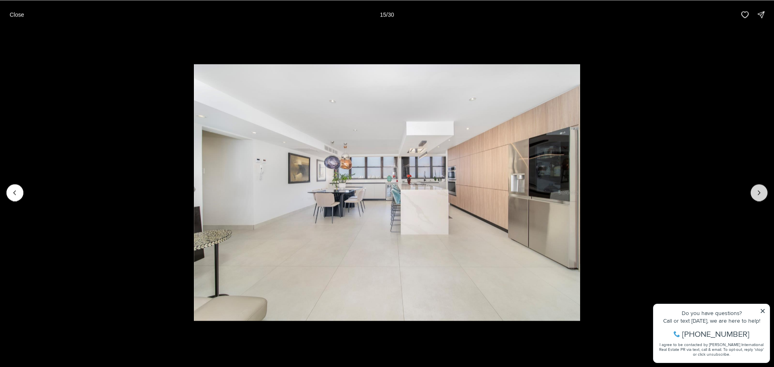
click at [755, 187] on button "Next slide" at bounding box center [758, 192] width 17 height 17
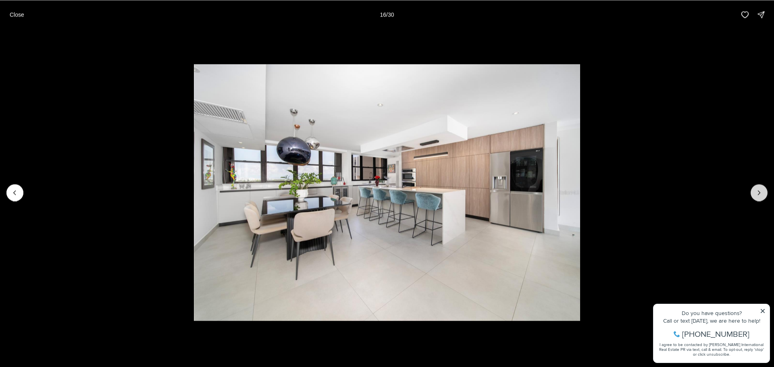
click at [755, 187] on button "Next slide" at bounding box center [758, 192] width 17 height 17
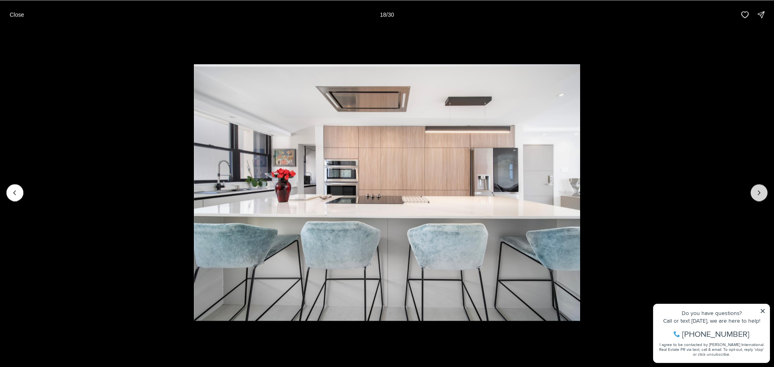
click at [755, 187] on button "Next slide" at bounding box center [758, 192] width 17 height 17
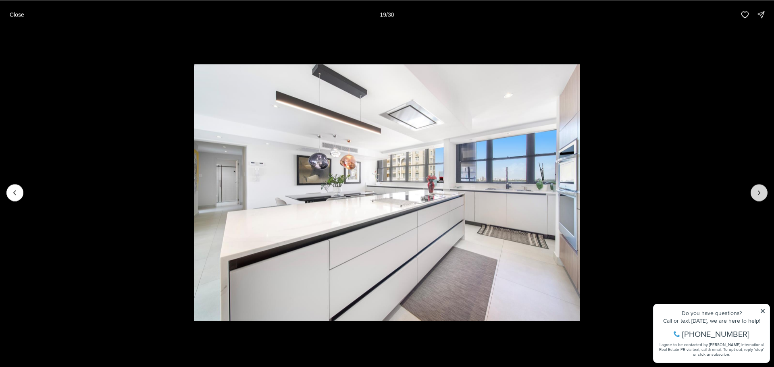
click at [755, 187] on button "Next slide" at bounding box center [758, 192] width 17 height 17
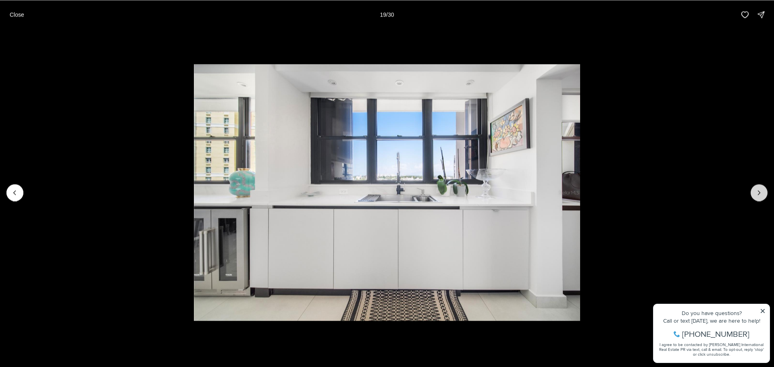
click at [755, 187] on button "Next slide" at bounding box center [758, 192] width 17 height 17
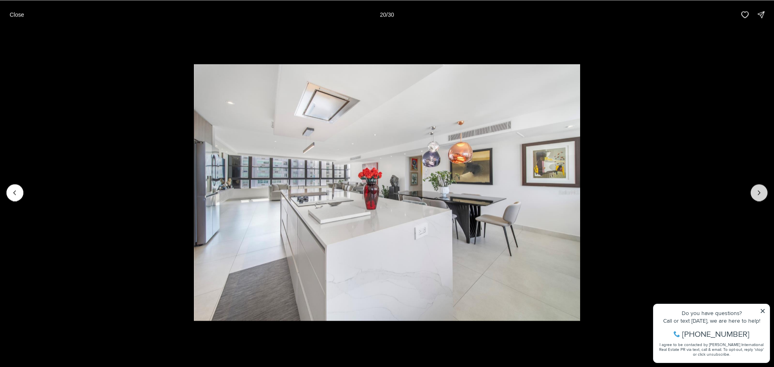
click at [755, 187] on button "Next slide" at bounding box center [758, 192] width 17 height 17
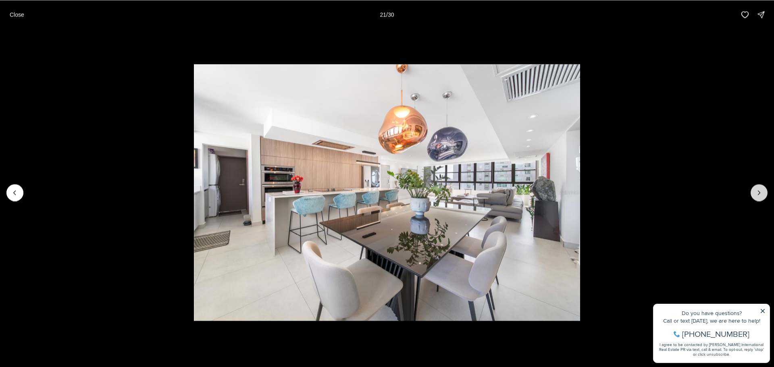
click at [755, 187] on button "Next slide" at bounding box center [758, 192] width 17 height 17
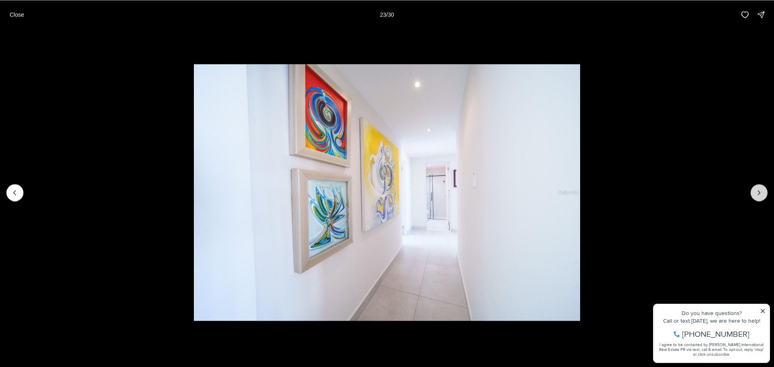
click at [755, 187] on button "Next slide" at bounding box center [758, 192] width 17 height 17
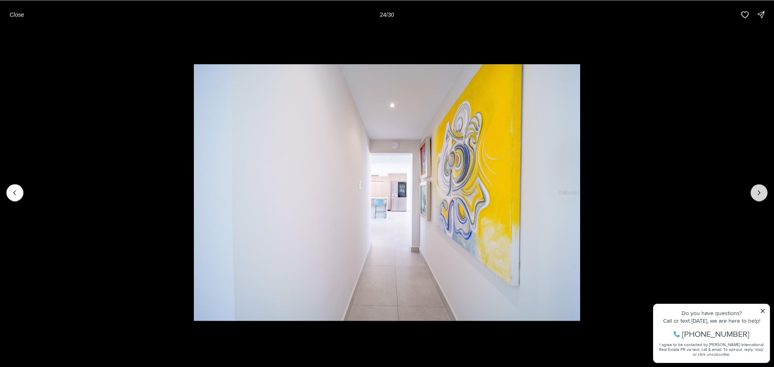
click at [755, 187] on button "Next slide" at bounding box center [758, 192] width 17 height 17
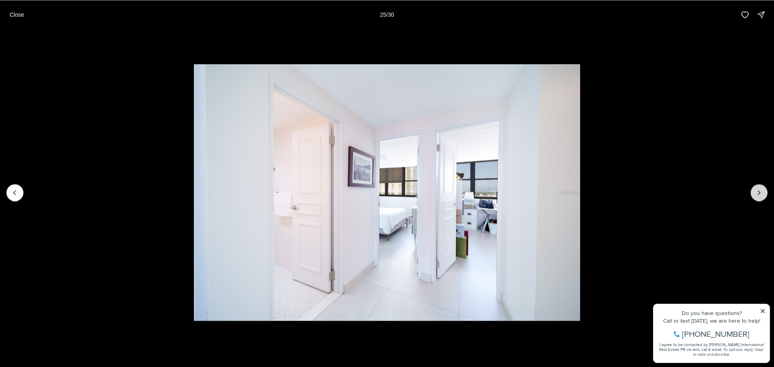
click at [755, 187] on button "Next slide" at bounding box center [758, 192] width 17 height 17
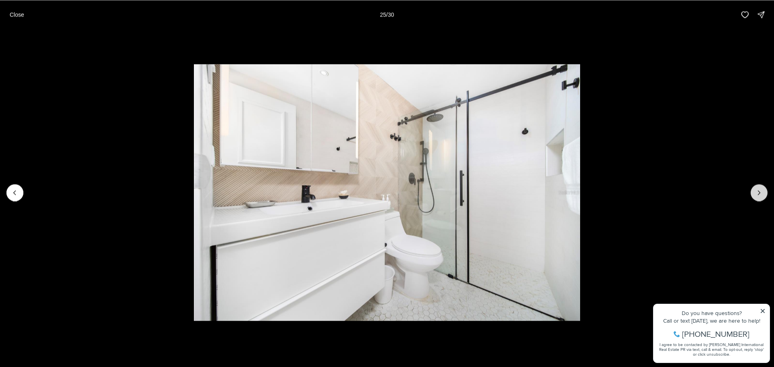
click at [755, 187] on button "Next slide" at bounding box center [758, 192] width 17 height 17
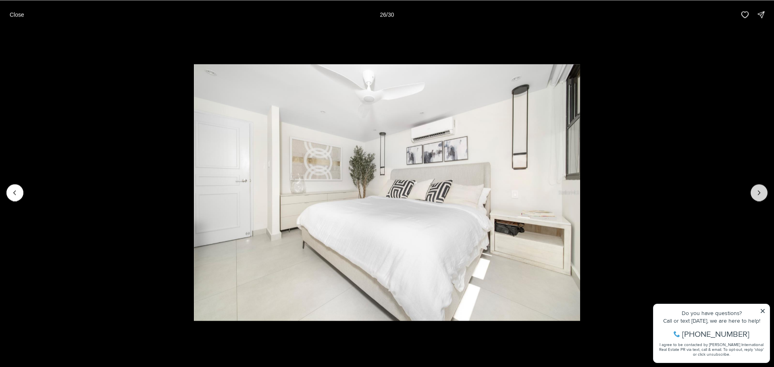
click at [755, 187] on button "Next slide" at bounding box center [758, 192] width 17 height 17
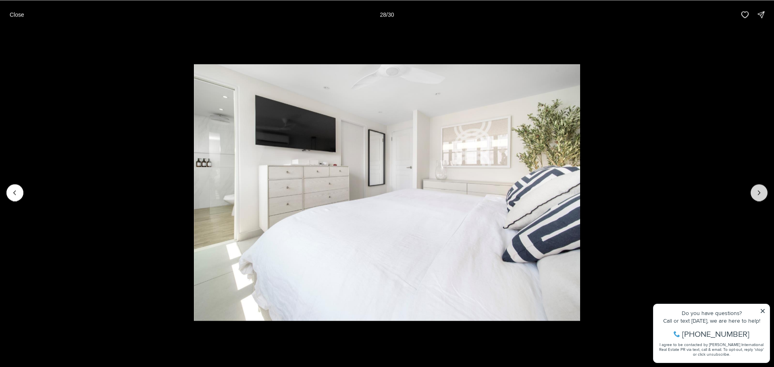
click at [755, 187] on button "Next slide" at bounding box center [758, 192] width 17 height 17
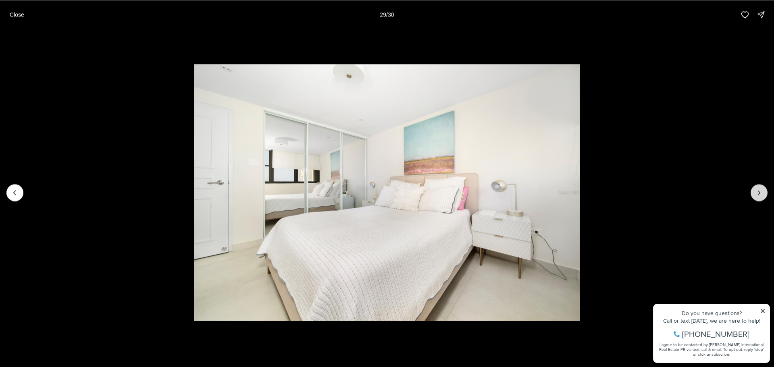
click at [755, 187] on button "Next slide" at bounding box center [758, 192] width 17 height 17
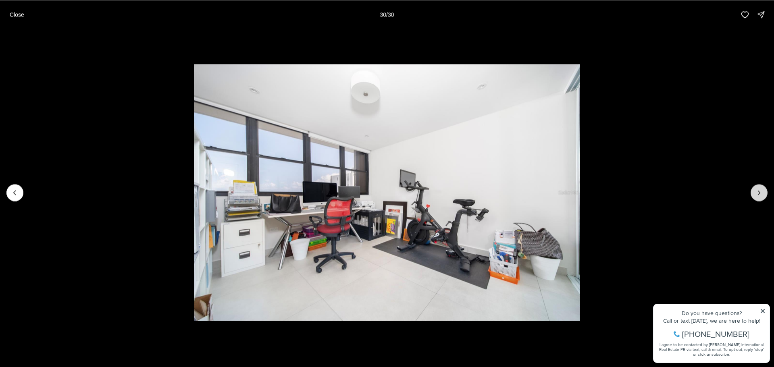
click at [755, 187] on div at bounding box center [758, 192] width 17 height 17
click at [19, 21] on button "Close" at bounding box center [17, 14] width 24 height 16
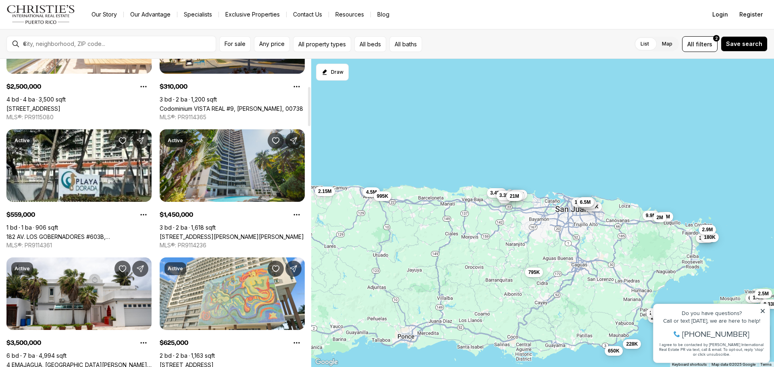
scroll to position [282, 0]
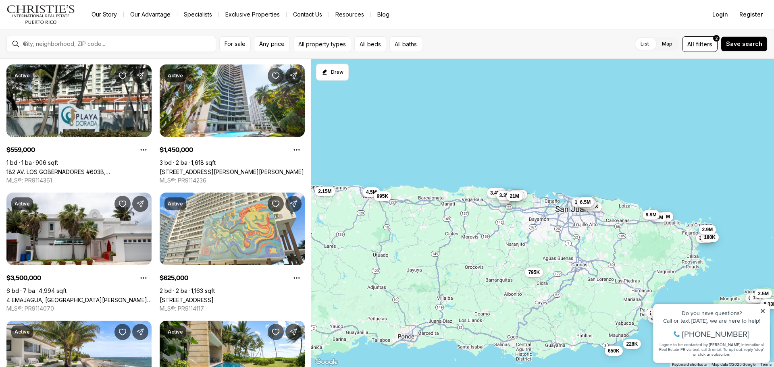
click at [647, 216] on span "9.9M" at bounding box center [651, 215] width 11 height 6
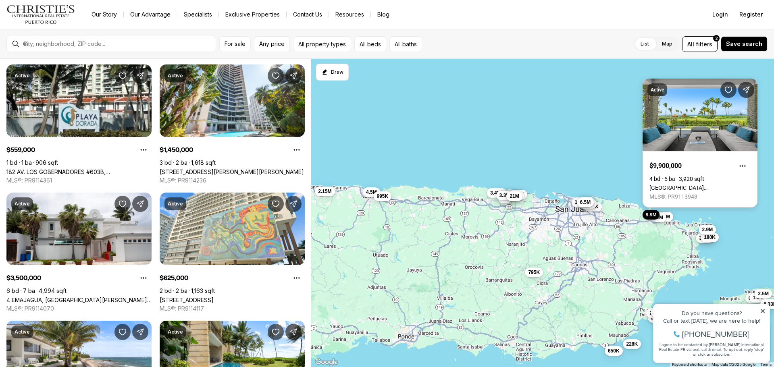
click at [674, 185] on link "[GEOGRAPHIC_DATA][STREET_ADDRESS]" at bounding box center [699, 188] width 101 height 6
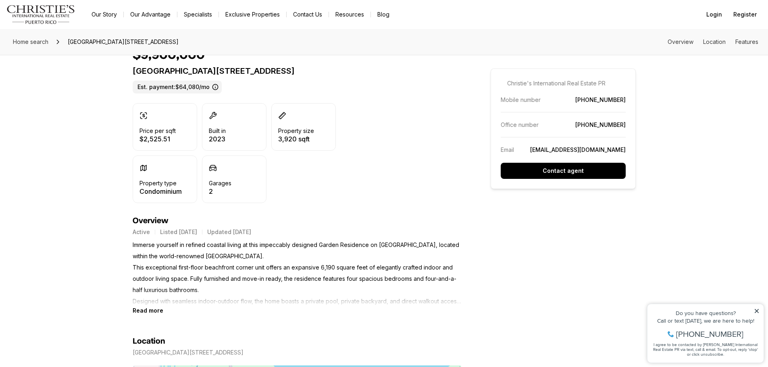
scroll to position [201, 0]
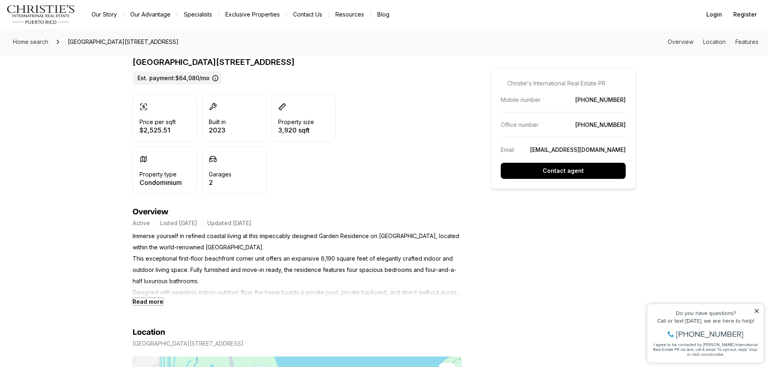
click at [150, 301] on b "Read more" at bounding box center [148, 301] width 31 height 7
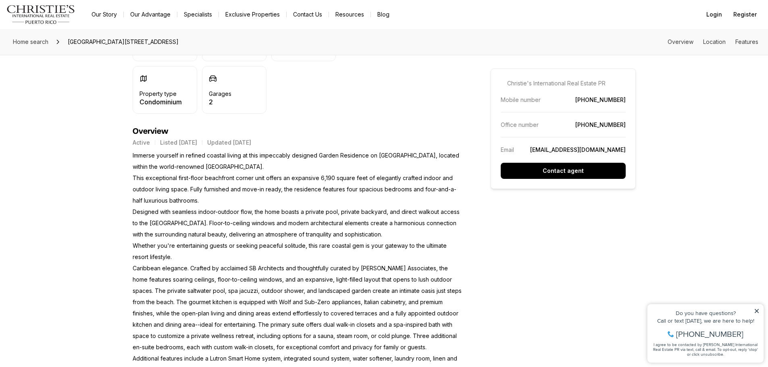
scroll to position [363, 0]
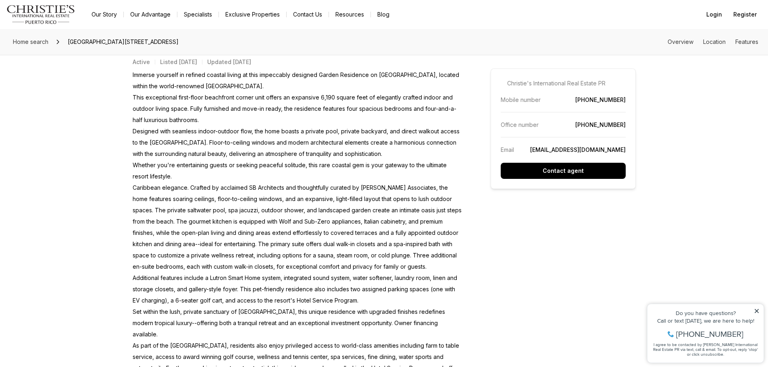
drag, startPoint x: 767, startPoint y: 105, endPoint x: 773, endPoint y: 64, distance: 41.9
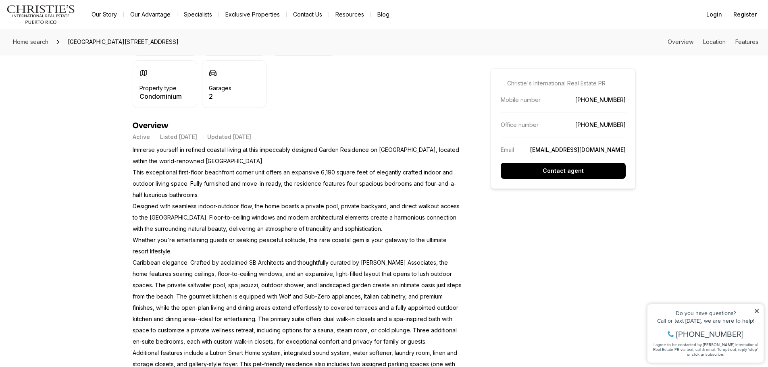
scroll to position [0, 0]
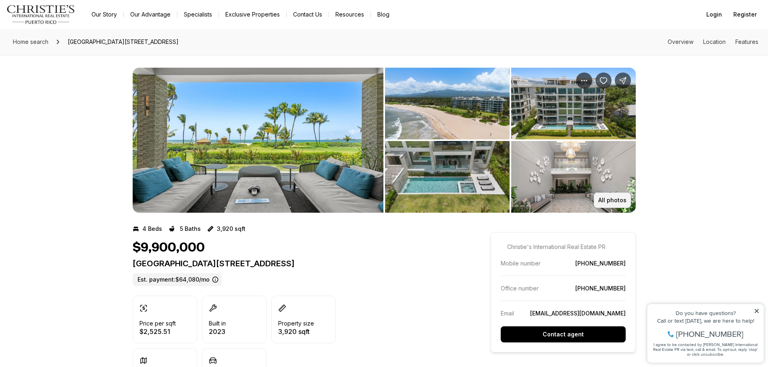
click at [613, 205] on button "All photos" at bounding box center [612, 200] width 37 height 15
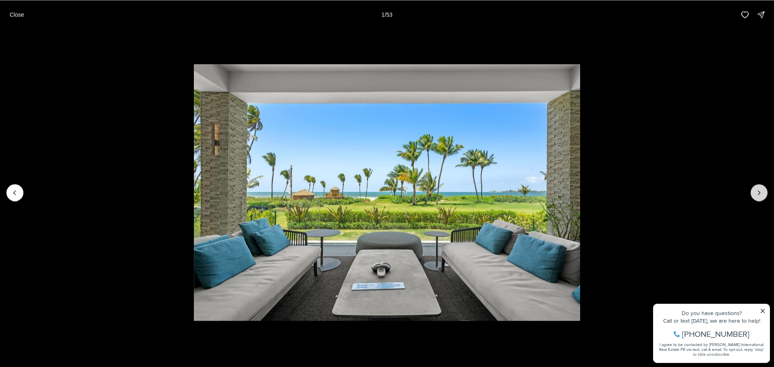
click at [761, 193] on icon "Next slide" at bounding box center [759, 193] width 8 height 8
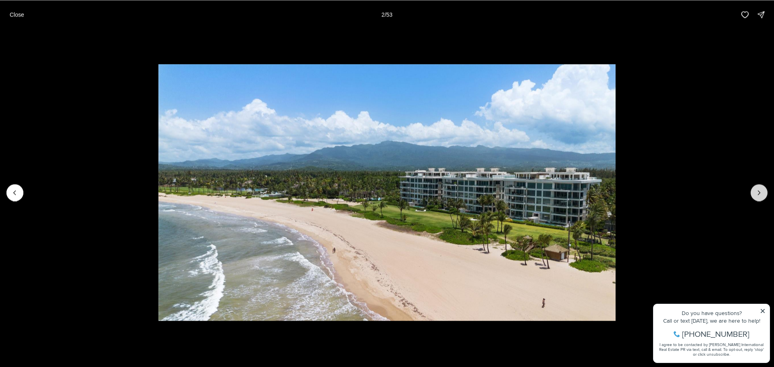
click at [761, 193] on icon "Next slide" at bounding box center [759, 193] width 8 height 8
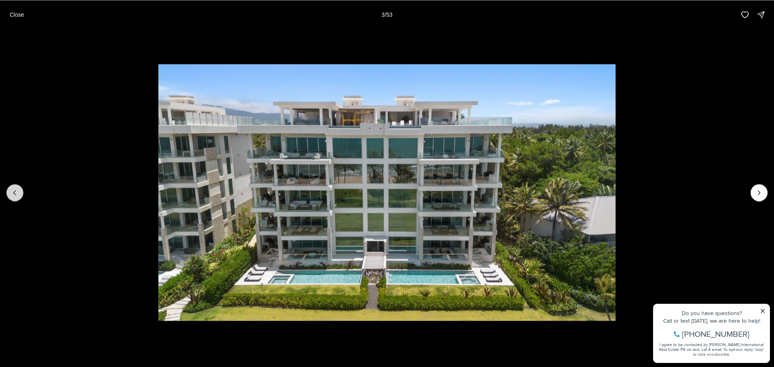
click at [13, 197] on button "Previous slide" at bounding box center [14, 192] width 17 height 17
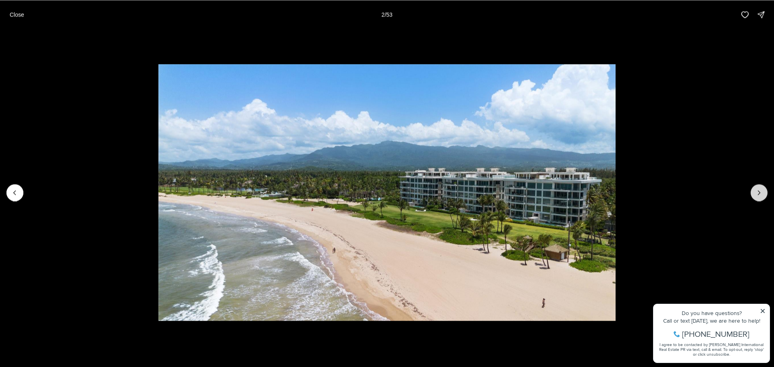
click at [760, 186] on button "Next slide" at bounding box center [758, 192] width 17 height 17
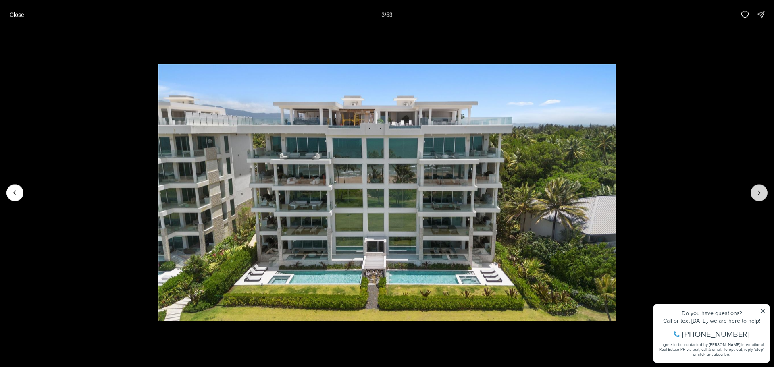
click at [760, 186] on button "Next slide" at bounding box center [758, 192] width 17 height 17
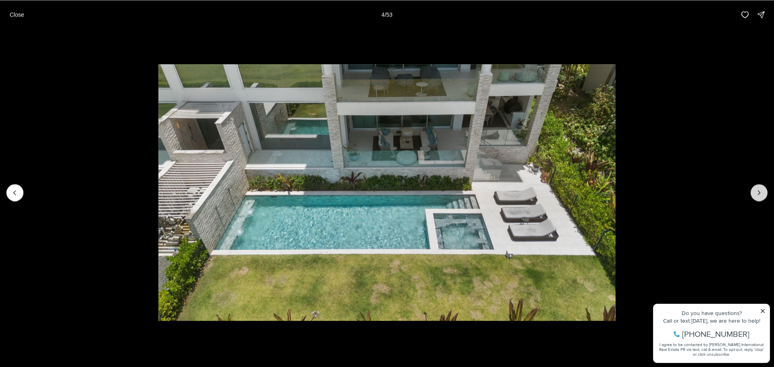
click at [760, 192] on icon "Next slide" at bounding box center [759, 193] width 8 height 8
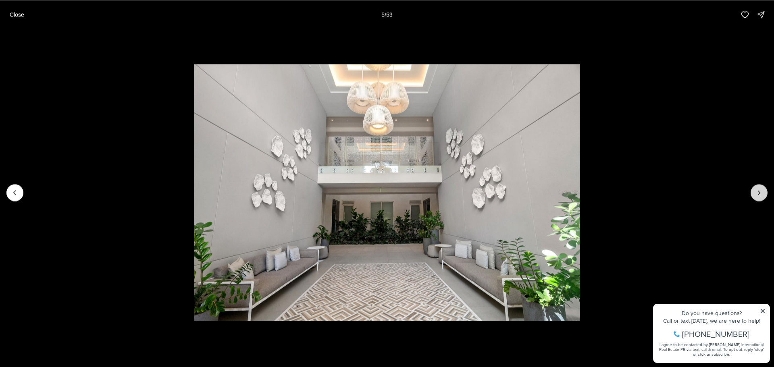
click at [760, 192] on icon "Next slide" at bounding box center [759, 193] width 8 height 8
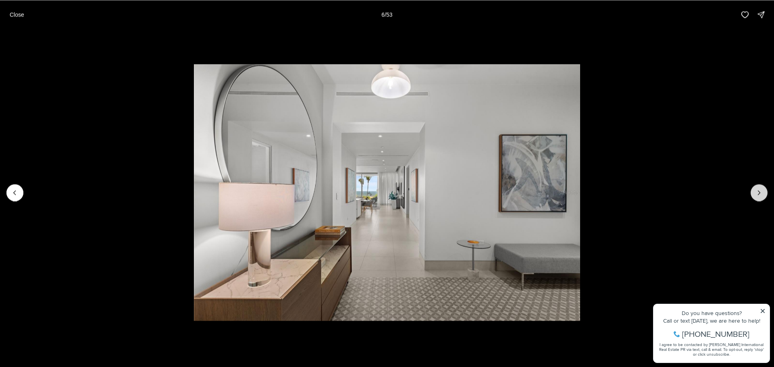
click at [760, 192] on icon "Next slide" at bounding box center [759, 193] width 8 height 8
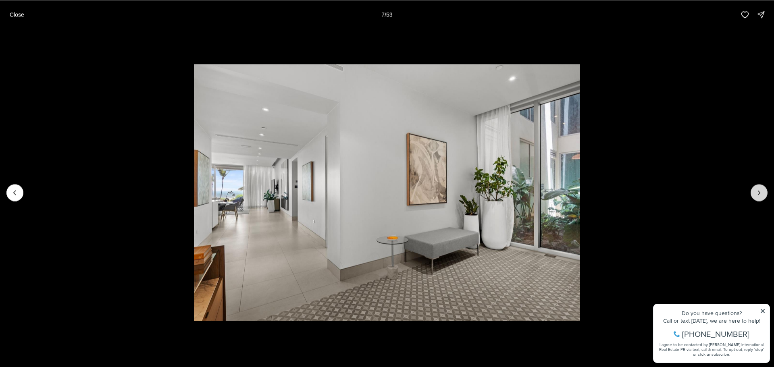
click at [760, 192] on icon "Next slide" at bounding box center [759, 193] width 8 height 8
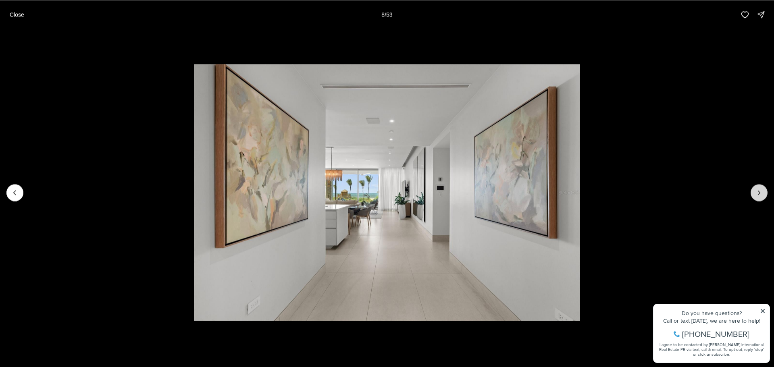
click at [760, 192] on icon "Next slide" at bounding box center [759, 193] width 8 height 8
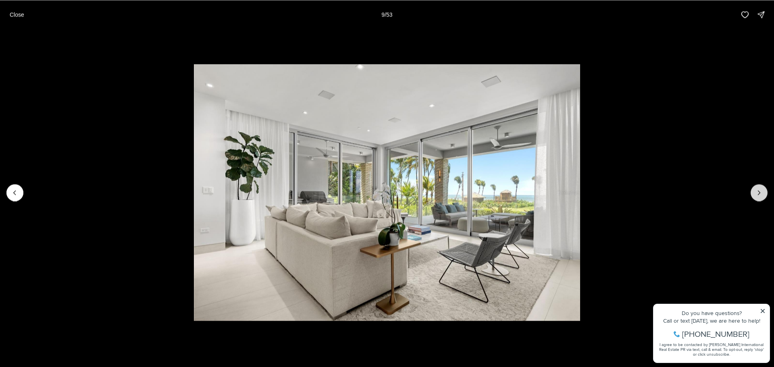
click at [760, 192] on icon "Next slide" at bounding box center [759, 193] width 8 height 8
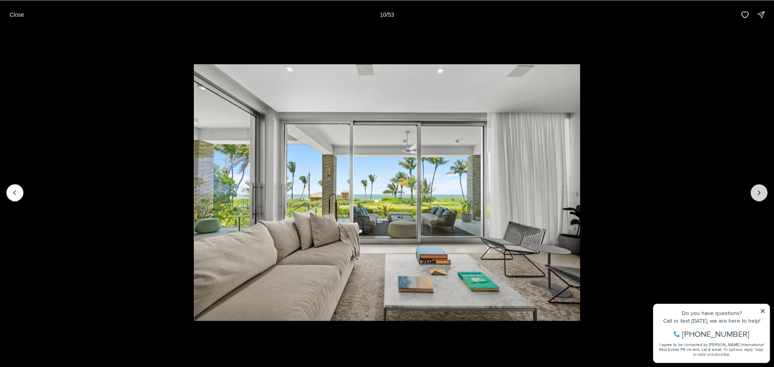
click at [760, 192] on icon "Next slide" at bounding box center [759, 193] width 8 height 8
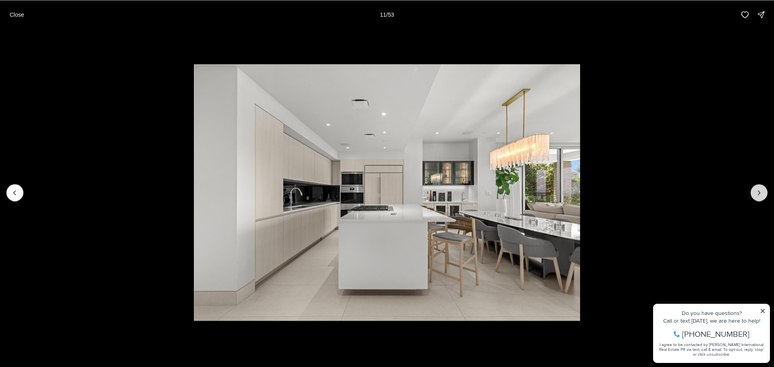
click at [760, 192] on icon "Next slide" at bounding box center [759, 193] width 8 height 8
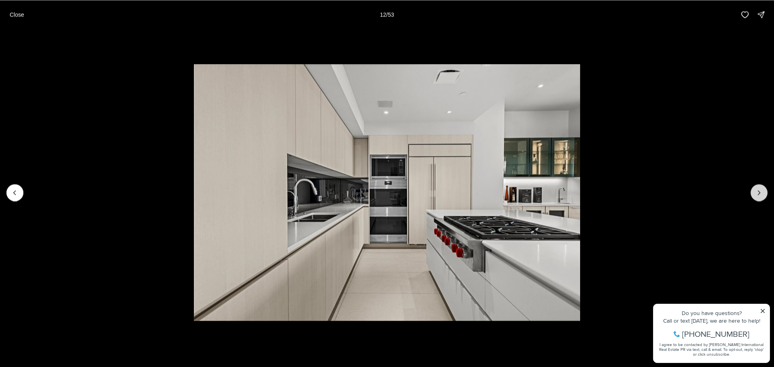
click at [760, 192] on icon "Next slide" at bounding box center [759, 193] width 8 height 8
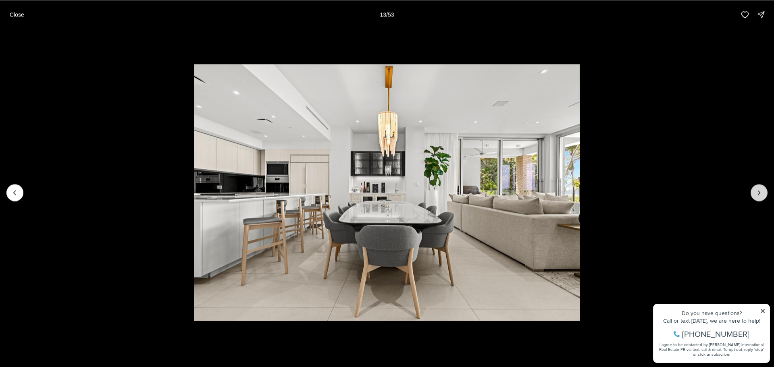
click at [760, 192] on icon "Next slide" at bounding box center [759, 193] width 8 height 8
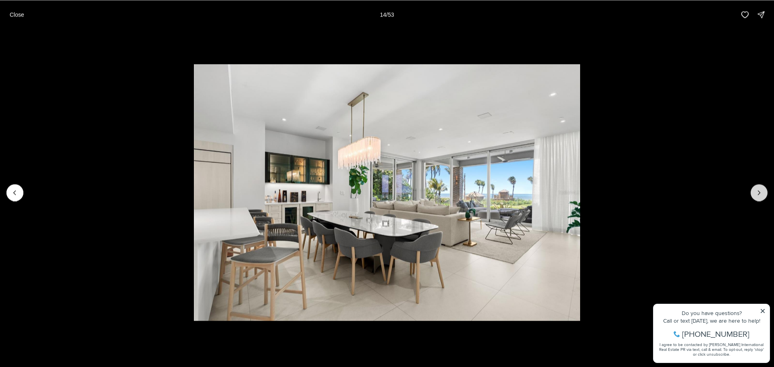
click at [760, 192] on icon "Next slide" at bounding box center [759, 193] width 8 height 8
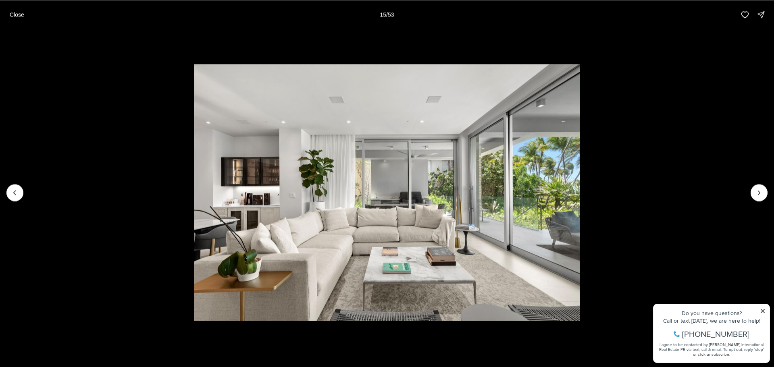
click at [762, 311] on li "15 of 53" at bounding box center [387, 192] width 774 height 327
click at [762, 197] on button "Next slide" at bounding box center [758, 192] width 17 height 17
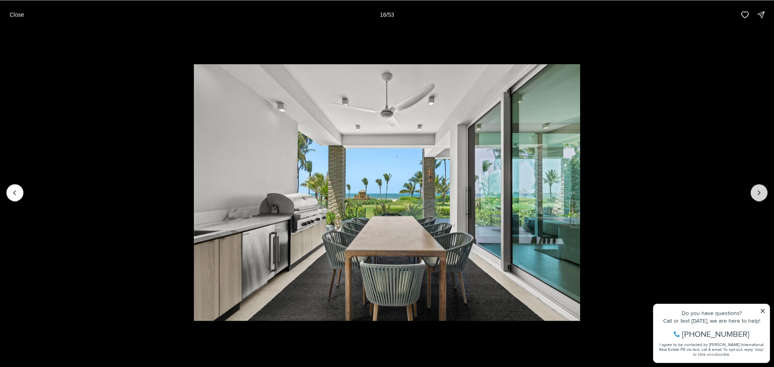
click at [762, 197] on button "Next slide" at bounding box center [758, 192] width 17 height 17
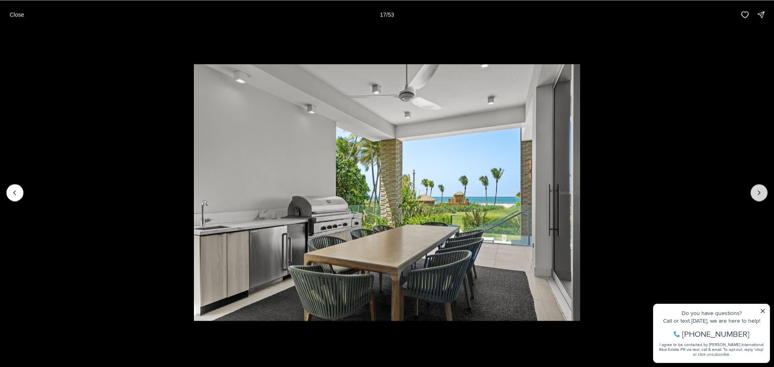
click at [762, 197] on button "Next slide" at bounding box center [758, 192] width 17 height 17
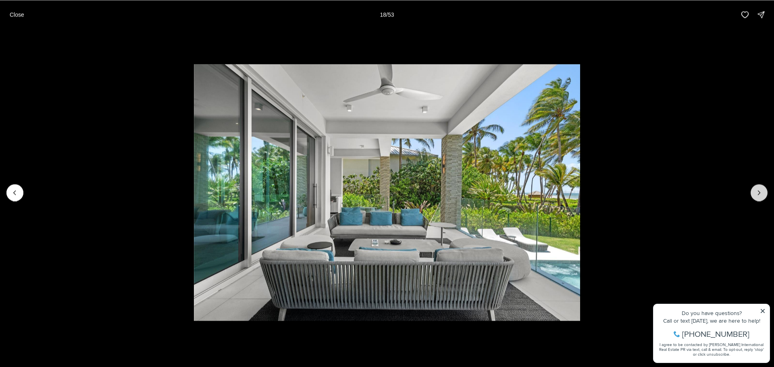
click at [762, 197] on button "Next slide" at bounding box center [758, 192] width 17 height 17
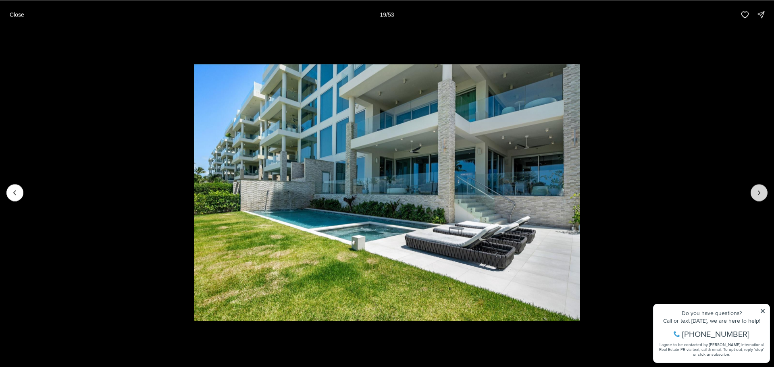
click at [762, 197] on button "Next slide" at bounding box center [758, 192] width 17 height 17
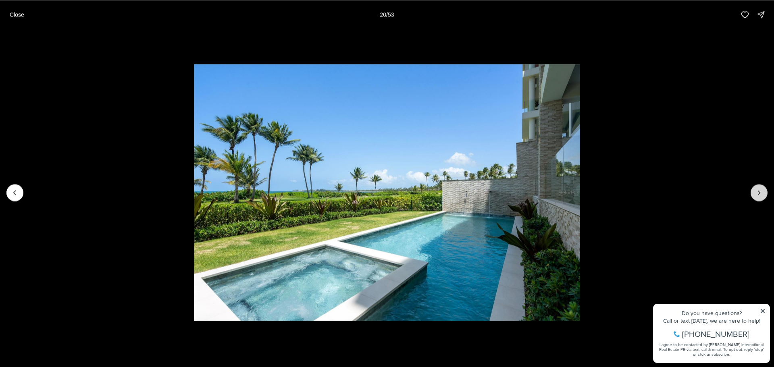
click at [762, 197] on button "Next slide" at bounding box center [758, 192] width 17 height 17
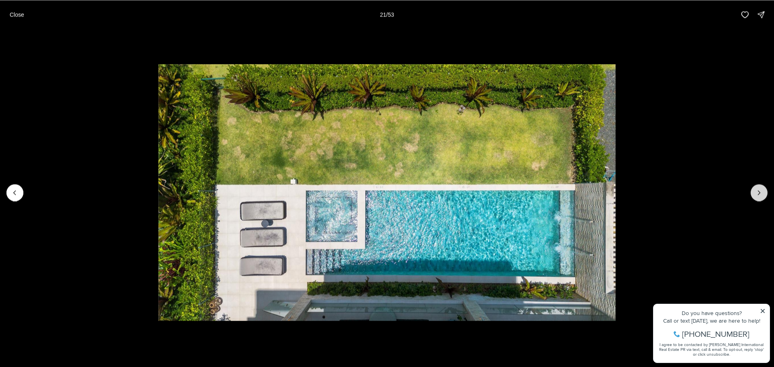
click at [762, 197] on button "Next slide" at bounding box center [758, 192] width 17 height 17
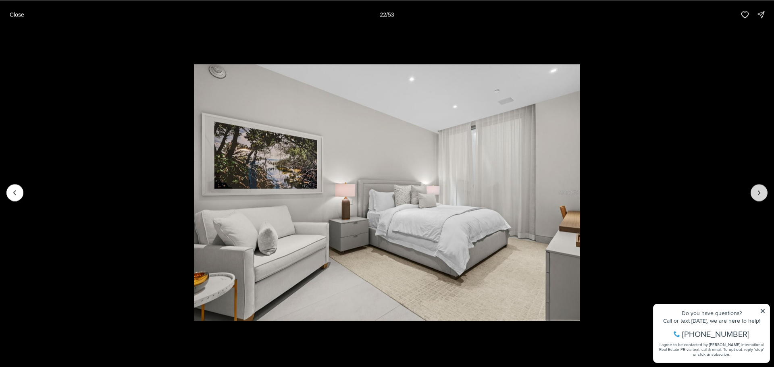
click at [762, 197] on button "Next slide" at bounding box center [758, 192] width 17 height 17
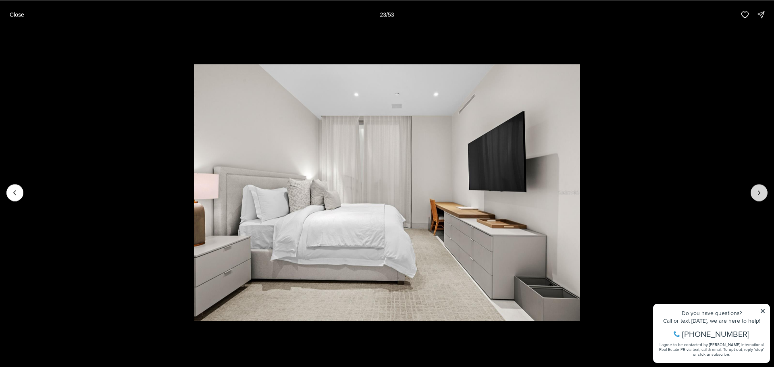
click at [762, 197] on button "Next slide" at bounding box center [758, 192] width 17 height 17
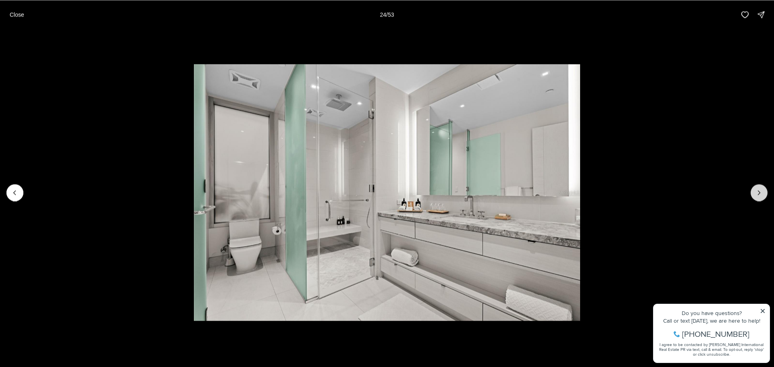
click at [762, 197] on button "Next slide" at bounding box center [758, 192] width 17 height 17
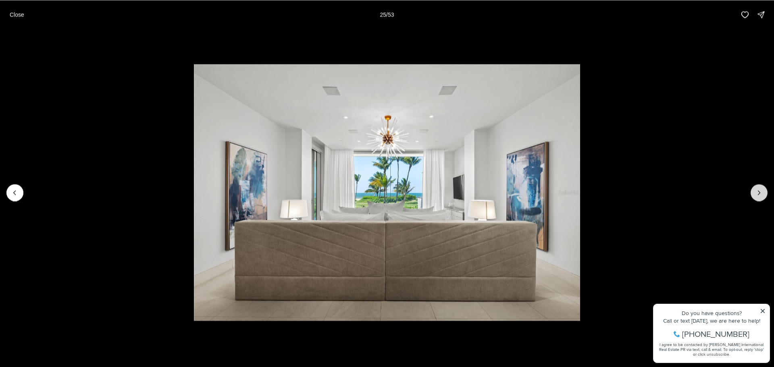
click at [762, 197] on button "Next slide" at bounding box center [758, 192] width 17 height 17
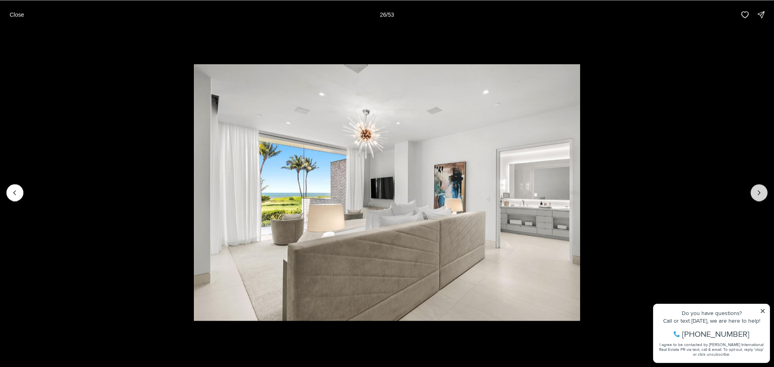
click at [762, 197] on button "Next slide" at bounding box center [758, 192] width 17 height 17
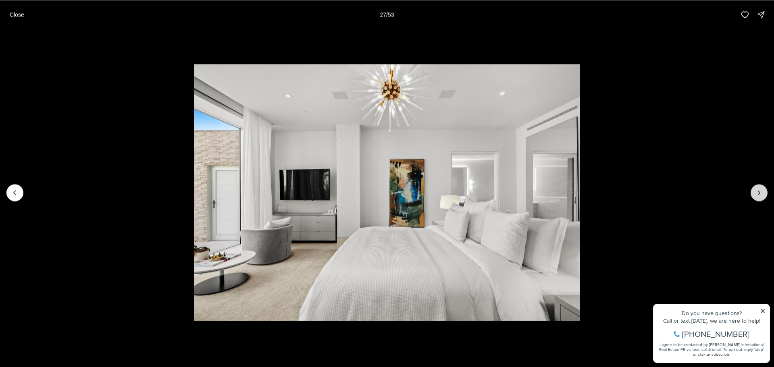
click at [762, 197] on button "Next slide" at bounding box center [758, 192] width 17 height 17
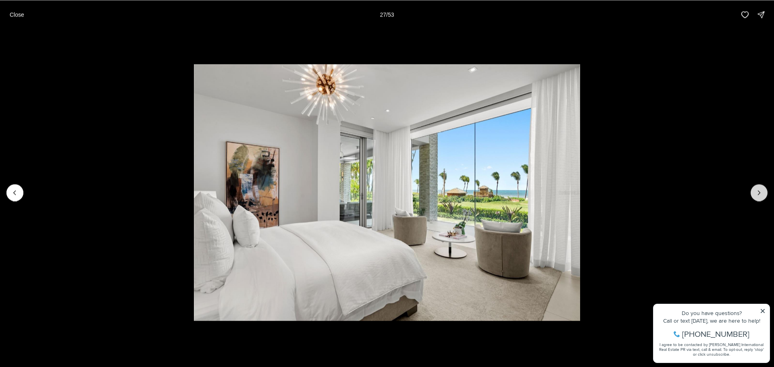
click at [762, 197] on button "Next slide" at bounding box center [758, 192] width 17 height 17
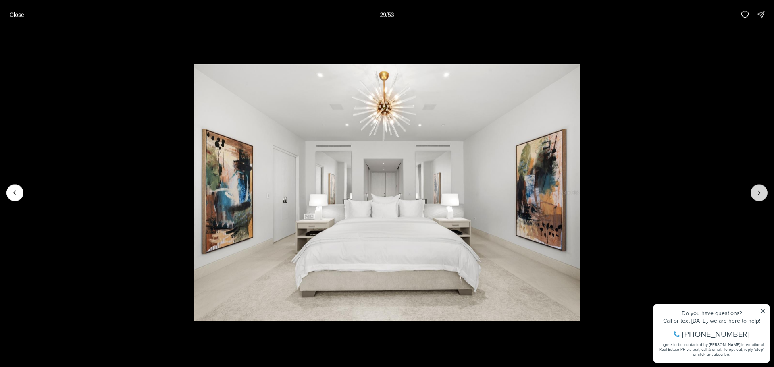
click at [762, 197] on button "Next slide" at bounding box center [758, 192] width 17 height 17
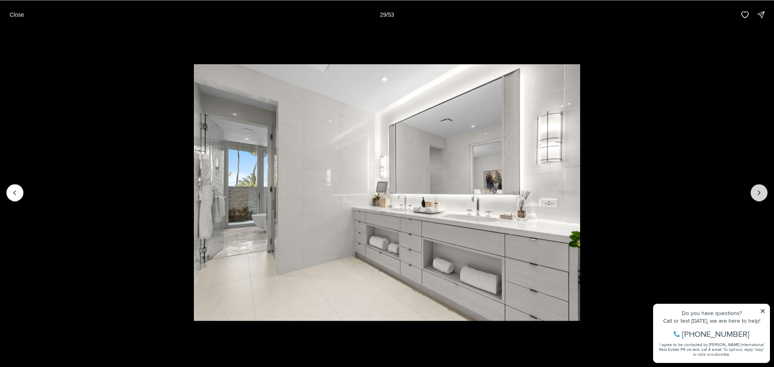
click at [762, 197] on button "Next slide" at bounding box center [758, 192] width 17 height 17
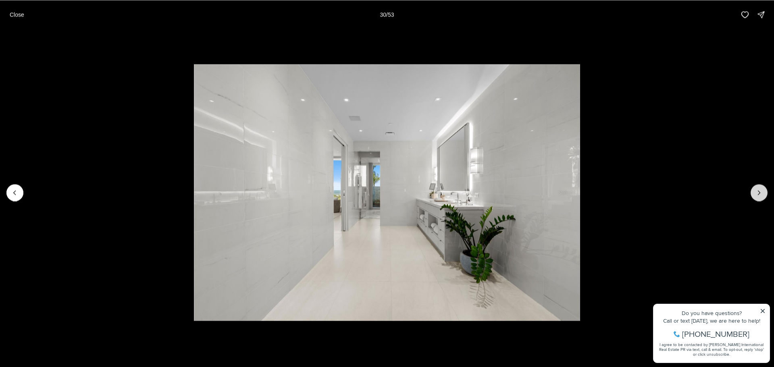
click at [762, 197] on button "Next slide" at bounding box center [758, 192] width 17 height 17
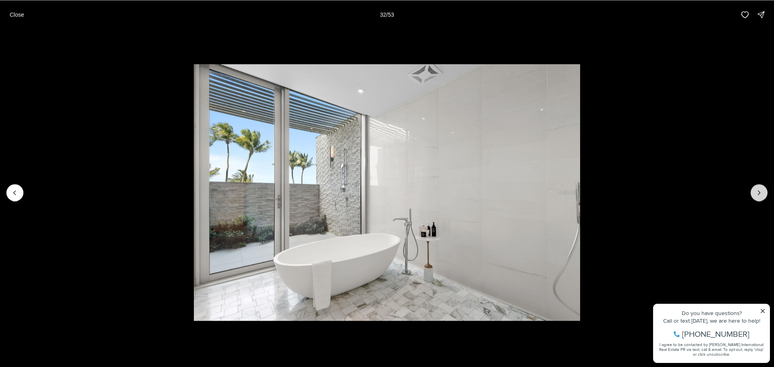
click at [762, 197] on button "Next slide" at bounding box center [758, 192] width 17 height 17
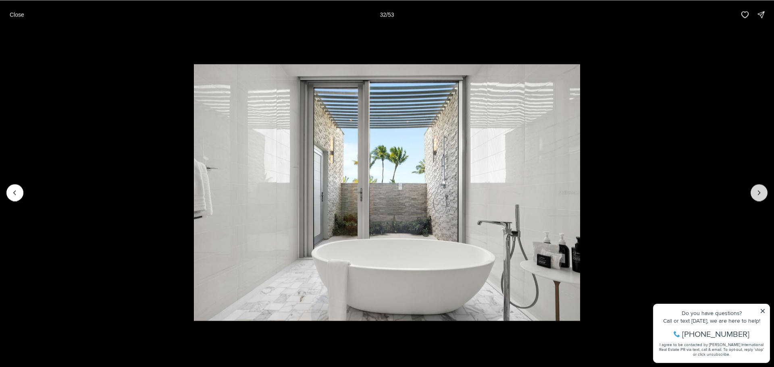
click at [762, 197] on button "Next slide" at bounding box center [758, 192] width 17 height 17
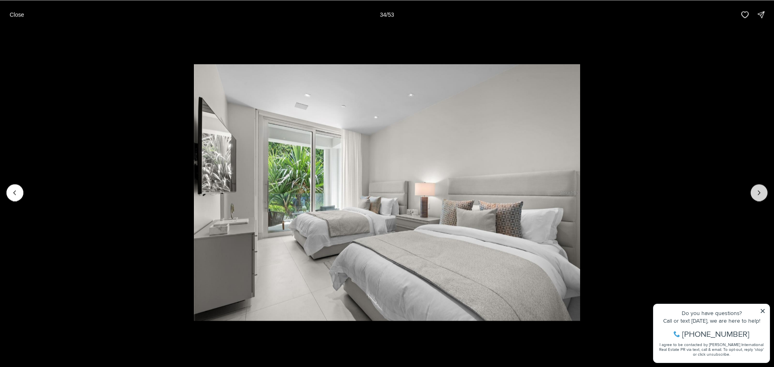
click at [762, 197] on button "Next slide" at bounding box center [758, 192] width 17 height 17
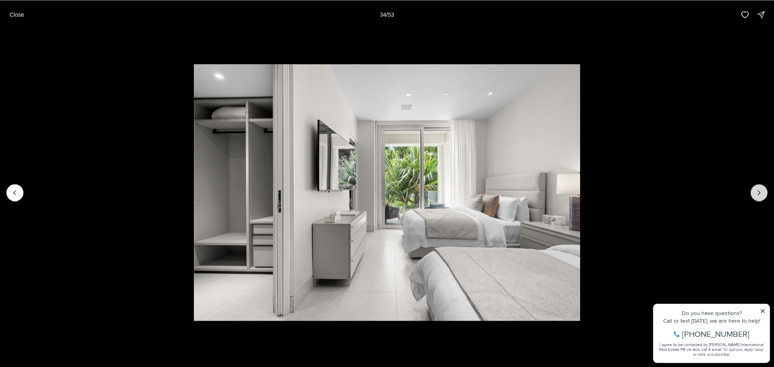
click at [762, 197] on button "Next slide" at bounding box center [758, 192] width 17 height 17
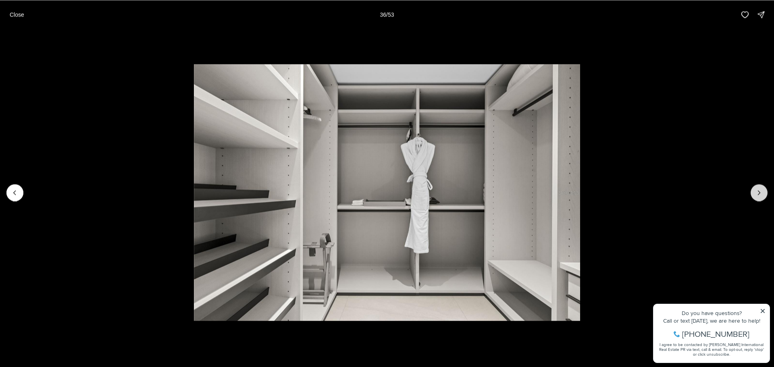
click at [762, 197] on button "Next slide" at bounding box center [758, 192] width 17 height 17
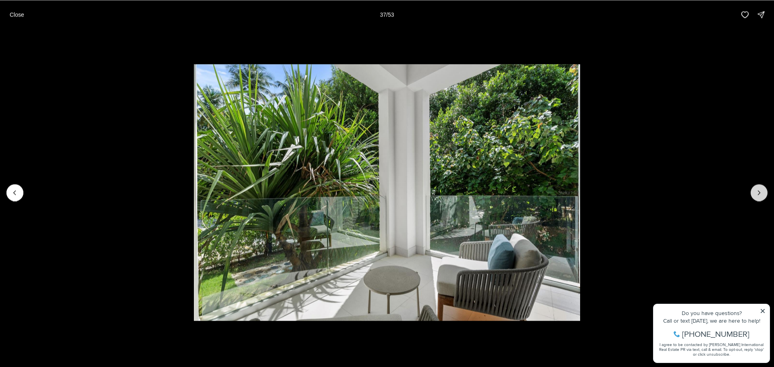
click at [762, 197] on button "Next slide" at bounding box center [758, 192] width 17 height 17
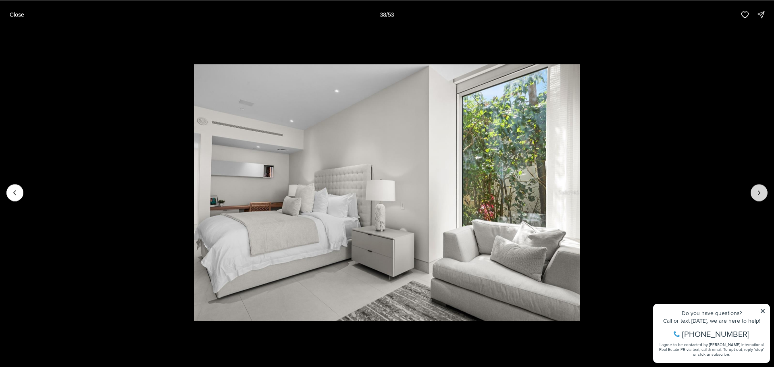
click at [762, 197] on button "Next slide" at bounding box center [758, 192] width 17 height 17
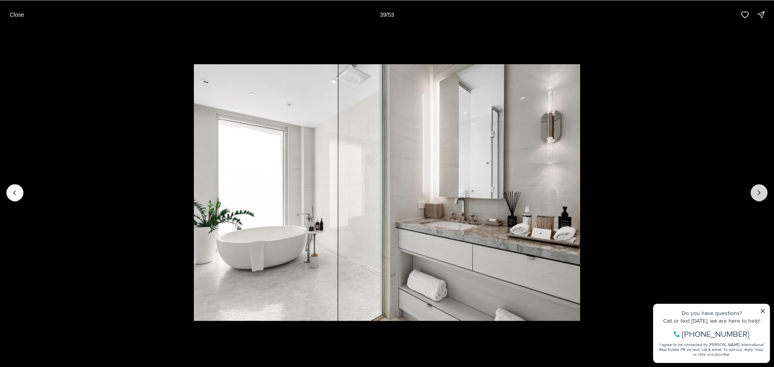
click at [762, 197] on button "Next slide" at bounding box center [758, 192] width 17 height 17
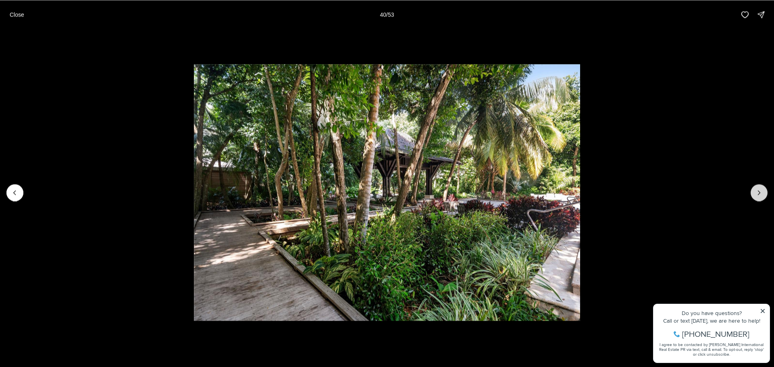
click at [762, 197] on button "Next slide" at bounding box center [758, 192] width 17 height 17
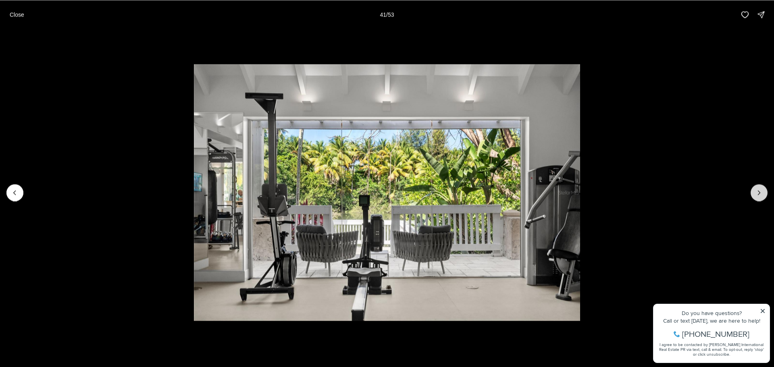
click at [762, 197] on button "Next slide" at bounding box center [758, 192] width 17 height 17
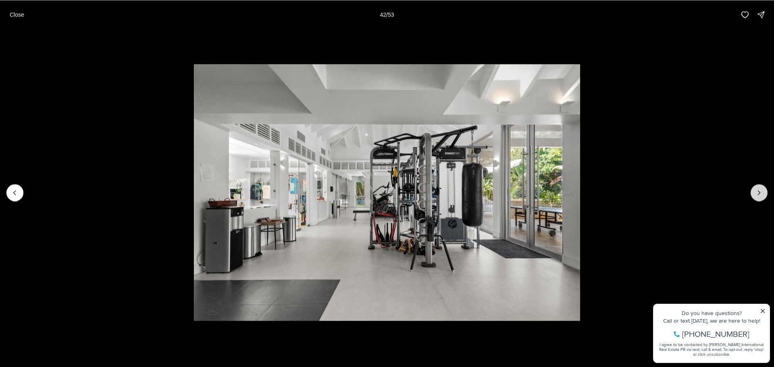
click at [762, 197] on button "Next slide" at bounding box center [758, 192] width 17 height 17
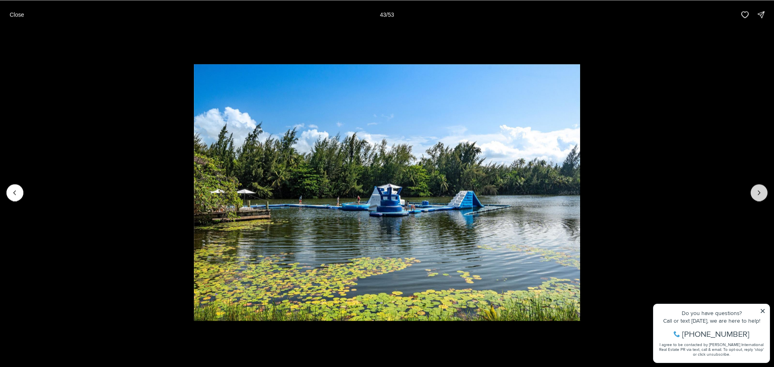
click at [762, 197] on button "Next slide" at bounding box center [758, 192] width 17 height 17
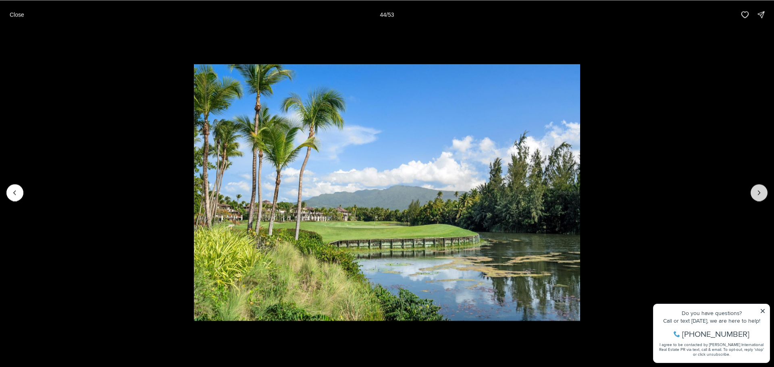
click at [762, 197] on button "Next slide" at bounding box center [758, 192] width 17 height 17
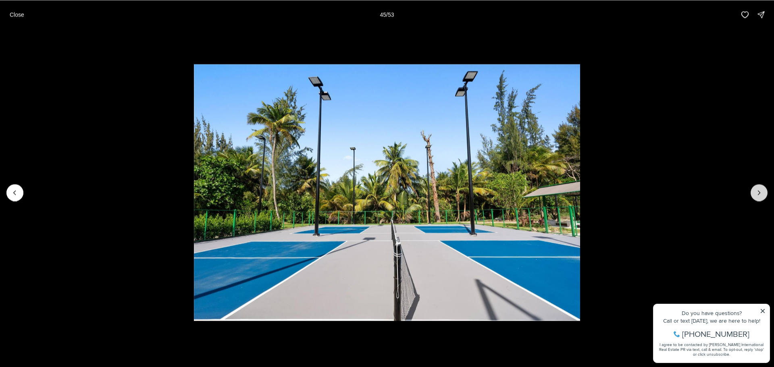
click at [762, 197] on button "Next slide" at bounding box center [758, 192] width 17 height 17
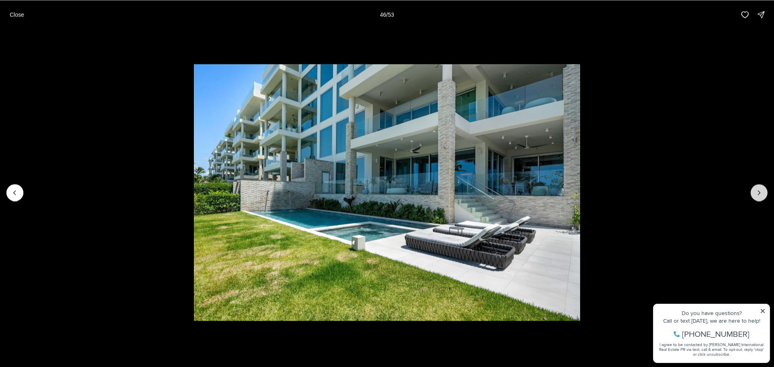
click at [762, 197] on button "Next slide" at bounding box center [758, 192] width 17 height 17
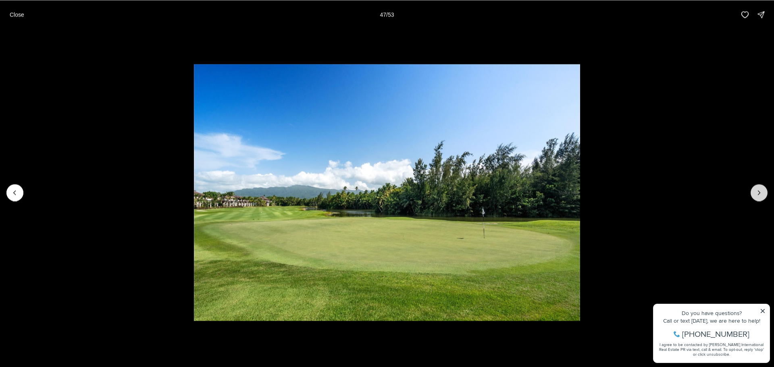
click at [762, 197] on button "Next slide" at bounding box center [758, 192] width 17 height 17
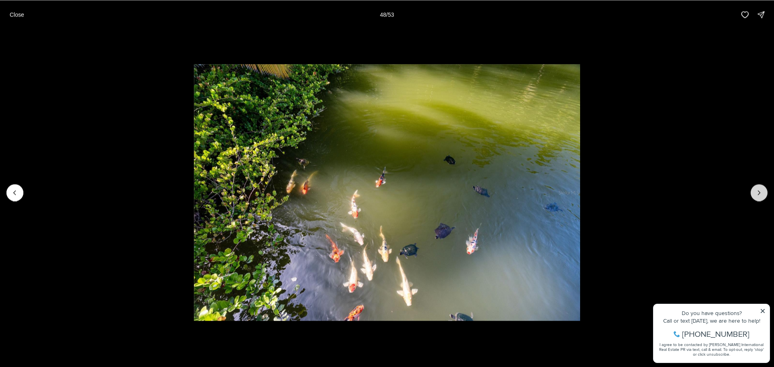
click at [762, 197] on button "Next slide" at bounding box center [758, 192] width 17 height 17
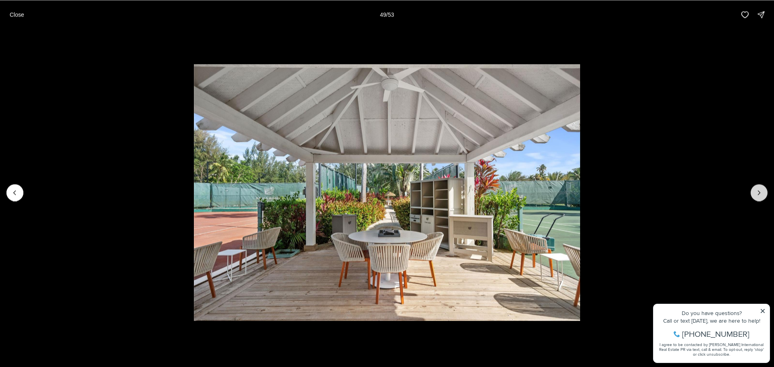
click at [762, 197] on button "Next slide" at bounding box center [758, 192] width 17 height 17
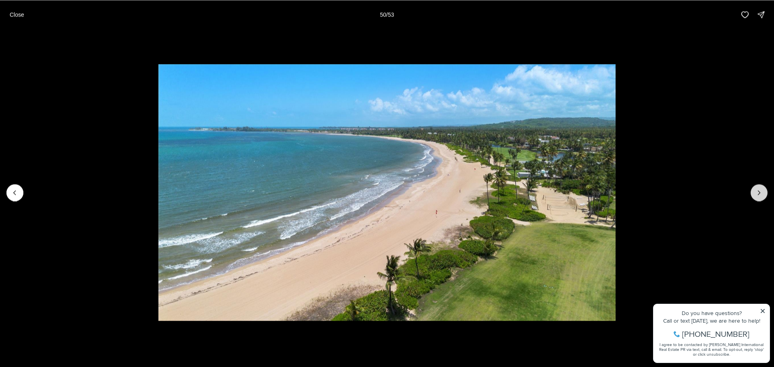
click at [762, 197] on button "Next slide" at bounding box center [758, 192] width 17 height 17
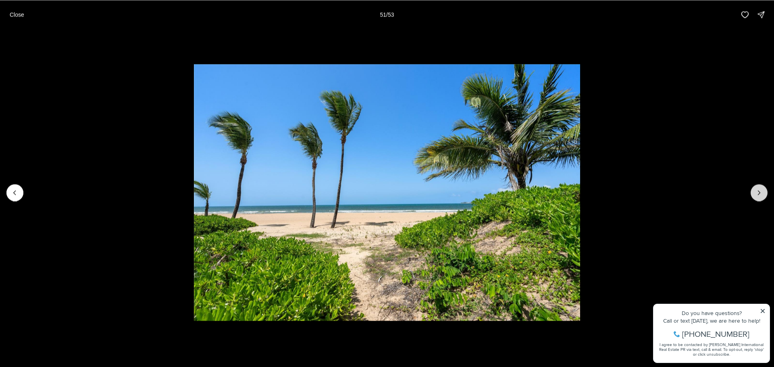
click at [762, 197] on button "Next slide" at bounding box center [758, 192] width 17 height 17
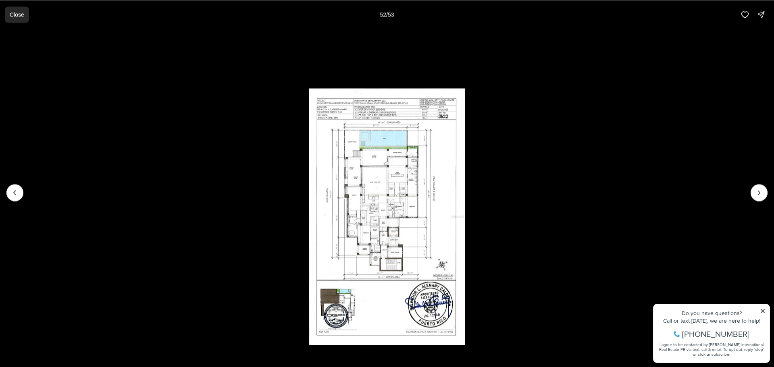
click at [18, 16] on p "Close" at bounding box center [17, 14] width 15 height 6
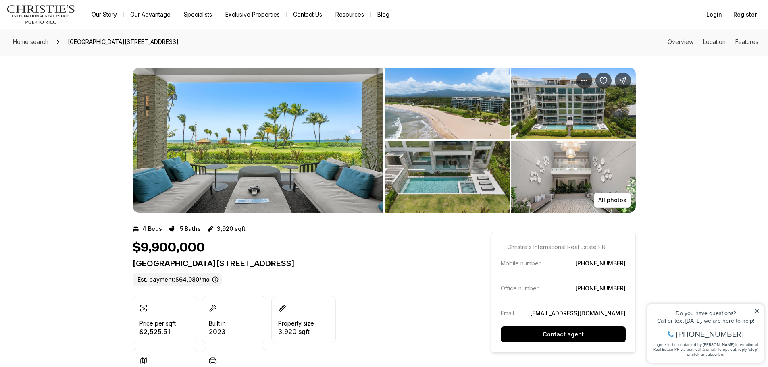
scroll to position [121, 0]
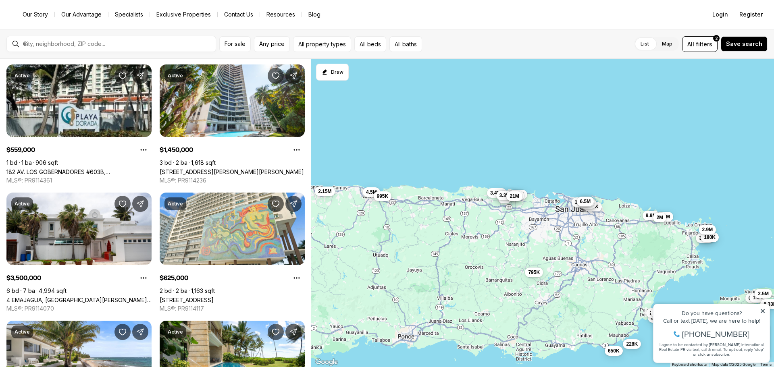
click at [583, 202] on span "6.5M" at bounding box center [585, 201] width 11 height 6
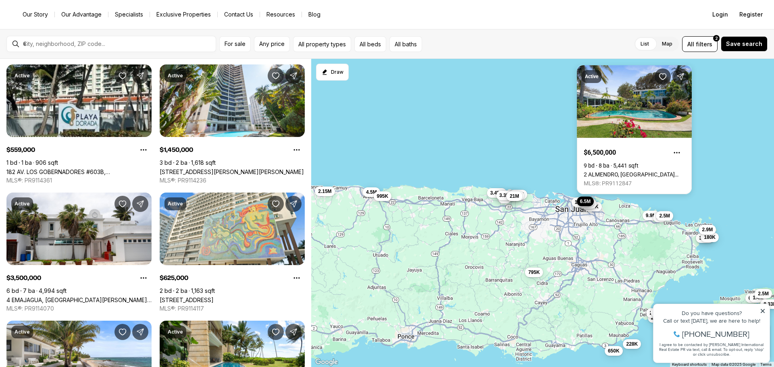
click at [666, 217] on span "2.5M" at bounding box center [664, 216] width 11 height 6
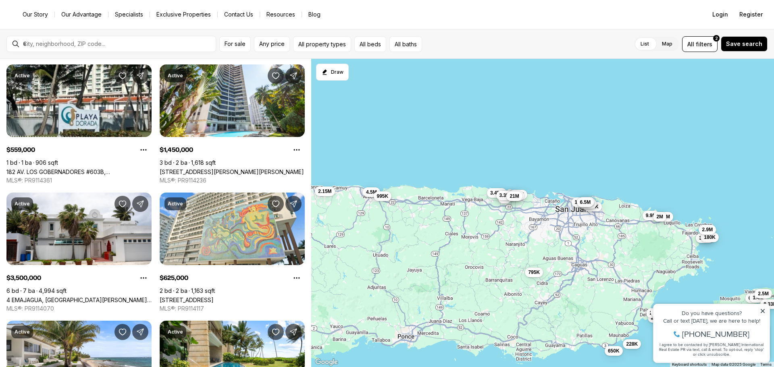
click at [660, 215] on span "2M" at bounding box center [659, 217] width 7 height 6
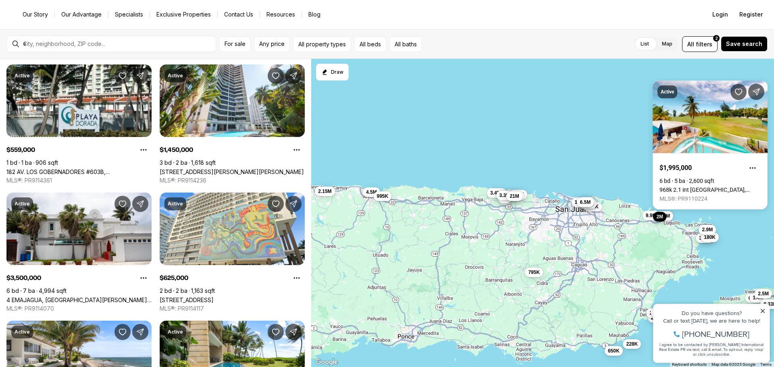
click at [668, 216] on span "2.5M" at bounding box center [664, 216] width 11 height 6
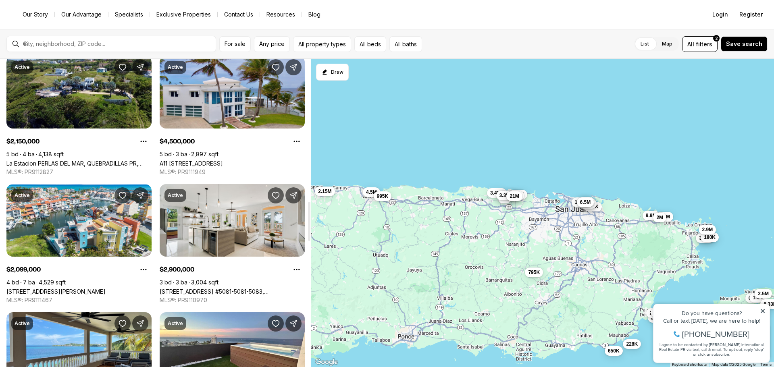
scroll to position [1128, 0]
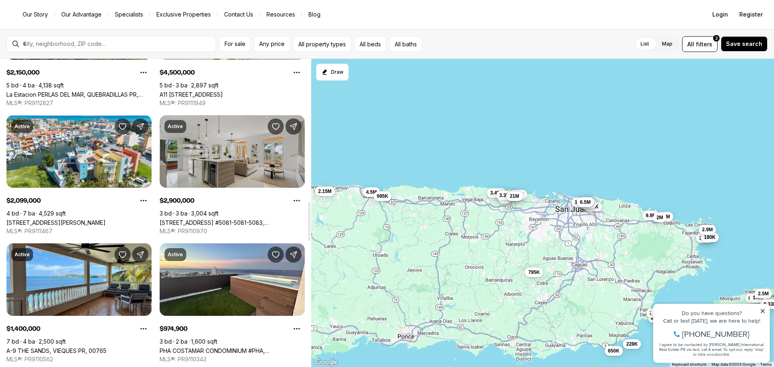
click at [242, 219] on link "1000 AVE EL CONQUISTADOR #5081-5081-5083, FAJARDO PR, 00738" at bounding box center [232, 222] width 145 height 7
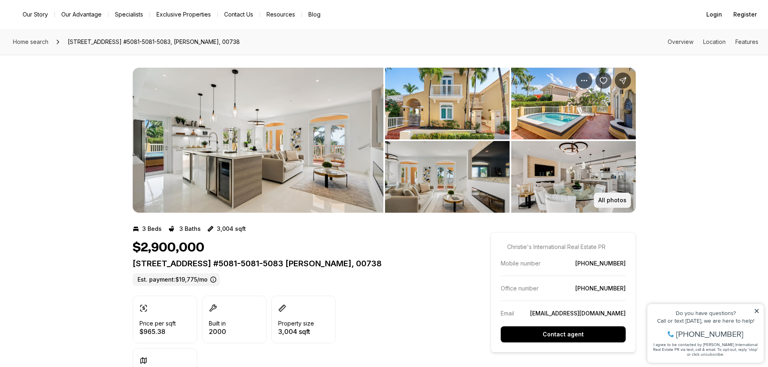
click at [612, 202] on p "All photos" at bounding box center [612, 200] width 28 height 6
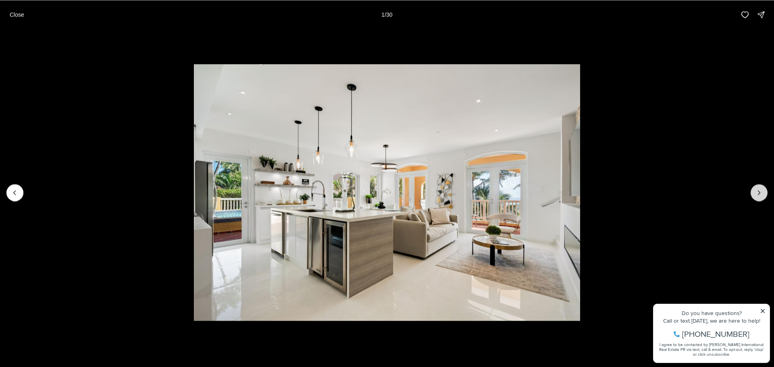
click at [760, 190] on icon "Next slide" at bounding box center [759, 193] width 8 height 8
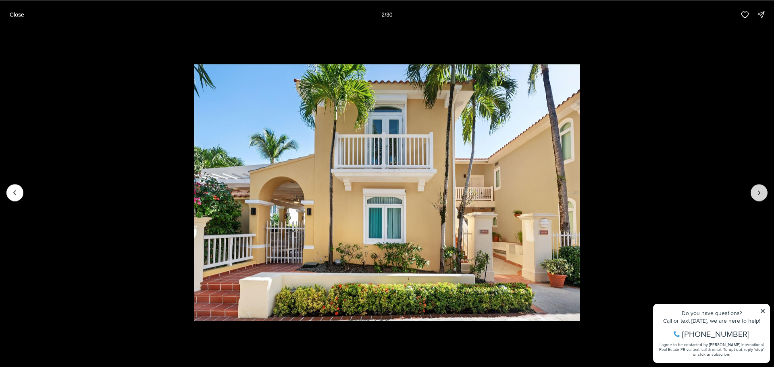
click at [760, 190] on icon "Next slide" at bounding box center [759, 193] width 8 height 8
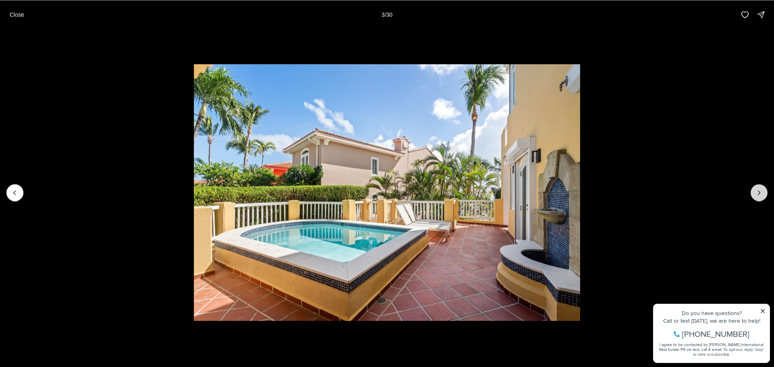
click at [760, 190] on icon "Next slide" at bounding box center [759, 193] width 8 height 8
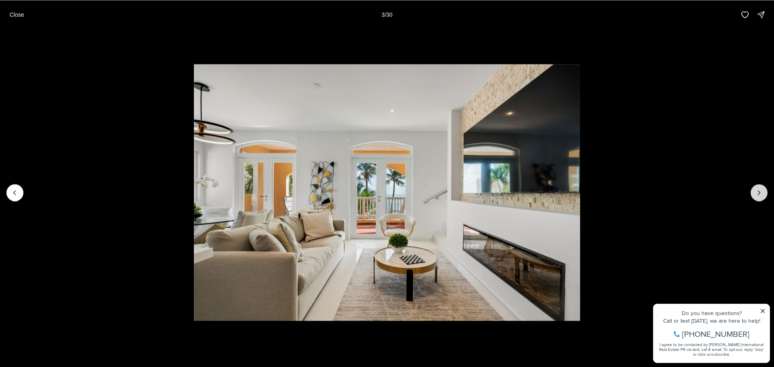
click at [760, 190] on icon "Next slide" at bounding box center [759, 193] width 8 height 8
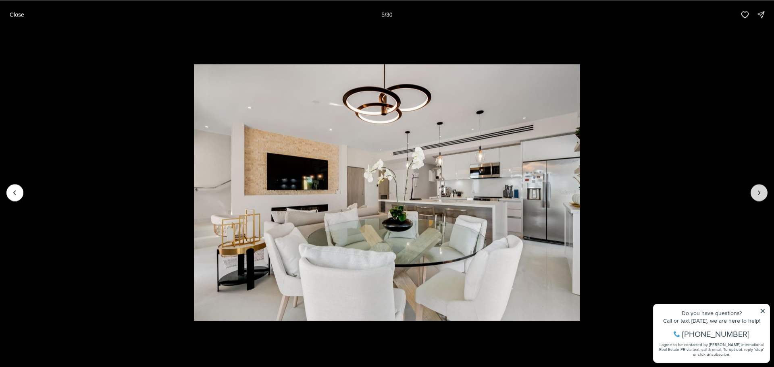
click at [760, 190] on icon "Next slide" at bounding box center [759, 193] width 8 height 8
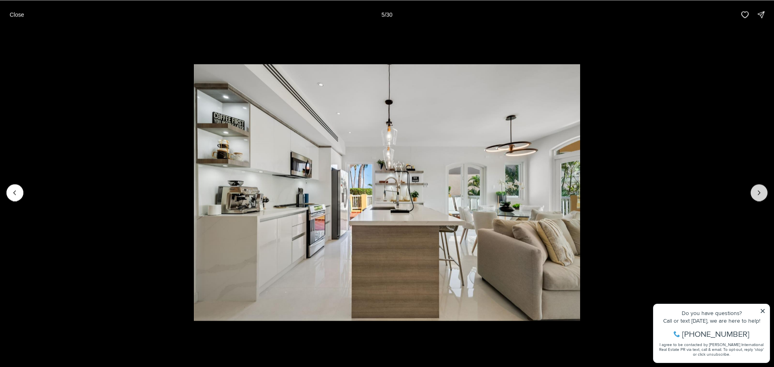
click at [760, 190] on icon "Next slide" at bounding box center [759, 193] width 8 height 8
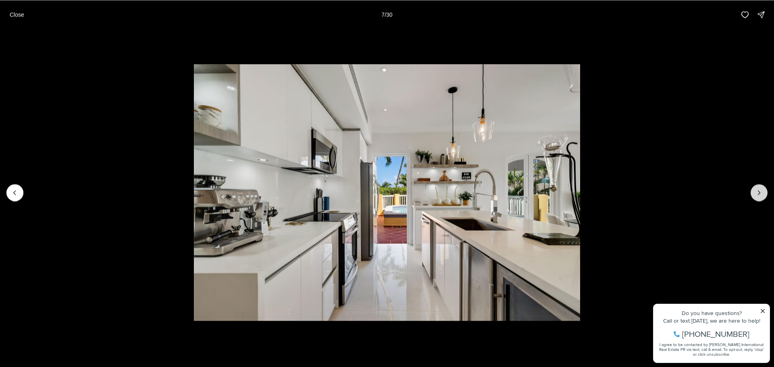
click at [760, 190] on icon "Next slide" at bounding box center [759, 193] width 8 height 8
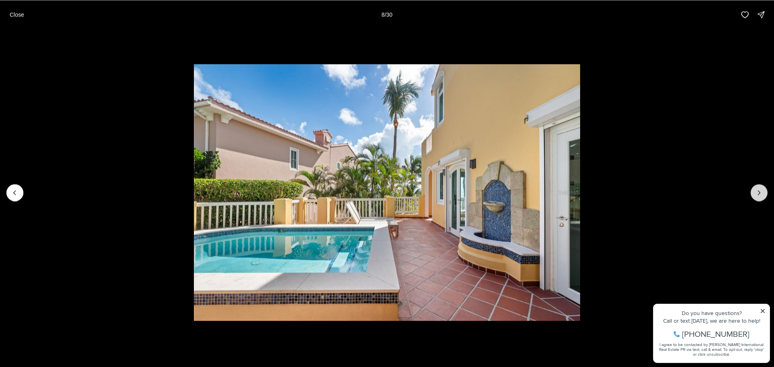
click at [760, 190] on icon "Next slide" at bounding box center [759, 193] width 8 height 8
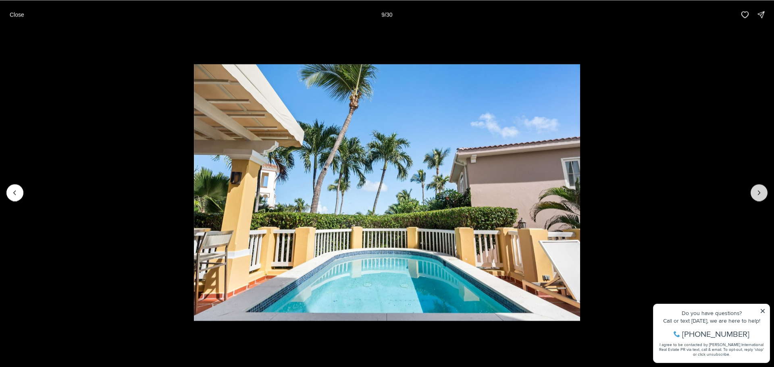
click at [760, 190] on icon "Next slide" at bounding box center [759, 193] width 8 height 8
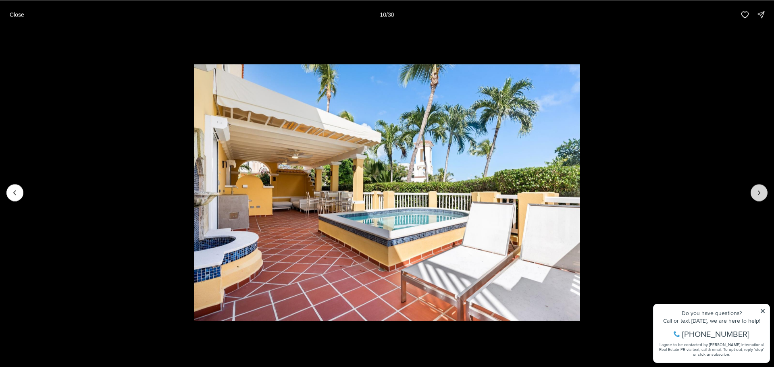
click at [760, 190] on icon "Next slide" at bounding box center [759, 193] width 8 height 8
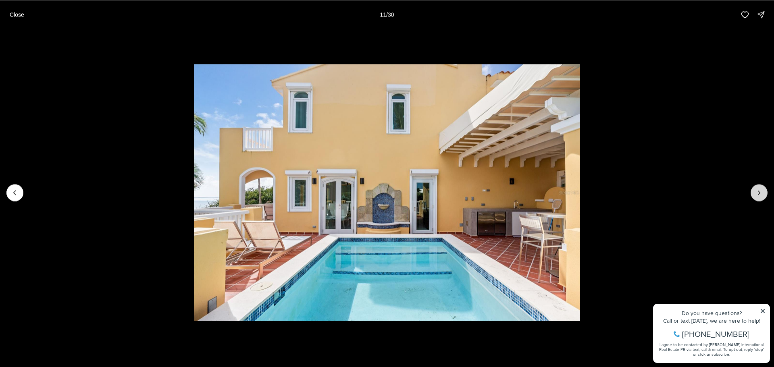
click at [760, 190] on icon "Next slide" at bounding box center [759, 193] width 8 height 8
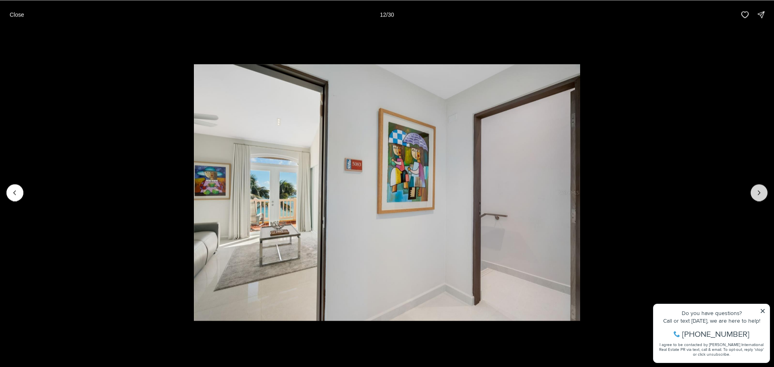
click at [760, 190] on icon "Next slide" at bounding box center [759, 193] width 8 height 8
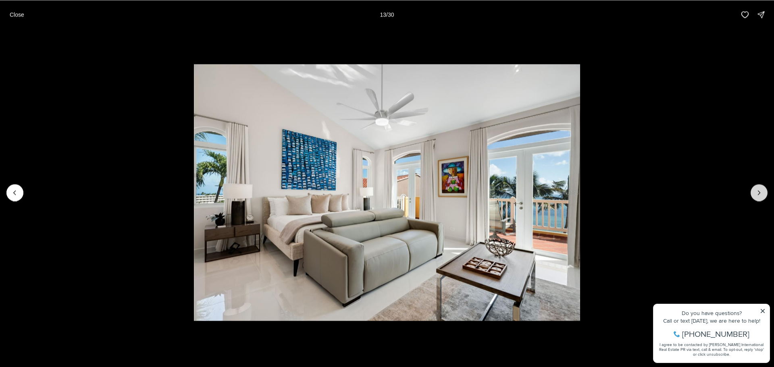
click at [760, 190] on icon "Next slide" at bounding box center [759, 193] width 8 height 8
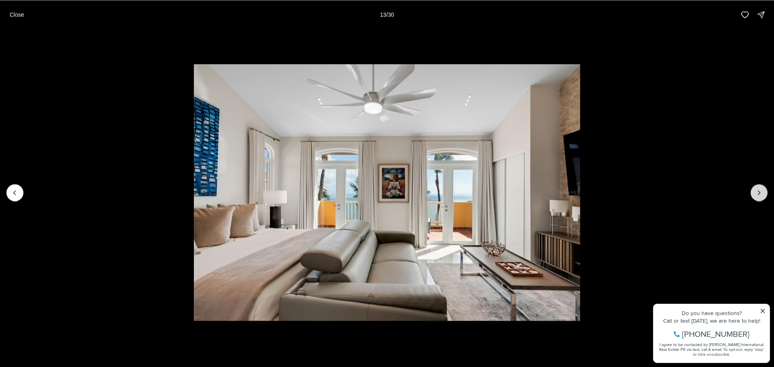
click at [760, 190] on icon "Next slide" at bounding box center [759, 193] width 8 height 8
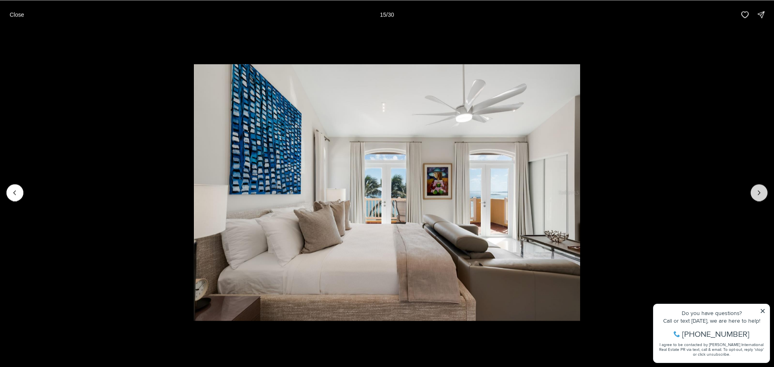
click at [760, 190] on icon "Next slide" at bounding box center [759, 193] width 8 height 8
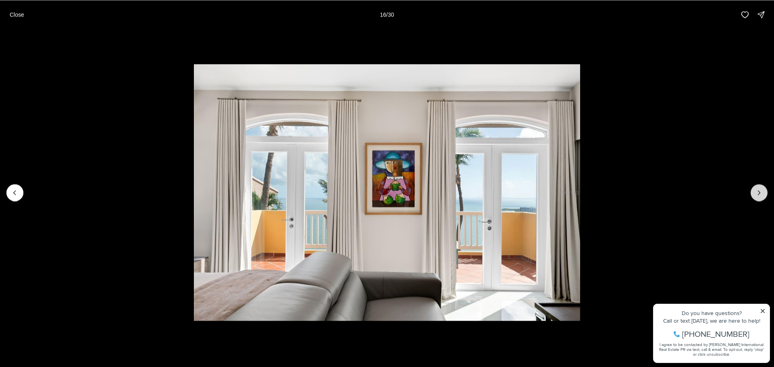
click at [760, 190] on icon "Next slide" at bounding box center [759, 193] width 8 height 8
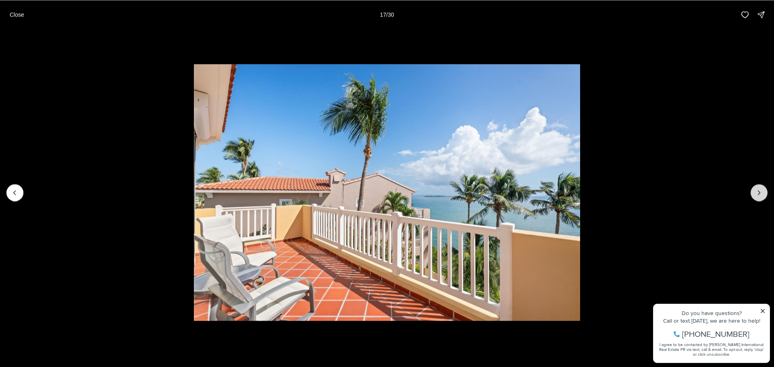
click at [760, 190] on icon "Next slide" at bounding box center [759, 193] width 8 height 8
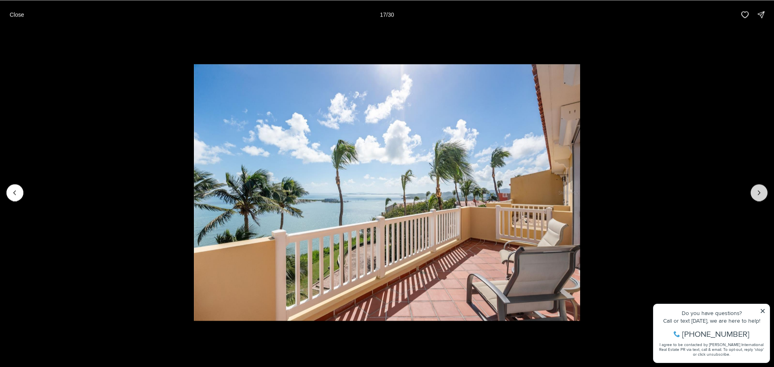
click at [760, 190] on icon "Next slide" at bounding box center [759, 193] width 8 height 8
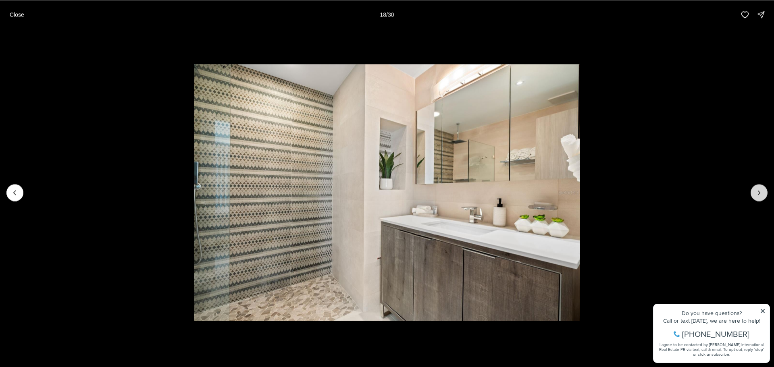
click at [760, 190] on icon "Next slide" at bounding box center [759, 193] width 8 height 8
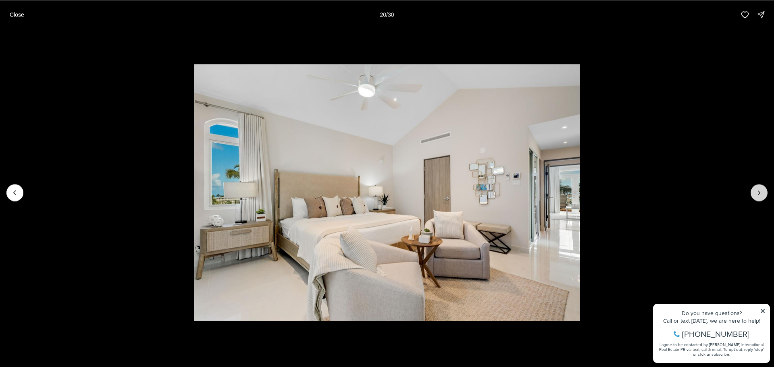
click at [760, 190] on icon "Next slide" at bounding box center [759, 193] width 8 height 8
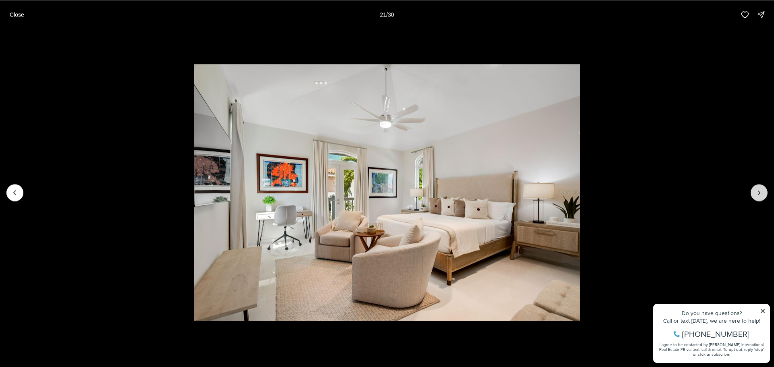
click at [760, 190] on icon "Next slide" at bounding box center [759, 193] width 8 height 8
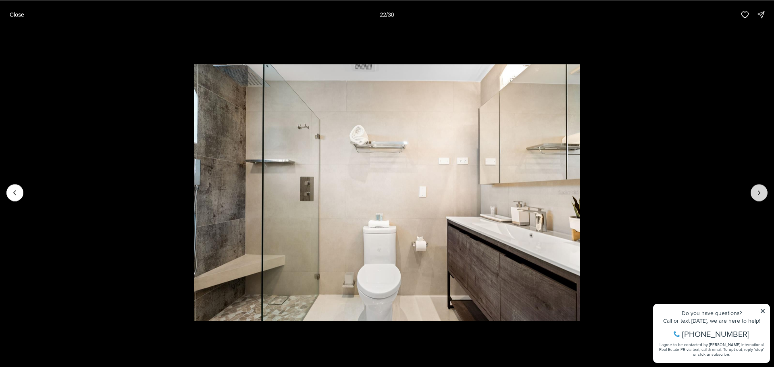
click at [760, 190] on icon "Next slide" at bounding box center [759, 193] width 8 height 8
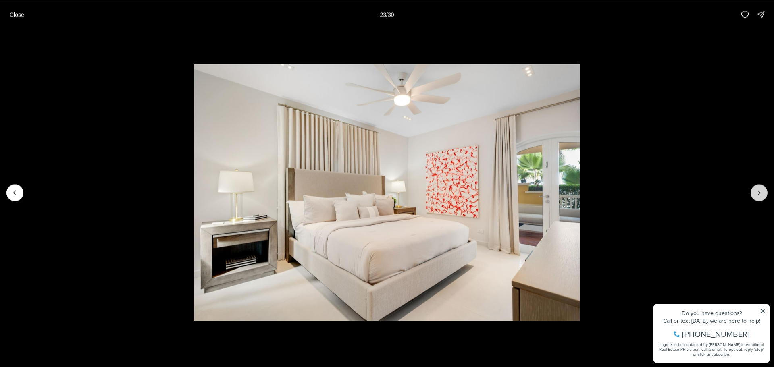
click at [760, 190] on icon "Next slide" at bounding box center [759, 193] width 8 height 8
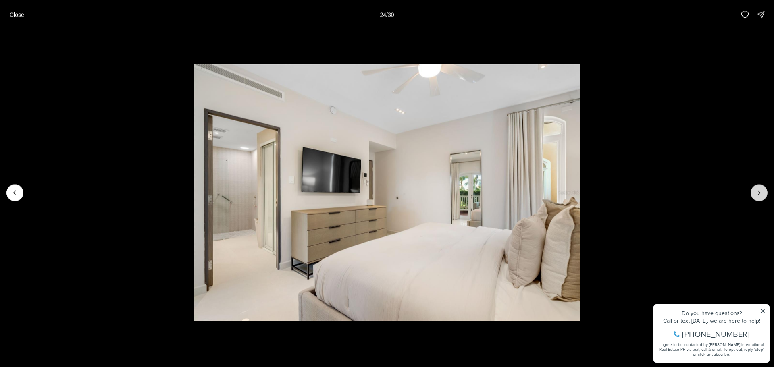
click at [760, 190] on icon "Next slide" at bounding box center [759, 193] width 8 height 8
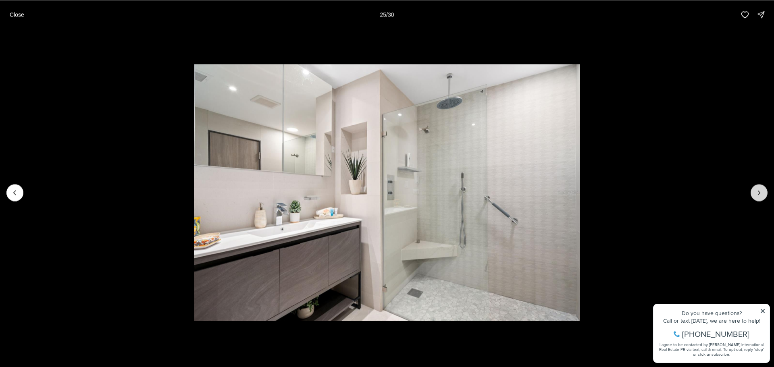
click at [760, 190] on icon "Next slide" at bounding box center [759, 193] width 8 height 8
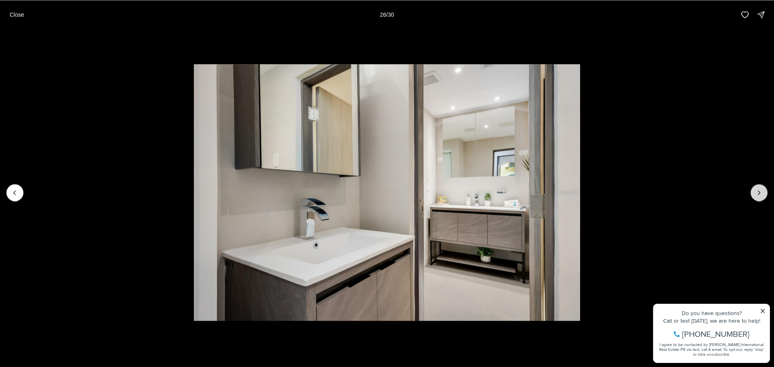
click at [760, 190] on icon "Next slide" at bounding box center [759, 193] width 8 height 8
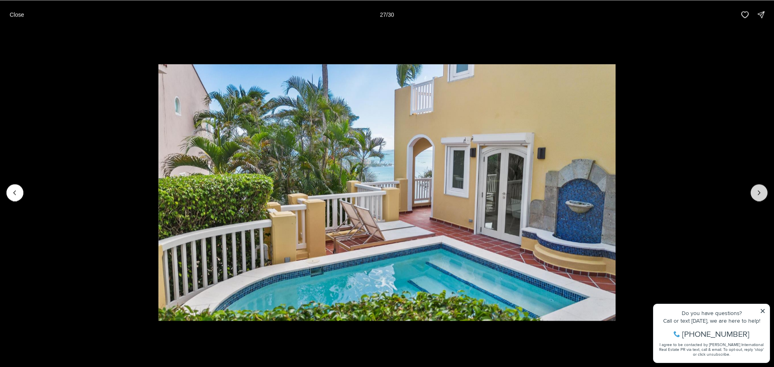
click at [760, 190] on icon "Next slide" at bounding box center [759, 193] width 8 height 8
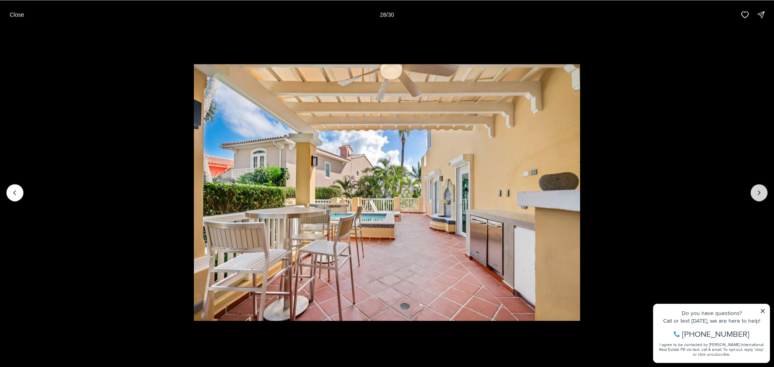
click at [760, 190] on icon "Next slide" at bounding box center [759, 193] width 8 height 8
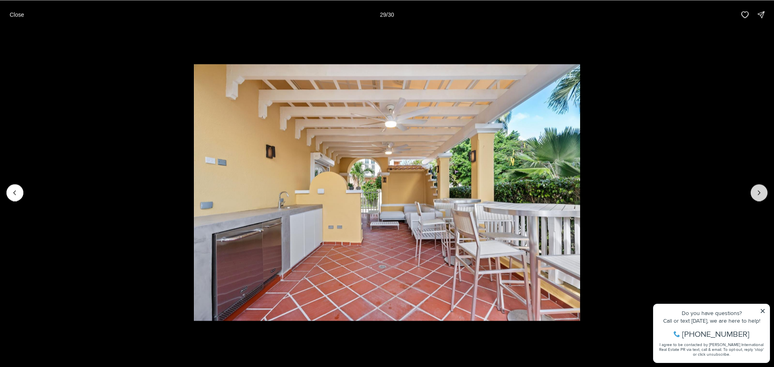
click at [760, 190] on icon "Next slide" at bounding box center [759, 193] width 8 height 8
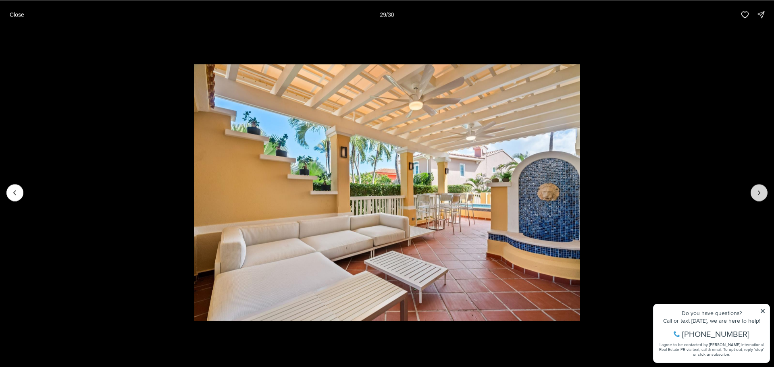
click at [760, 190] on div at bounding box center [758, 192] width 17 height 17
click at [21, 15] on p "Close" at bounding box center [17, 14] width 15 height 6
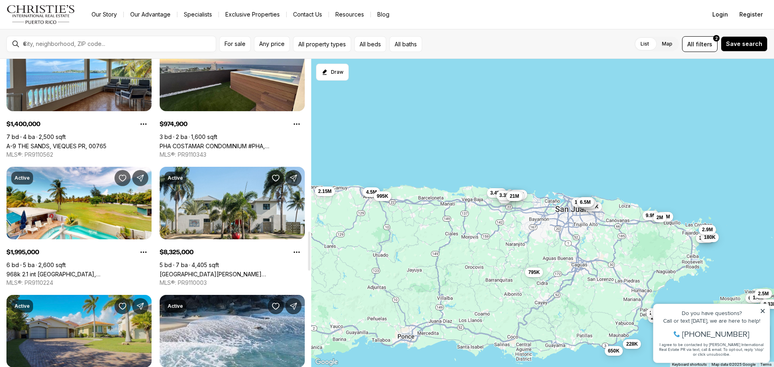
scroll to position [1370, 0]
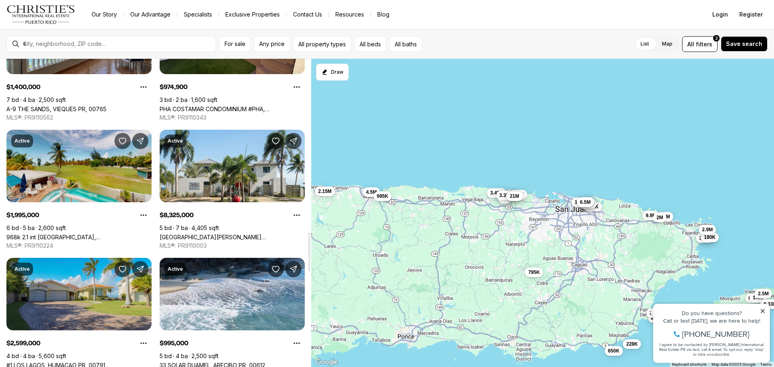
click at [89, 234] on link "968k 2.1 int [GEOGRAPHIC_DATA], [GEOGRAPHIC_DATA], 00721" at bounding box center [78, 237] width 145 height 7
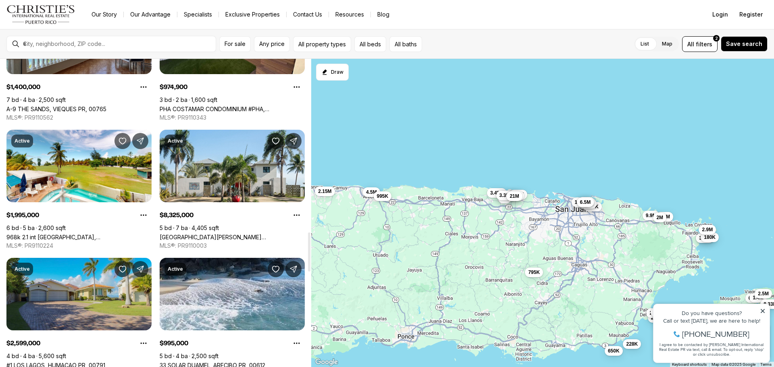
scroll to position [1491, 0]
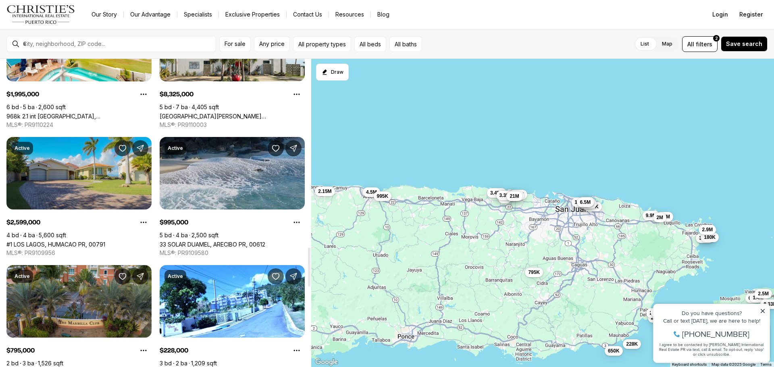
click at [230, 241] on link "33 SOLAR DUAMEL, ARECIBO PR, 00612" at bounding box center [213, 244] width 106 height 7
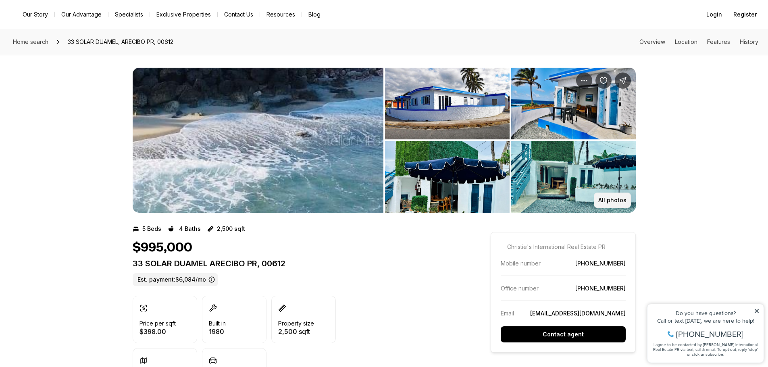
click at [611, 199] on p "All photos" at bounding box center [612, 200] width 28 height 6
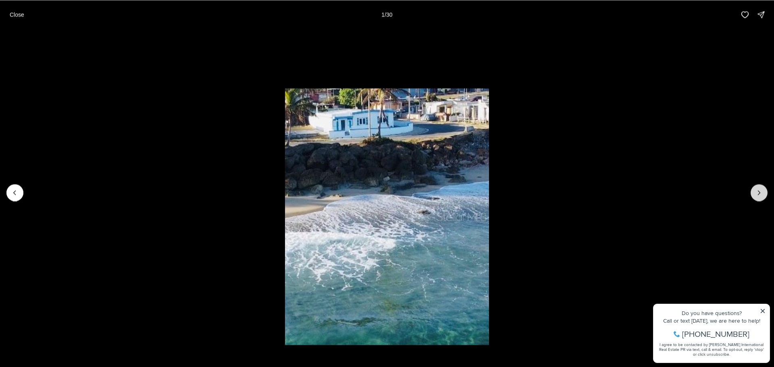
click at [751, 189] on button "Next slide" at bounding box center [758, 192] width 17 height 17
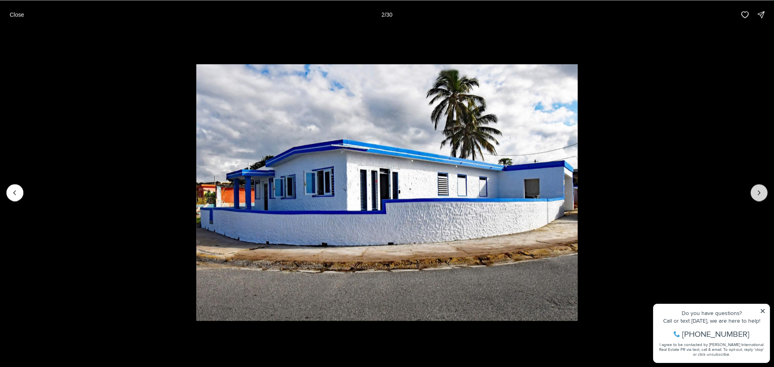
click at [751, 189] on button "Next slide" at bounding box center [758, 192] width 17 height 17
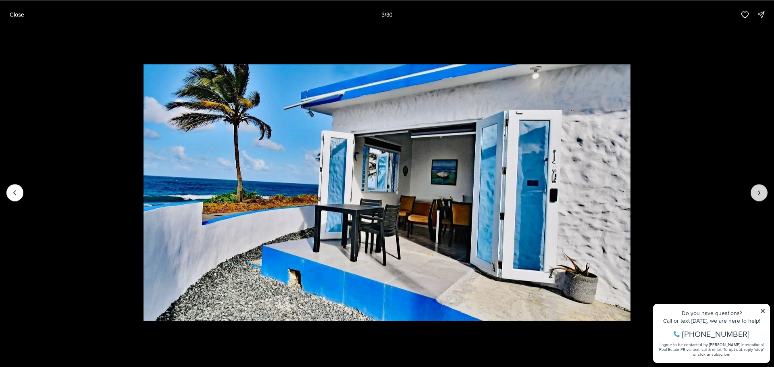
click at [751, 189] on button "Next slide" at bounding box center [758, 192] width 17 height 17
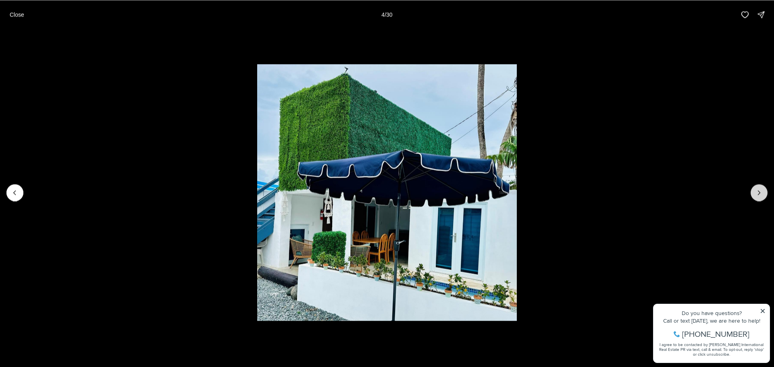
click at [751, 189] on button "Next slide" at bounding box center [758, 192] width 17 height 17
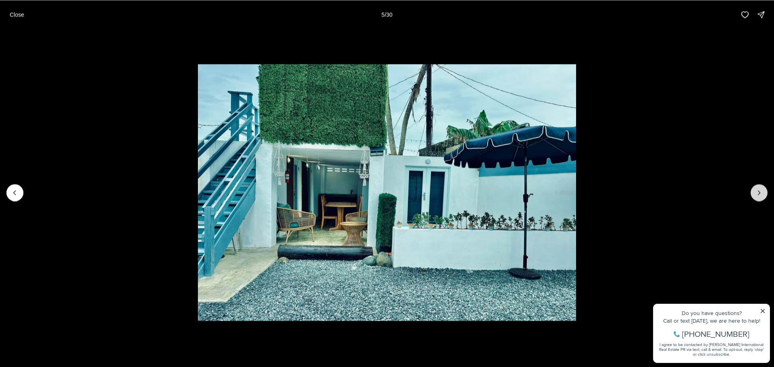
click at [751, 189] on button "Next slide" at bounding box center [758, 192] width 17 height 17
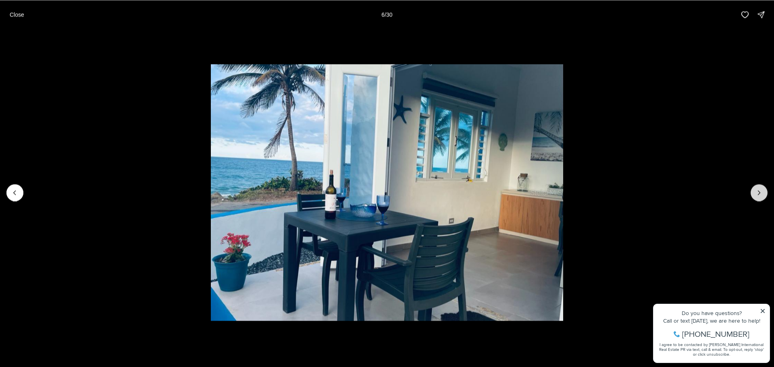
click at [751, 189] on button "Next slide" at bounding box center [758, 192] width 17 height 17
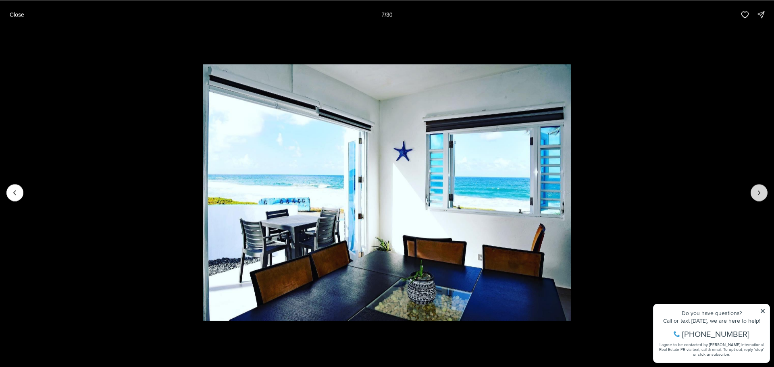
click at [751, 189] on button "Next slide" at bounding box center [758, 192] width 17 height 17
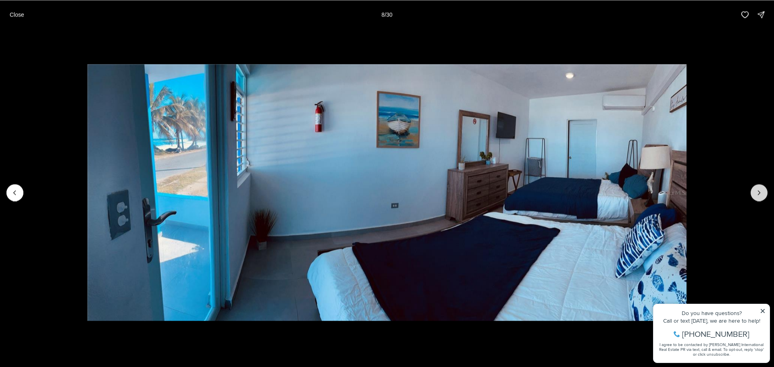
click at [751, 189] on button "Next slide" at bounding box center [758, 192] width 17 height 17
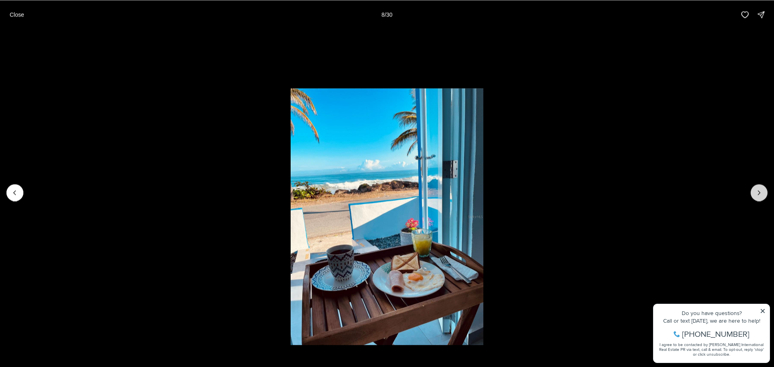
click at [751, 189] on button "Next slide" at bounding box center [758, 192] width 17 height 17
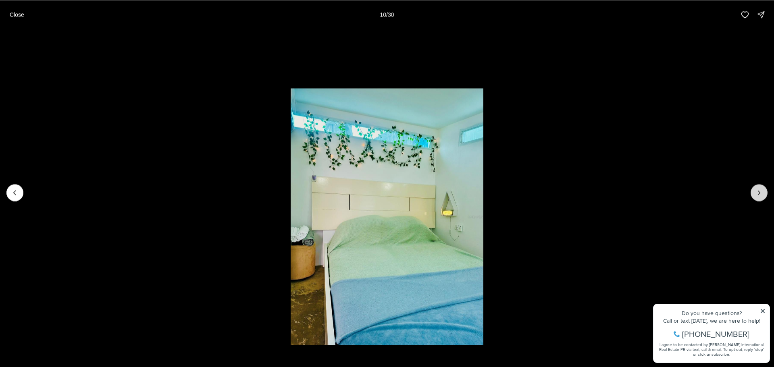
click at [751, 189] on button "Next slide" at bounding box center [758, 192] width 17 height 17
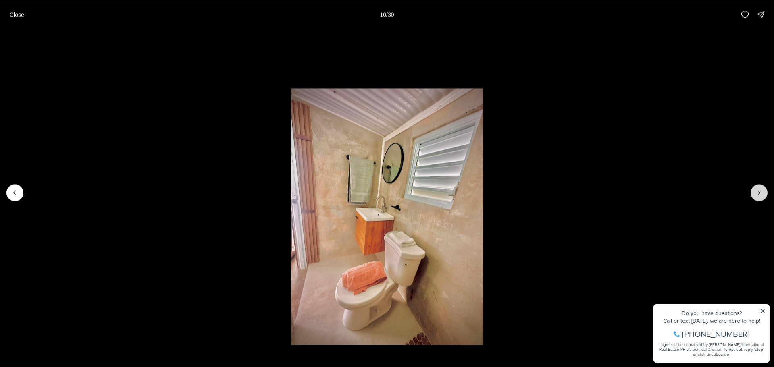
click at [751, 189] on button "Next slide" at bounding box center [758, 192] width 17 height 17
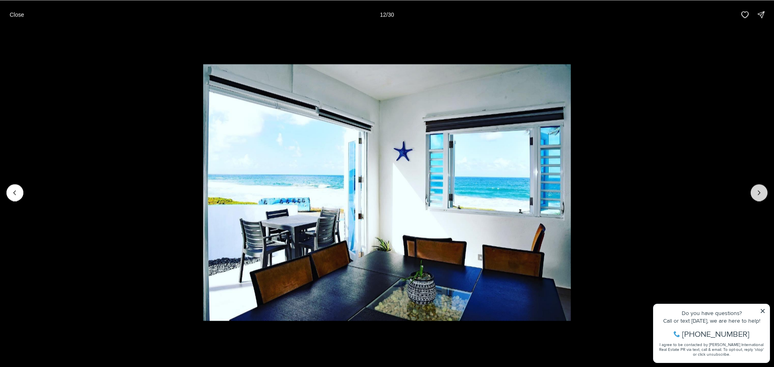
click at [751, 189] on button "Next slide" at bounding box center [758, 192] width 17 height 17
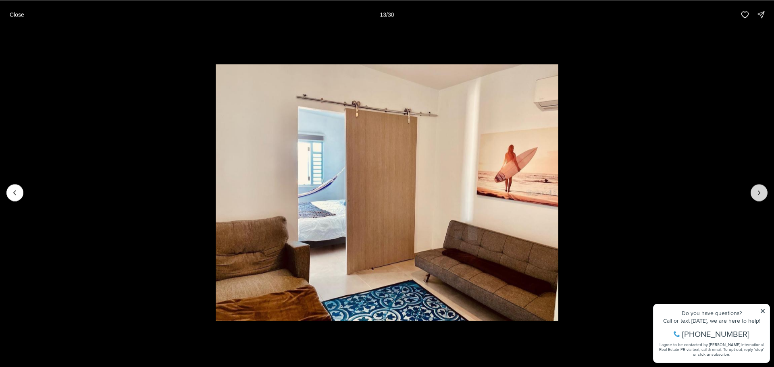
click at [751, 189] on button "Next slide" at bounding box center [758, 192] width 17 height 17
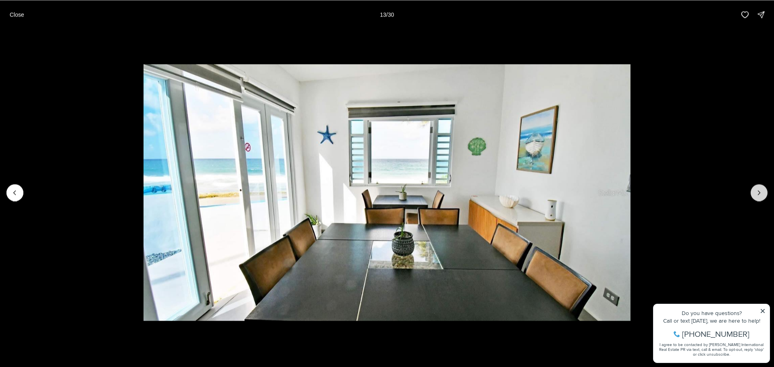
click at [751, 189] on button "Next slide" at bounding box center [758, 192] width 17 height 17
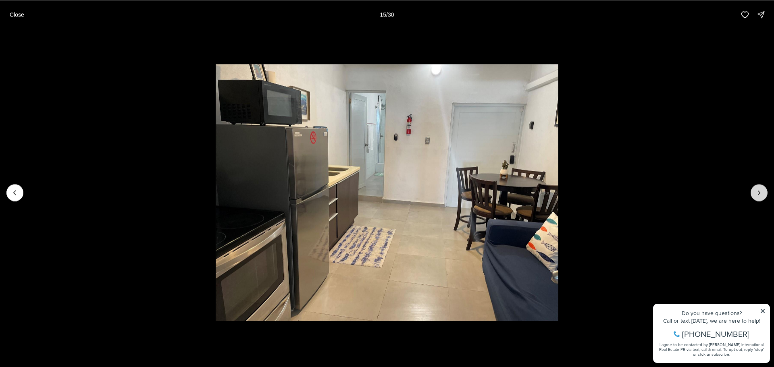
click at [751, 189] on button "Next slide" at bounding box center [758, 192] width 17 height 17
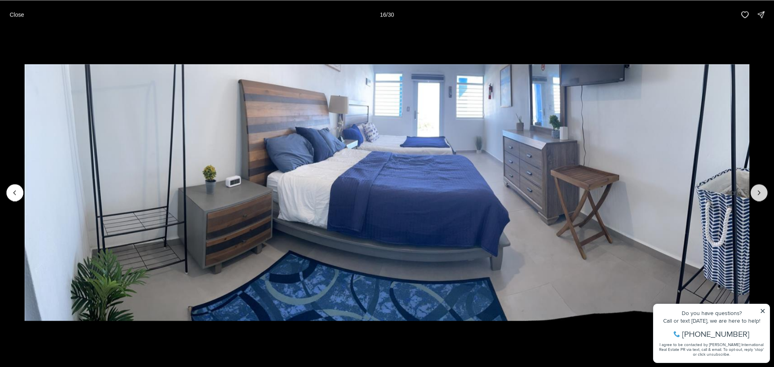
click at [751, 189] on button "Next slide" at bounding box center [758, 192] width 17 height 17
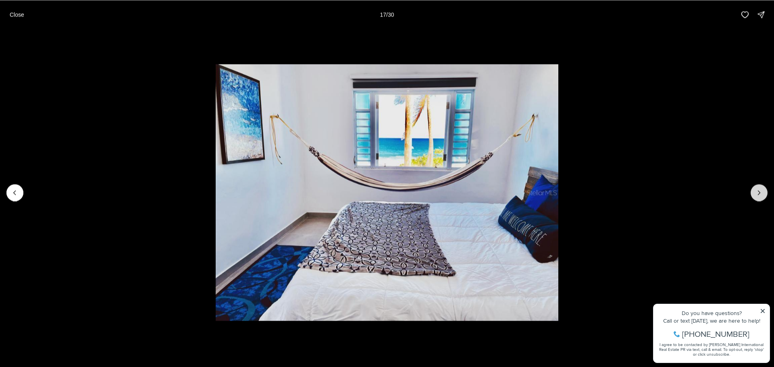
click at [751, 189] on button "Next slide" at bounding box center [758, 192] width 17 height 17
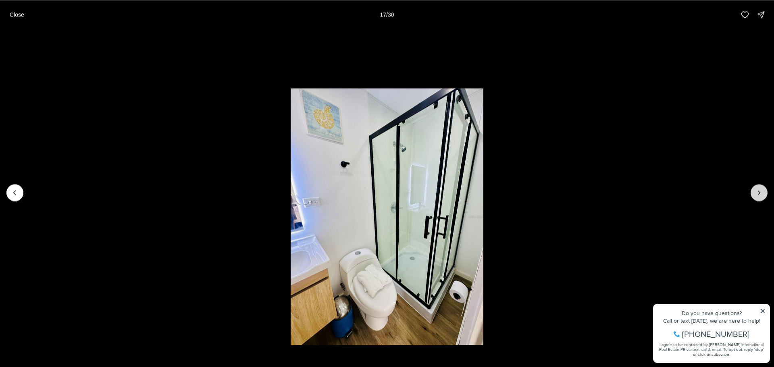
click at [751, 189] on button "Next slide" at bounding box center [758, 192] width 17 height 17
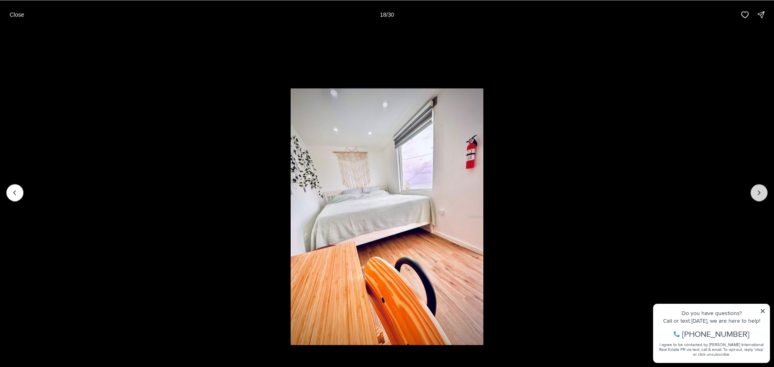
click at [751, 189] on button "Next slide" at bounding box center [758, 192] width 17 height 17
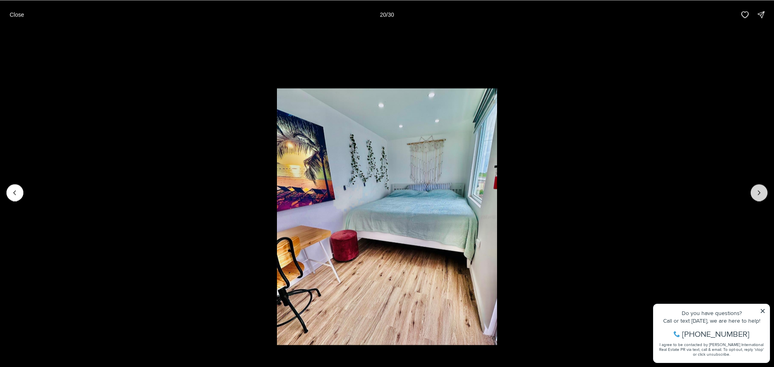
click at [751, 189] on button "Next slide" at bounding box center [758, 192] width 17 height 17
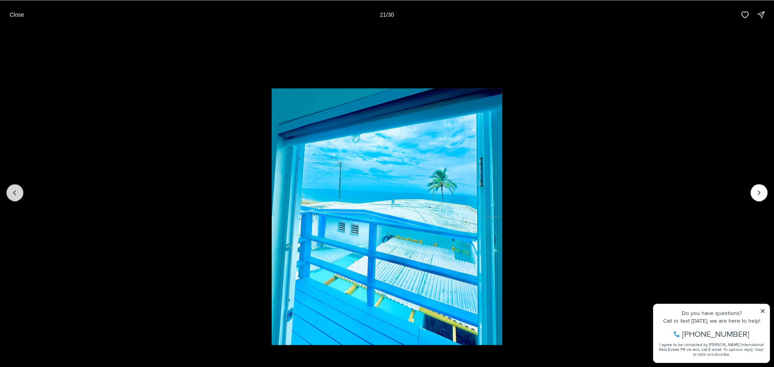
click at [15, 196] on icon "Previous slide" at bounding box center [15, 193] width 8 height 8
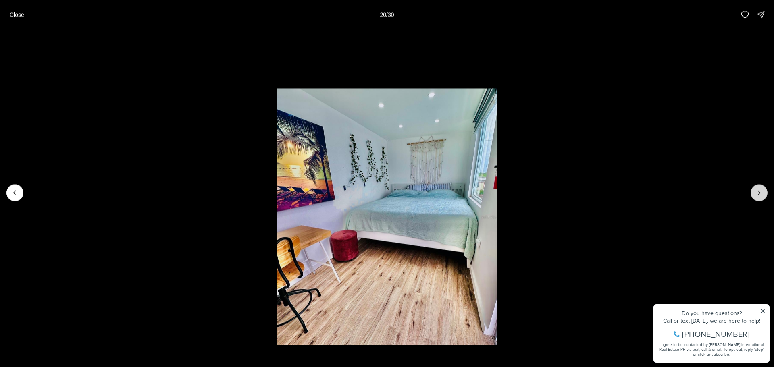
click at [755, 189] on icon "Next slide" at bounding box center [759, 193] width 8 height 8
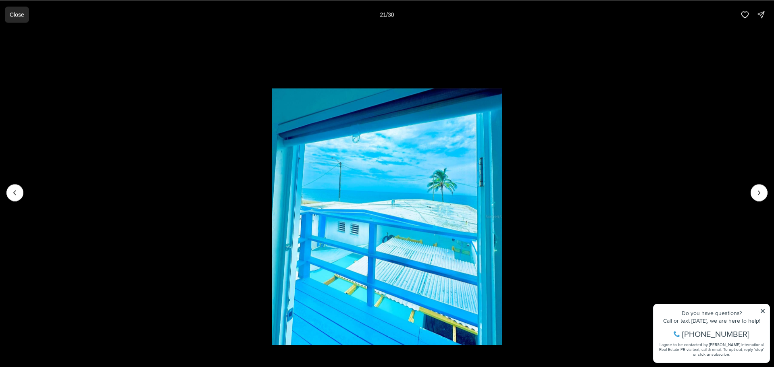
click at [17, 13] on p "Close" at bounding box center [17, 14] width 15 height 6
